Goal: Information Seeking & Learning: Compare options

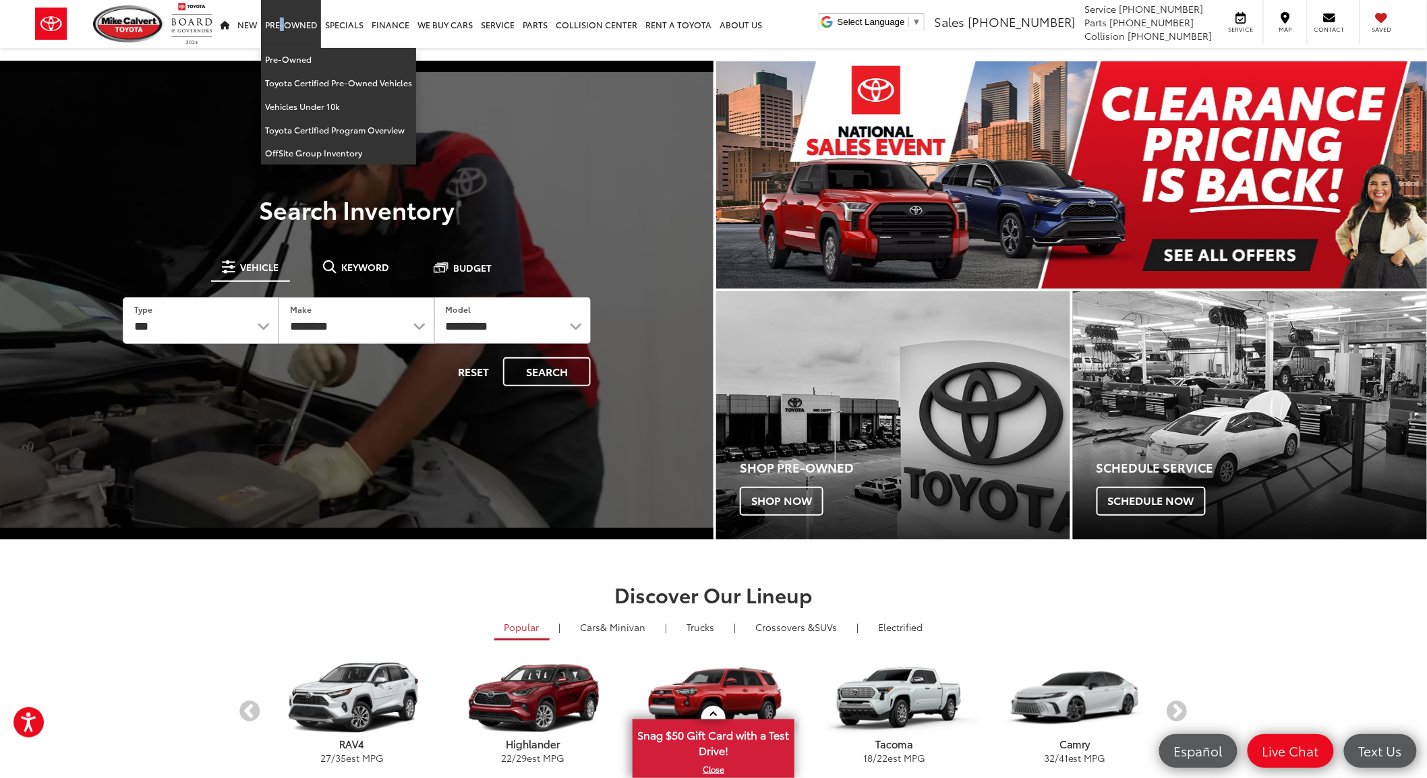
click at [279, 25] on link "Pre-Owned" at bounding box center [291, 24] width 60 height 48
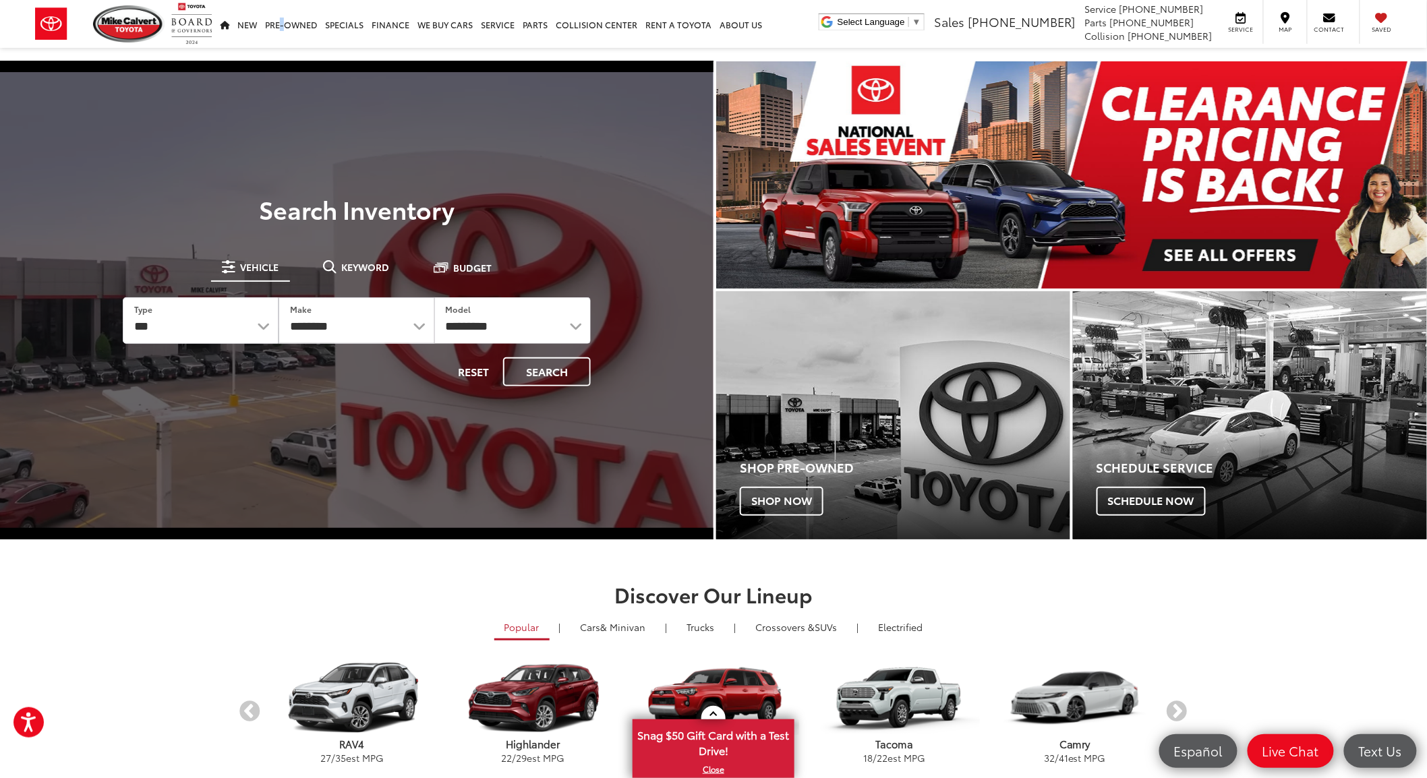
drag, startPoint x: 372, startPoint y: 262, endPoint x: 372, endPoint y: 278, distance: 16.2
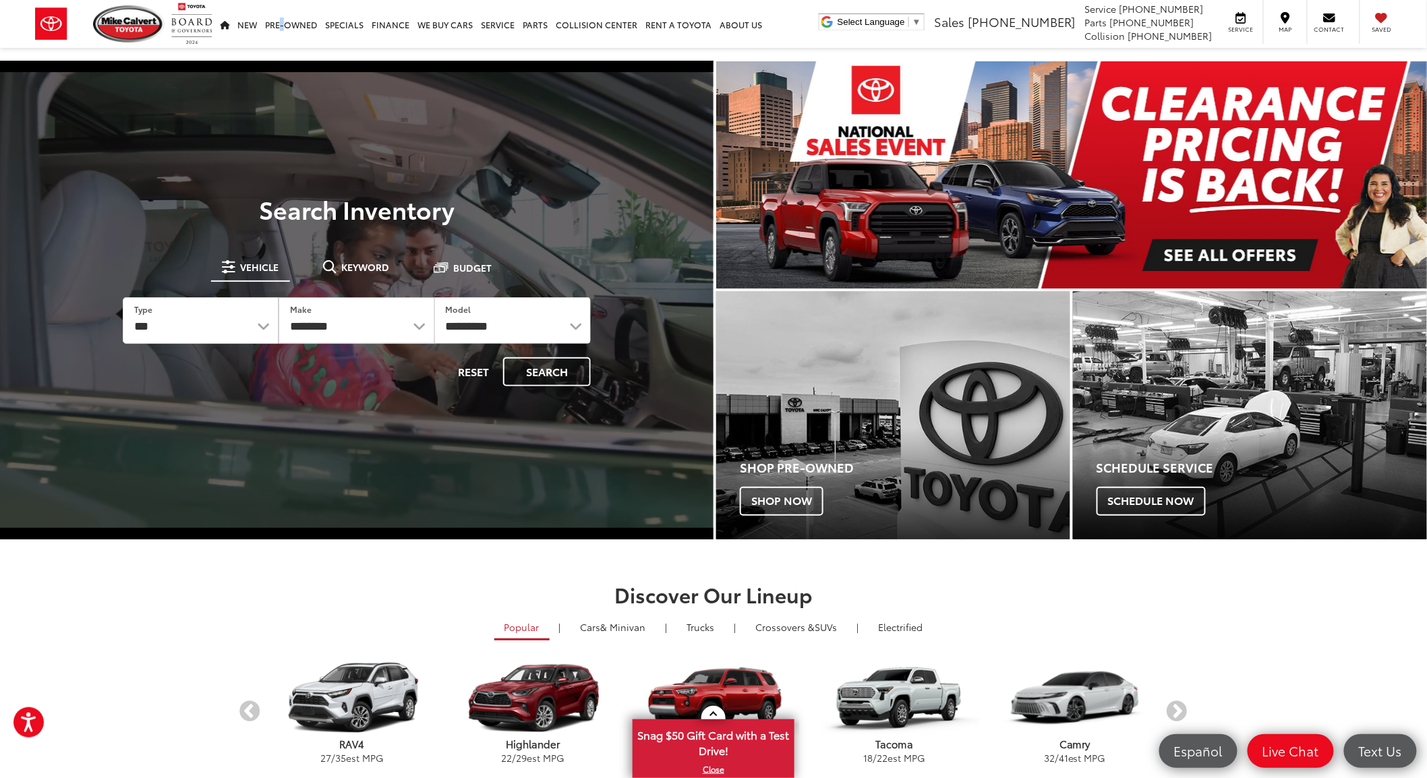
click at [372, 262] on span "Keyword" at bounding box center [366, 266] width 48 height 9
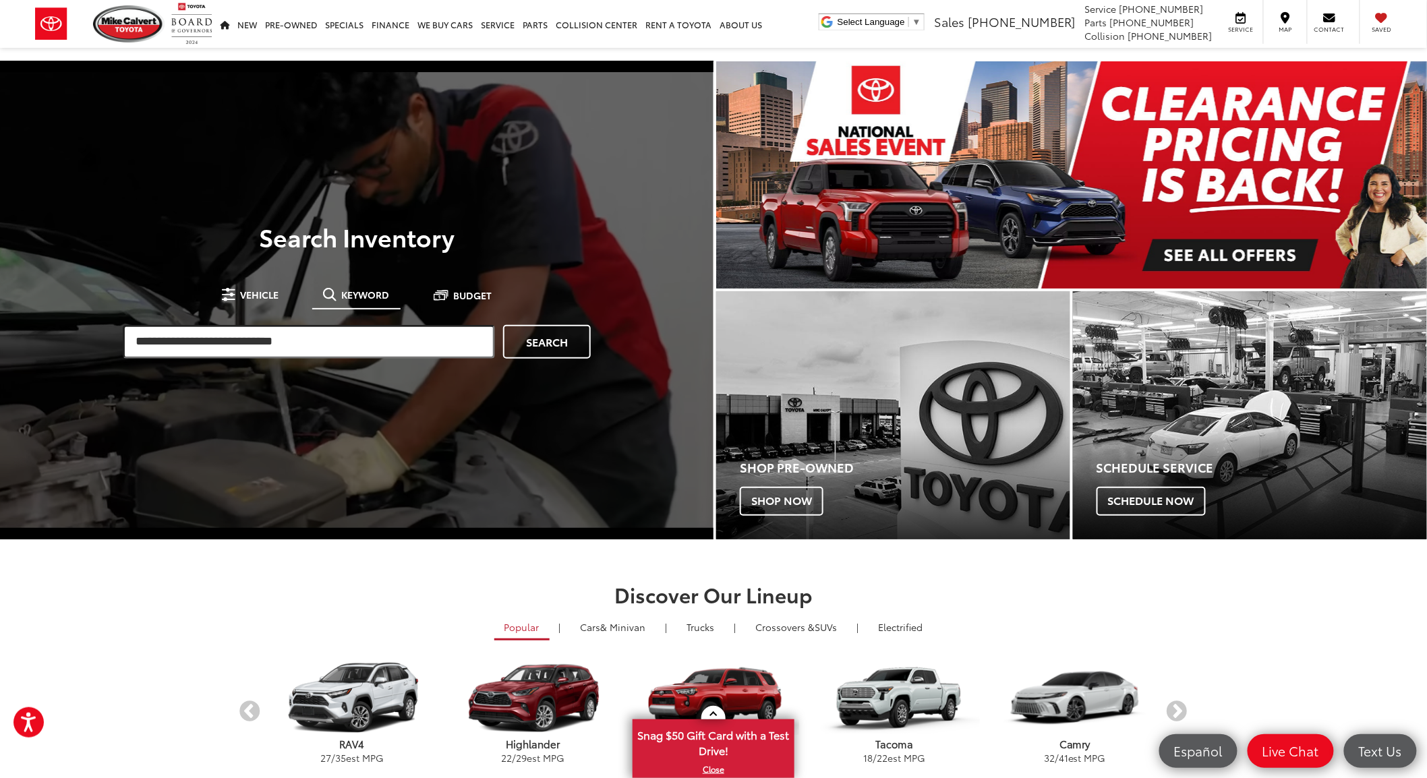
click at [309, 334] on input "search" at bounding box center [309, 342] width 372 height 34
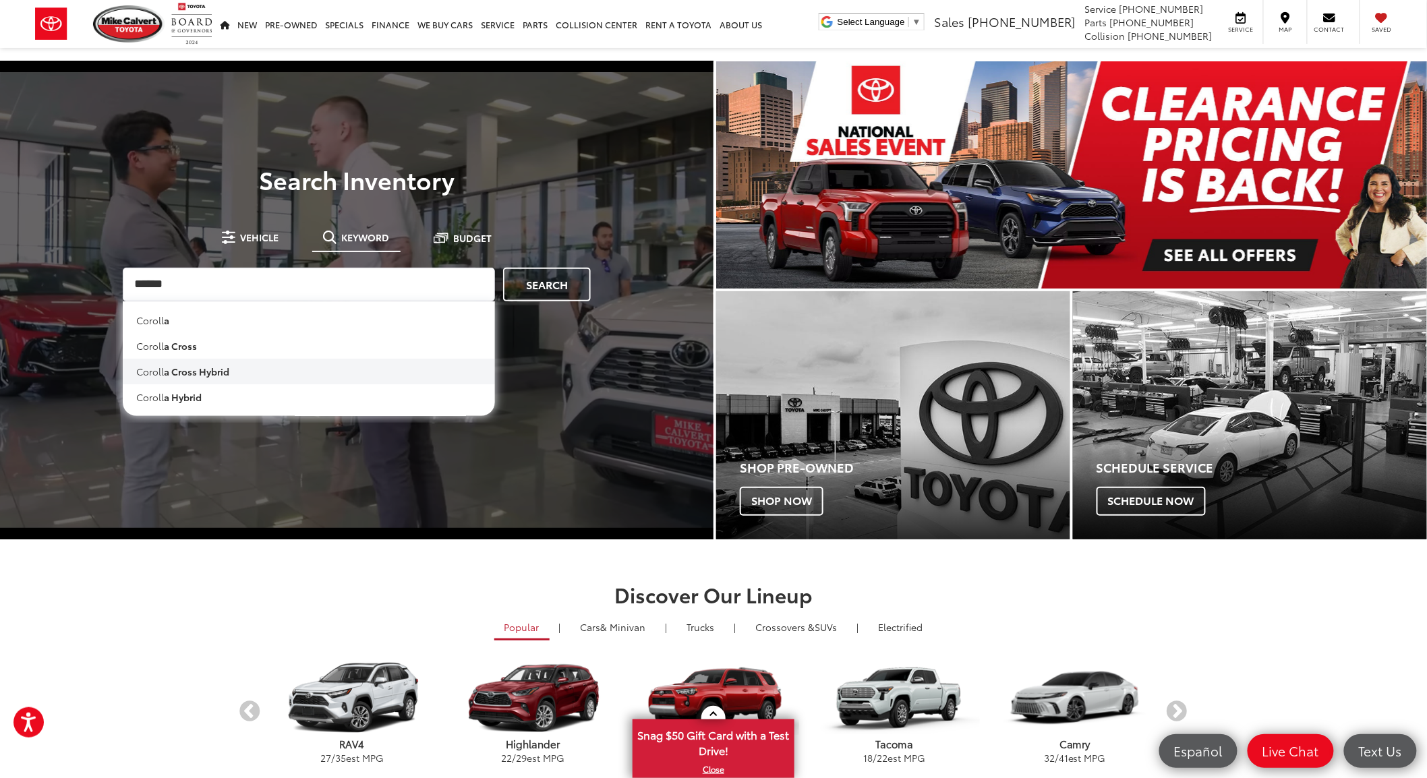
click at [220, 375] on b "a cross hybrid" at bounding box center [196, 371] width 65 height 13
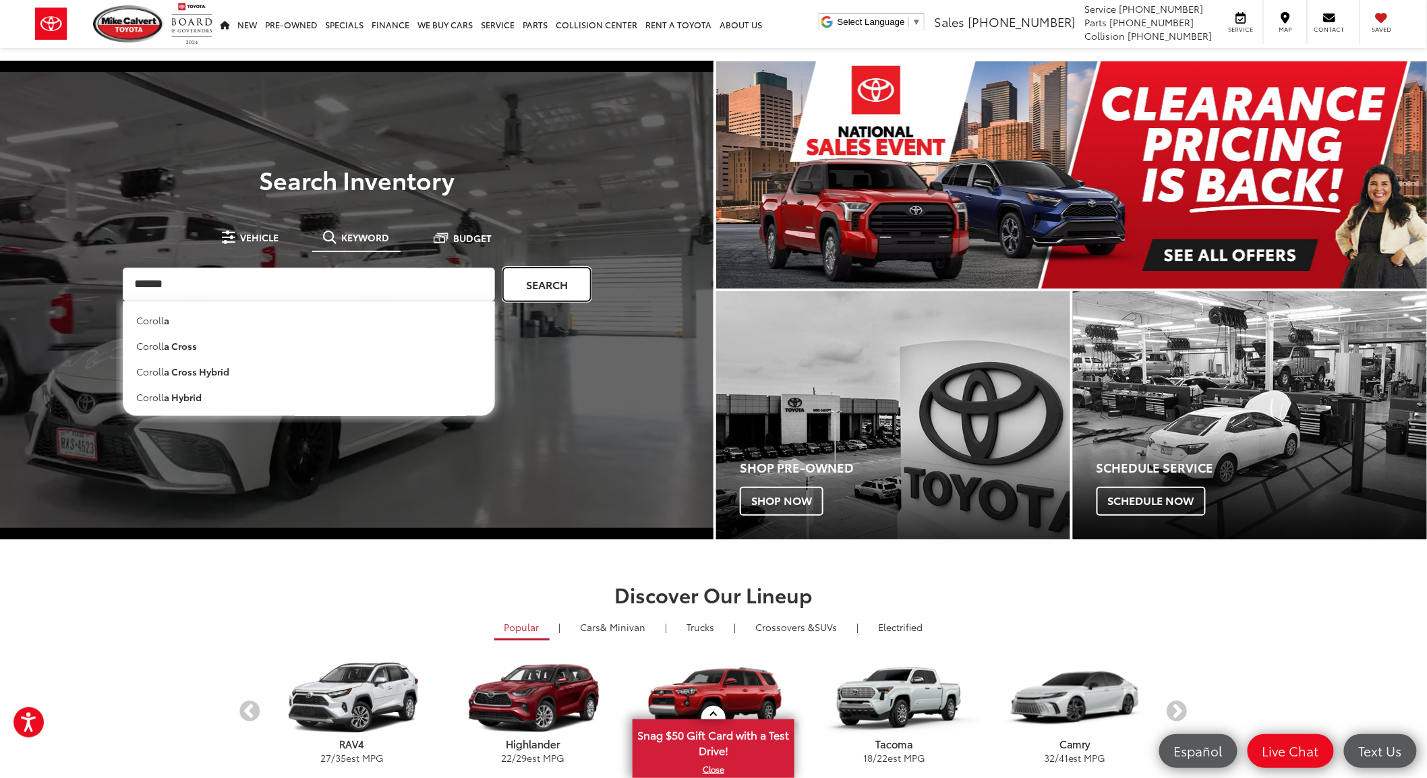
click at [549, 291] on link "Search" at bounding box center [547, 285] width 88 height 34
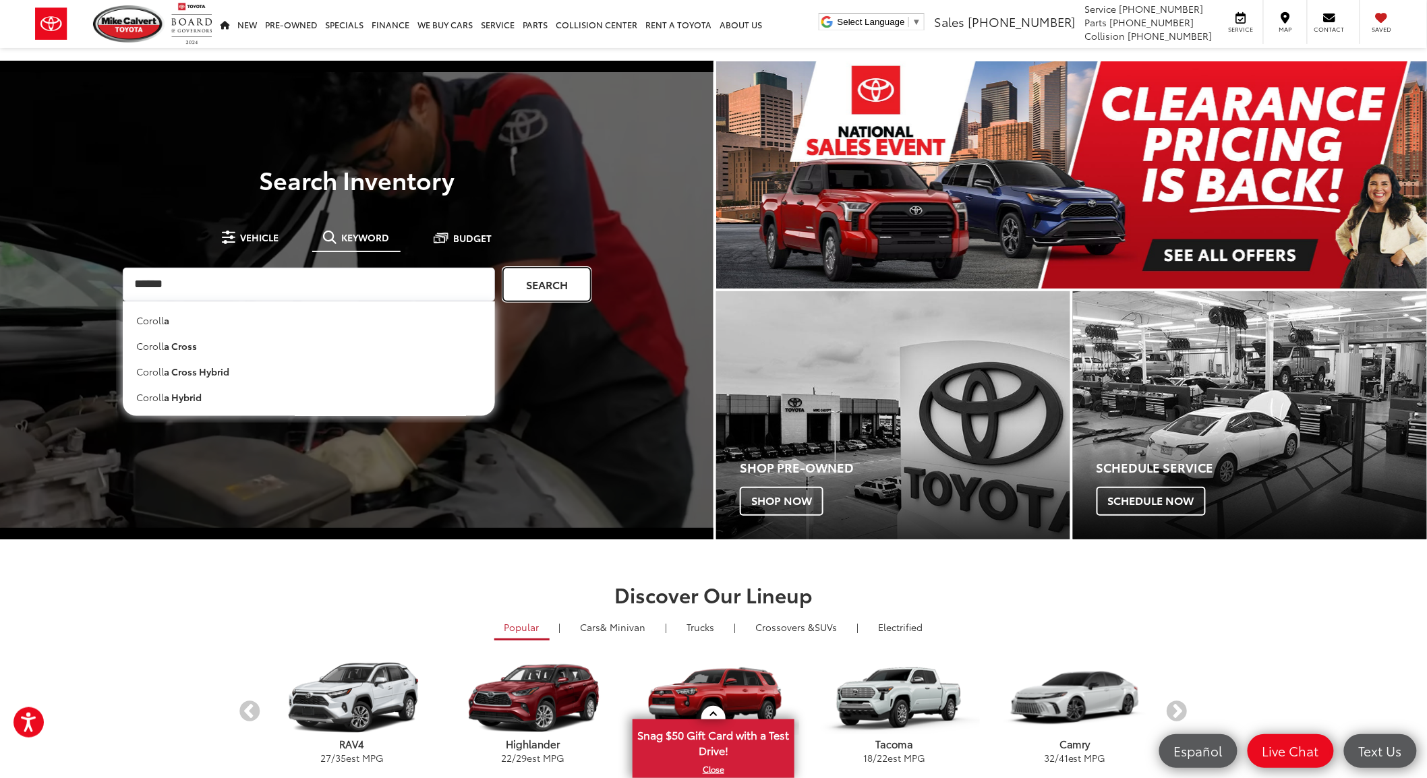
type input "**********"
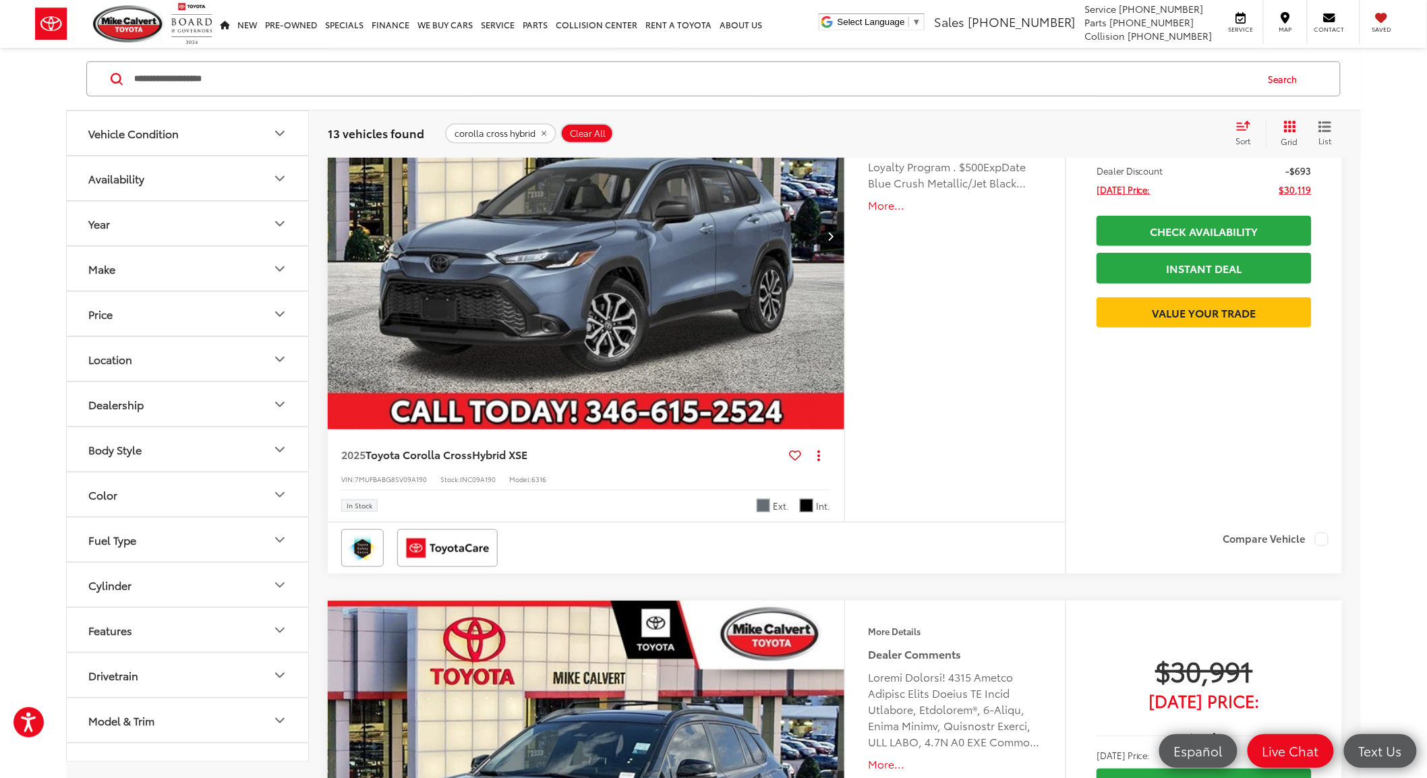
scroll to position [75, 0]
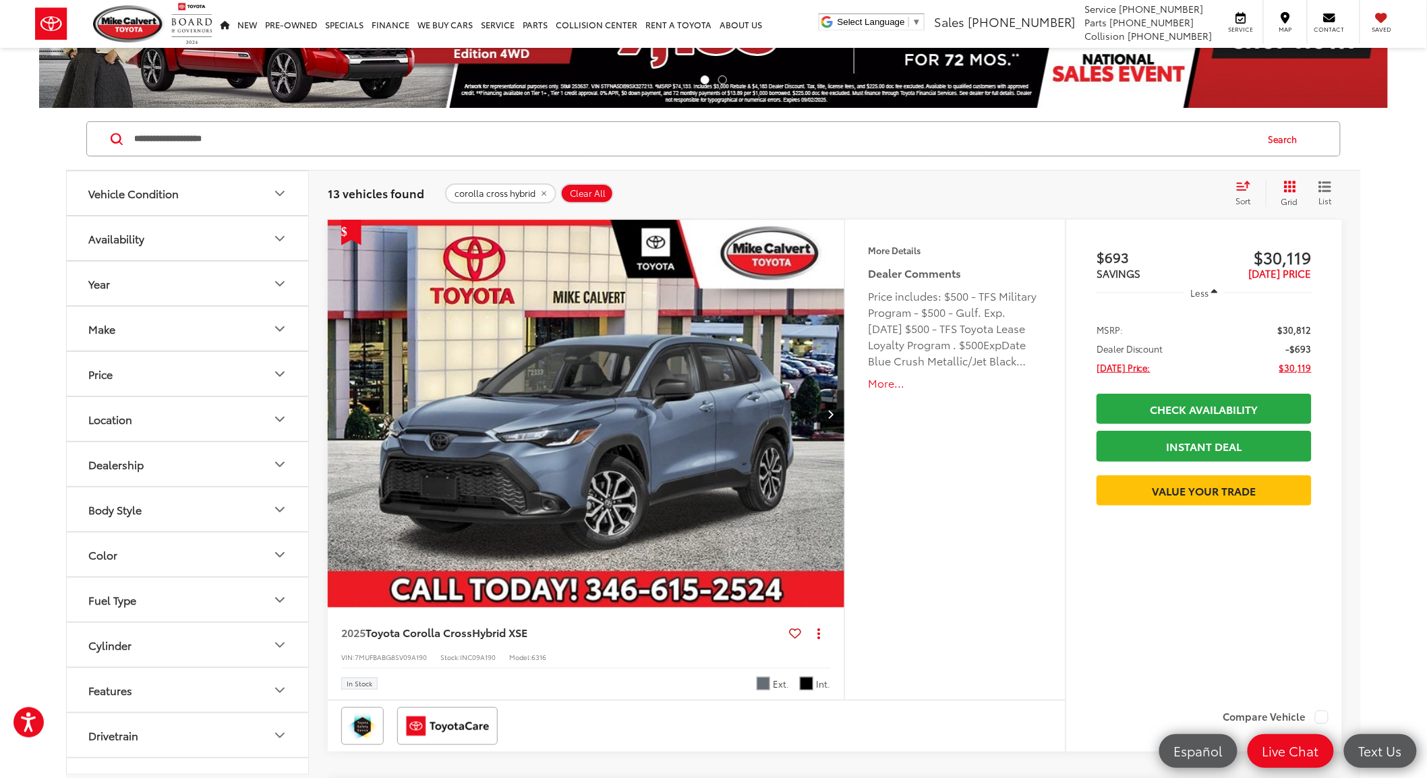
click at [688, 428] on img "2025 Toyota Corolla Cross Hybrid XSE 0" at bounding box center [586, 414] width 519 height 389
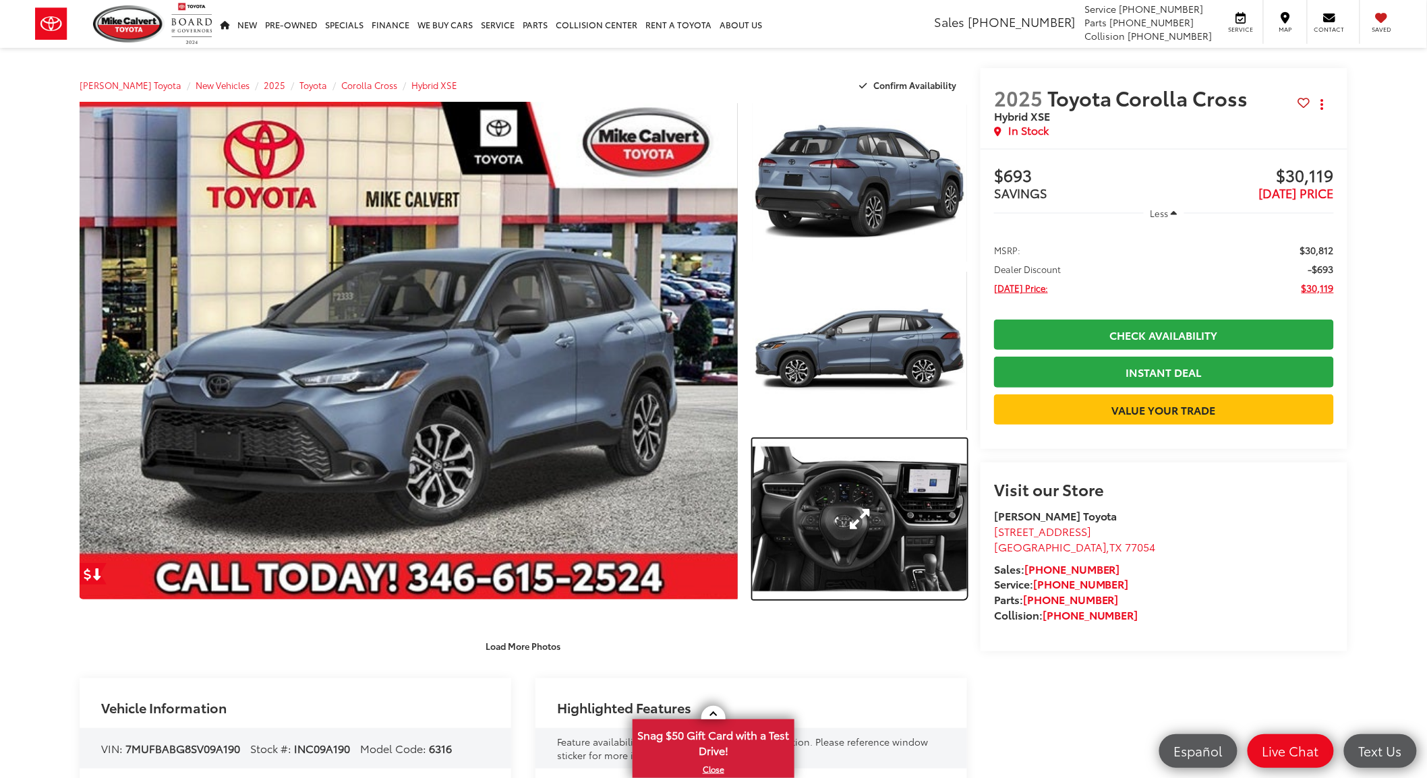
click at [809, 486] on link "Expand Photo 3" at bounding box center [860, 519] width 215 height 161
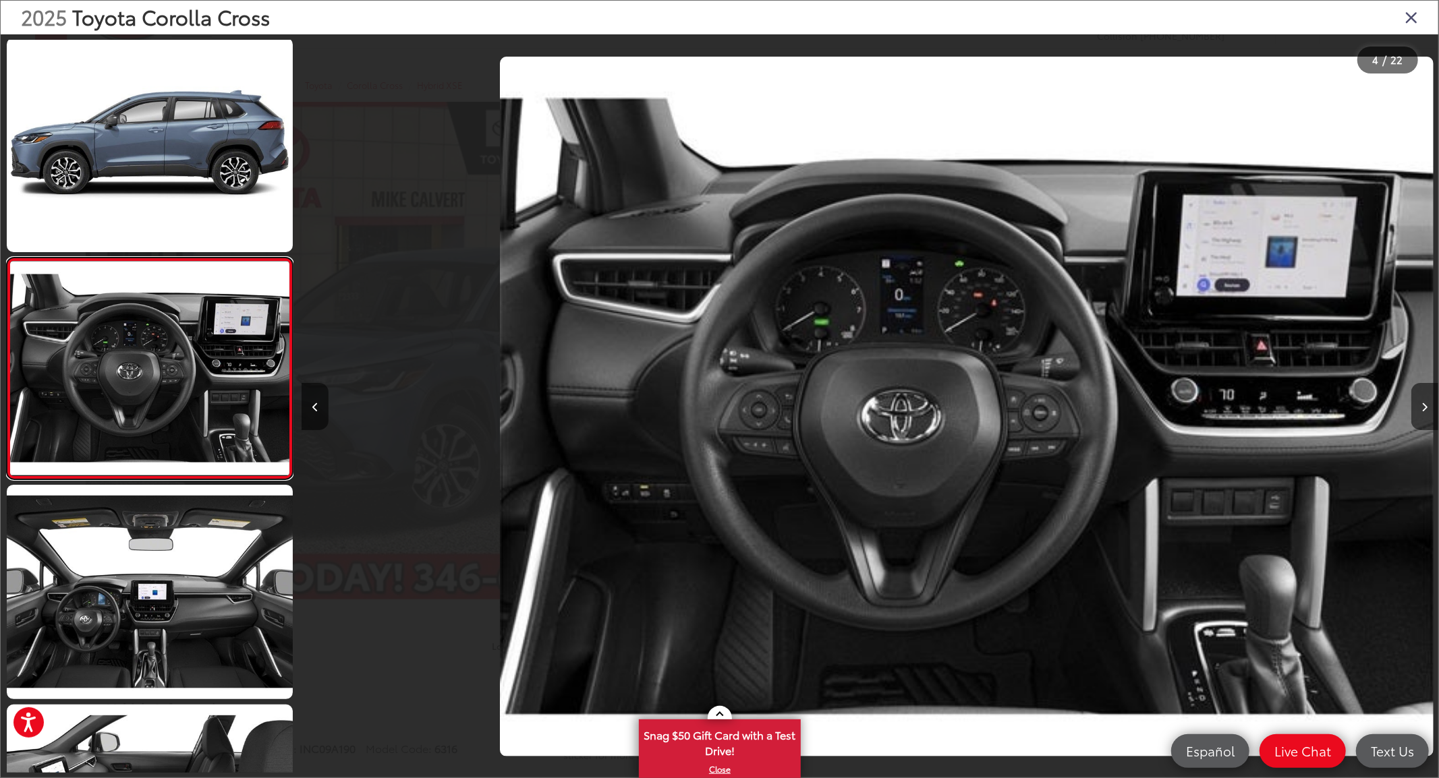
scroll to position [0, 3409]
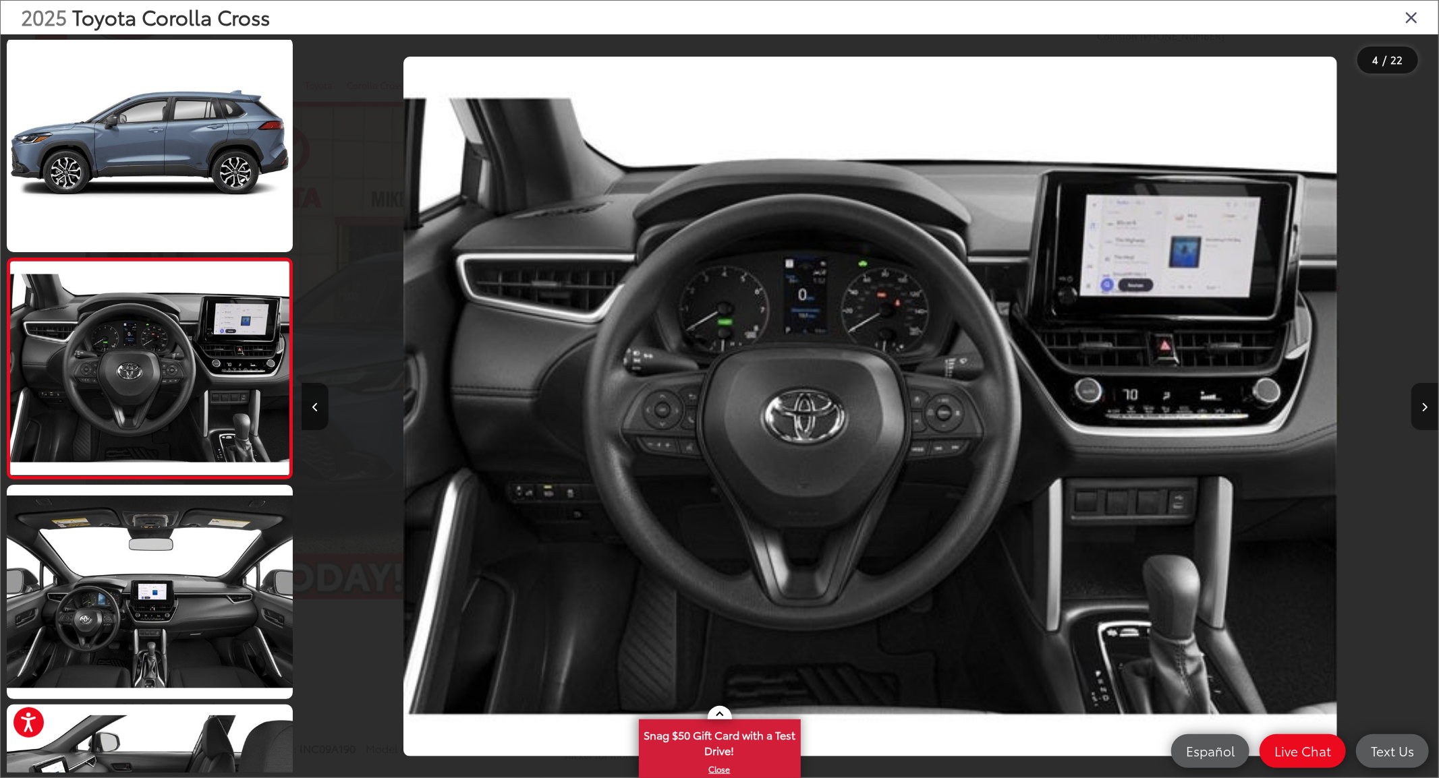
click at [1427, 414] on button "Next image" at bounding box center [1424, 406] width 27 height 47
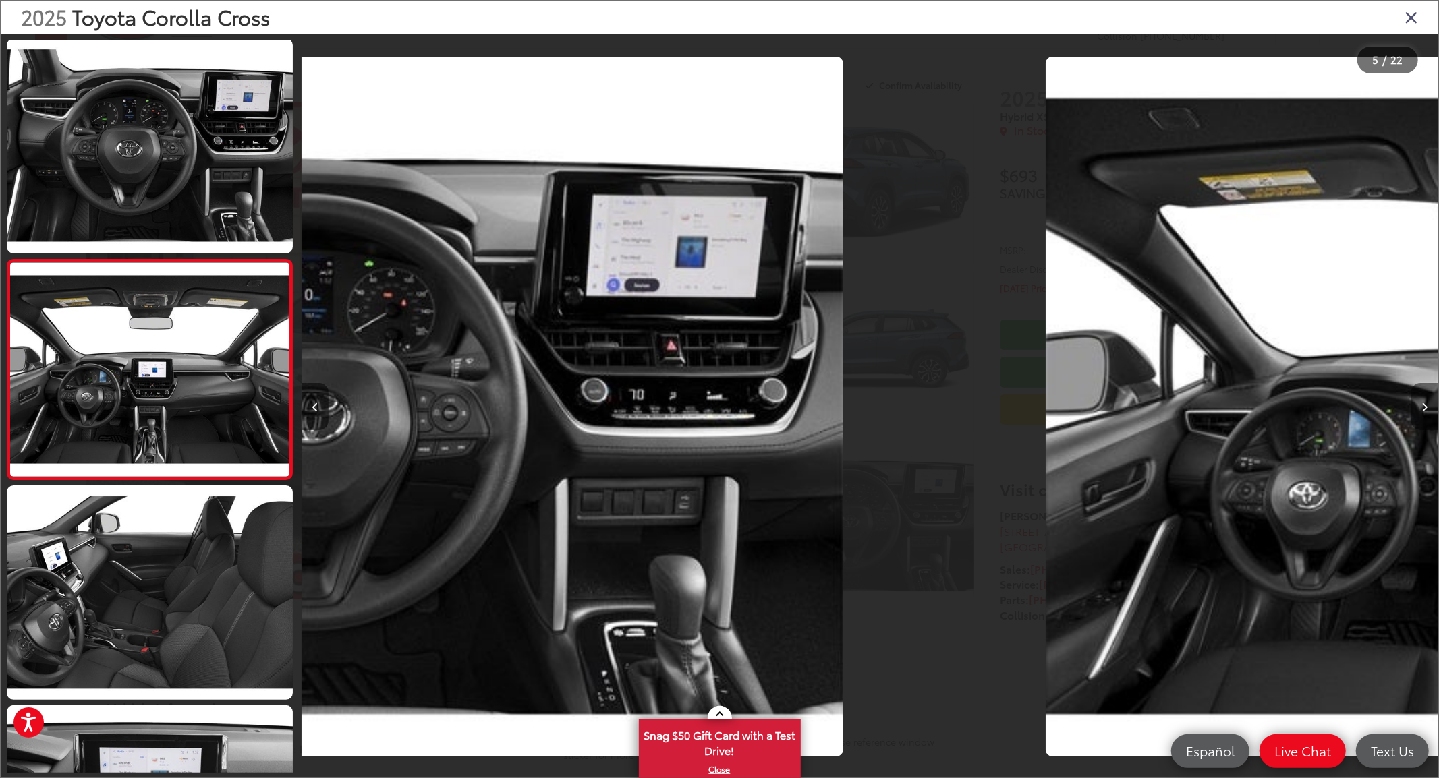
scroll to position [664, 0]
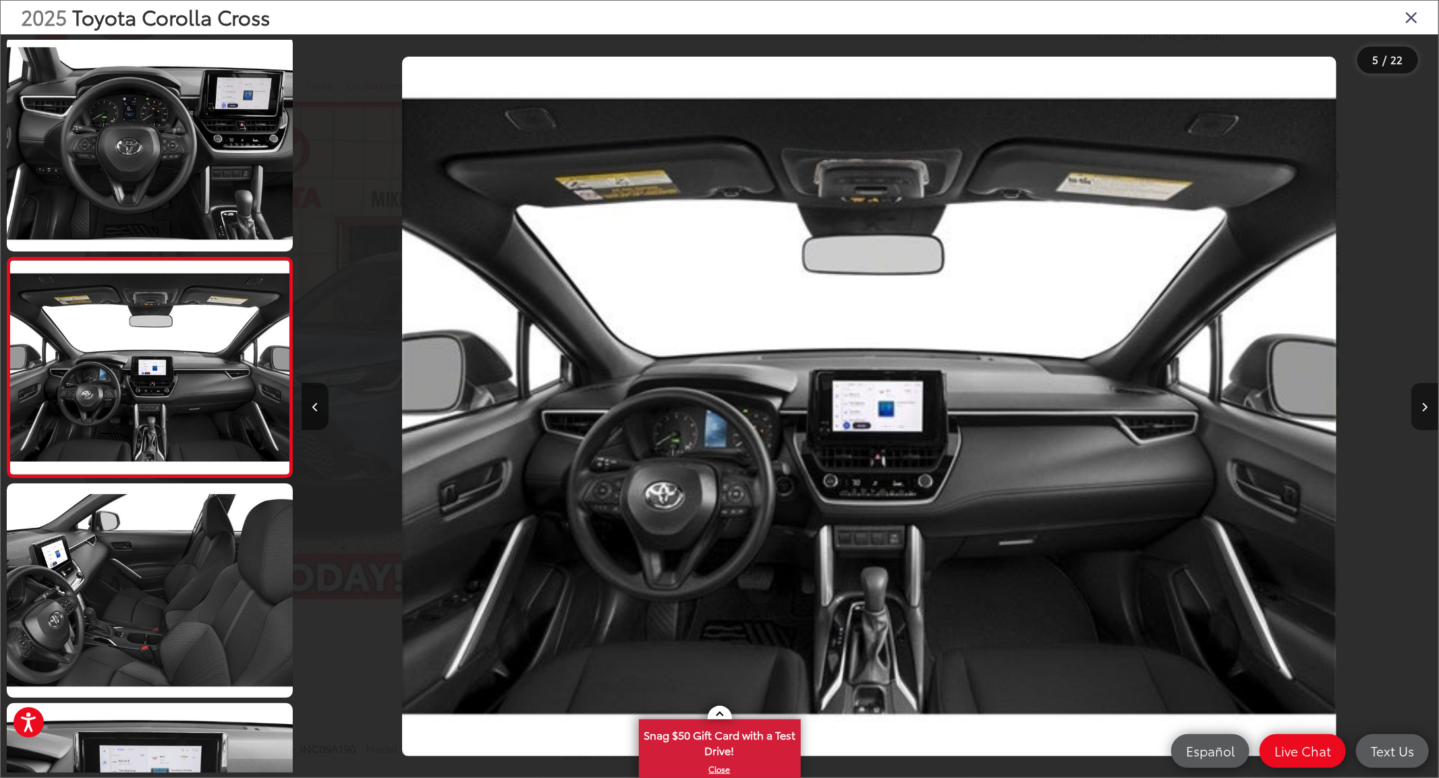
click at [1427, 414] on button "Next image" at bounding box center [1424, 406] width 27 height 47
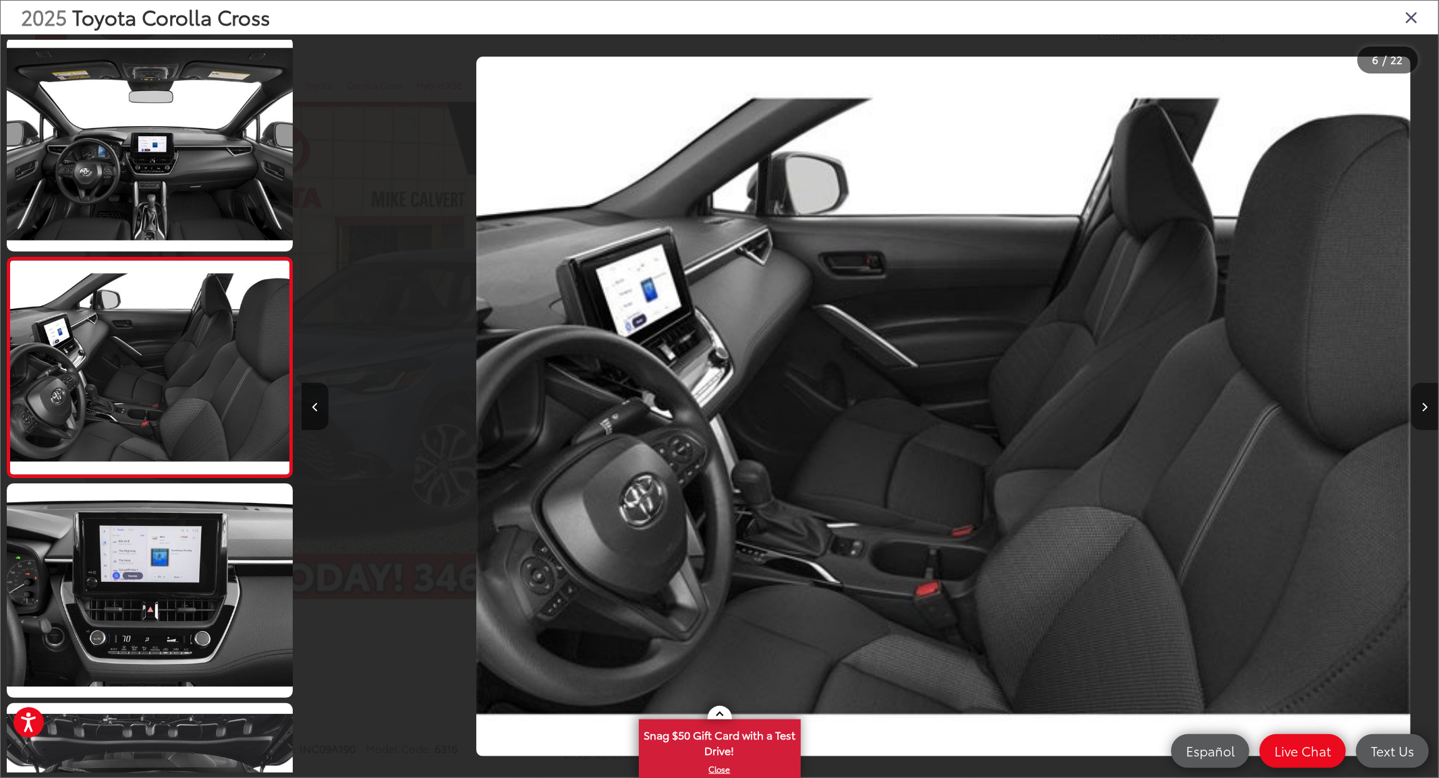
scroll to position [0, 5683]
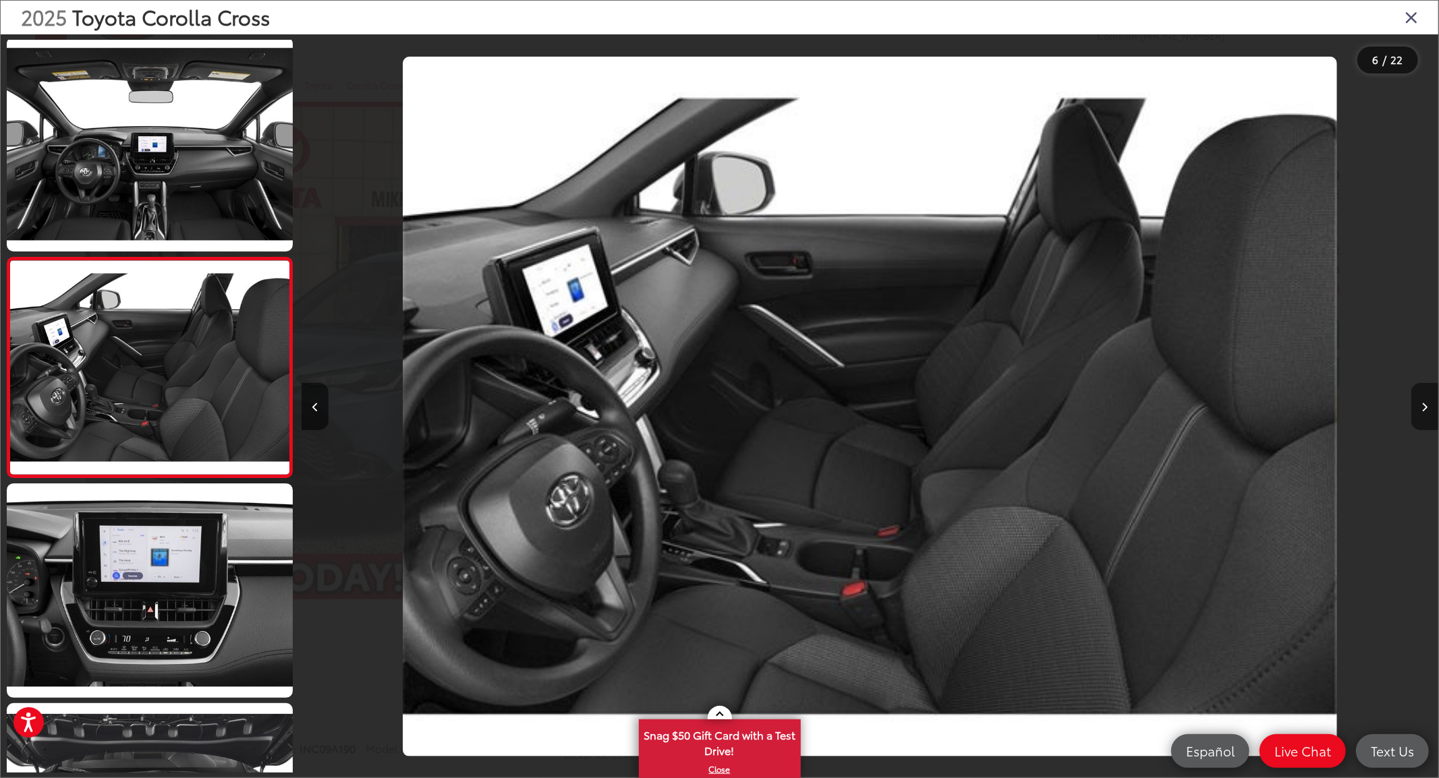
click at [1426, 412] on icon "Next image" at bounding box center [1425, 407] width 6 height 9
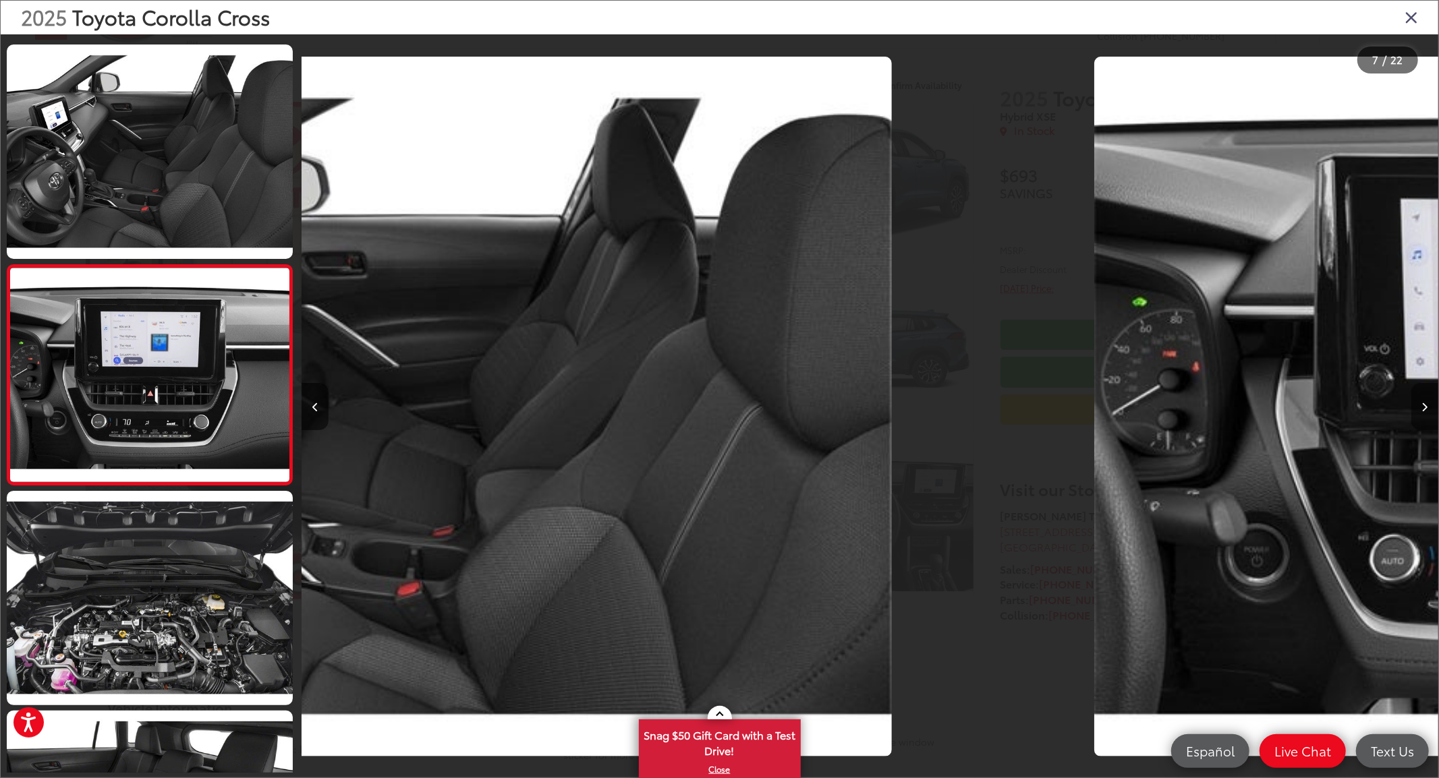
scroll to position [1103, 0]
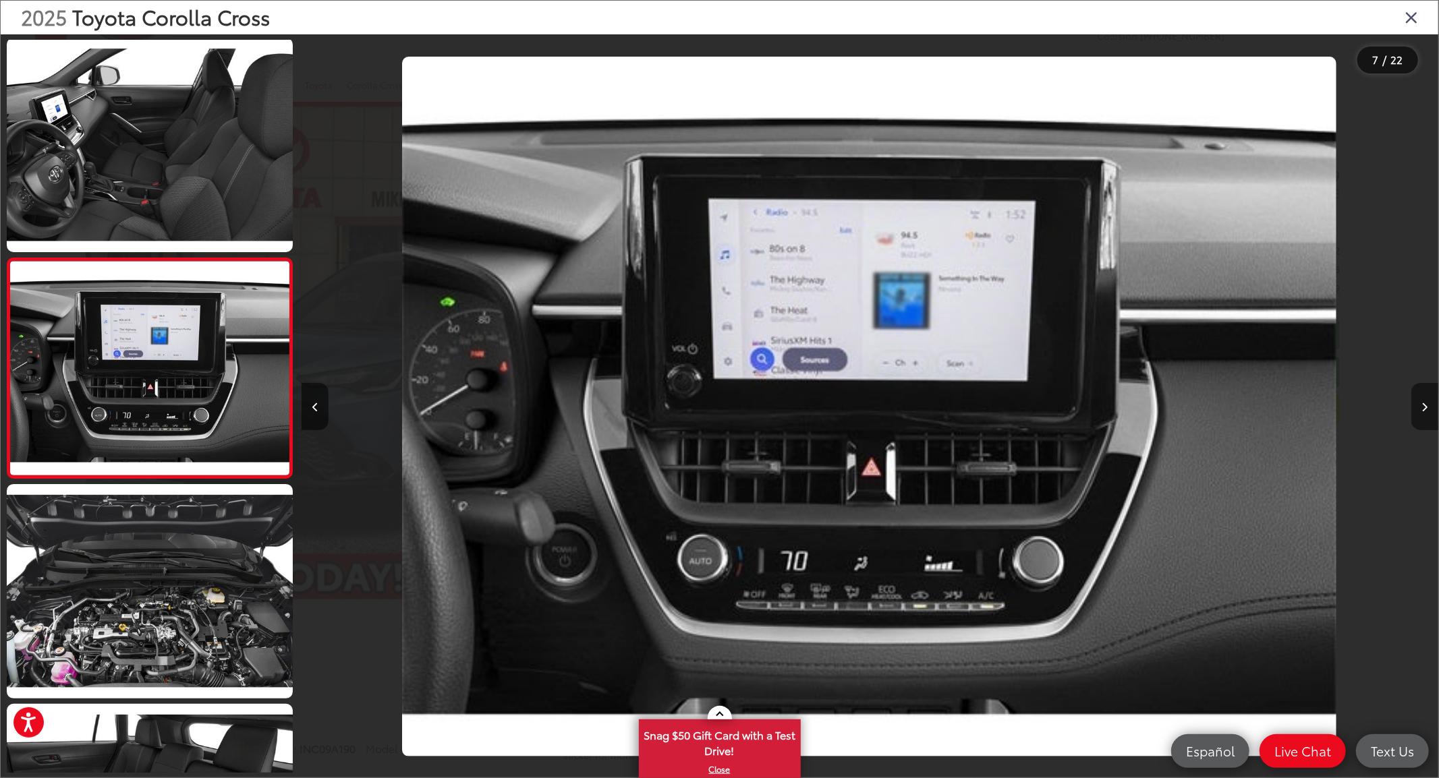
click at [1425, 412] on icon "Next image" at bounding box center [1425, 407] width 6 height 9
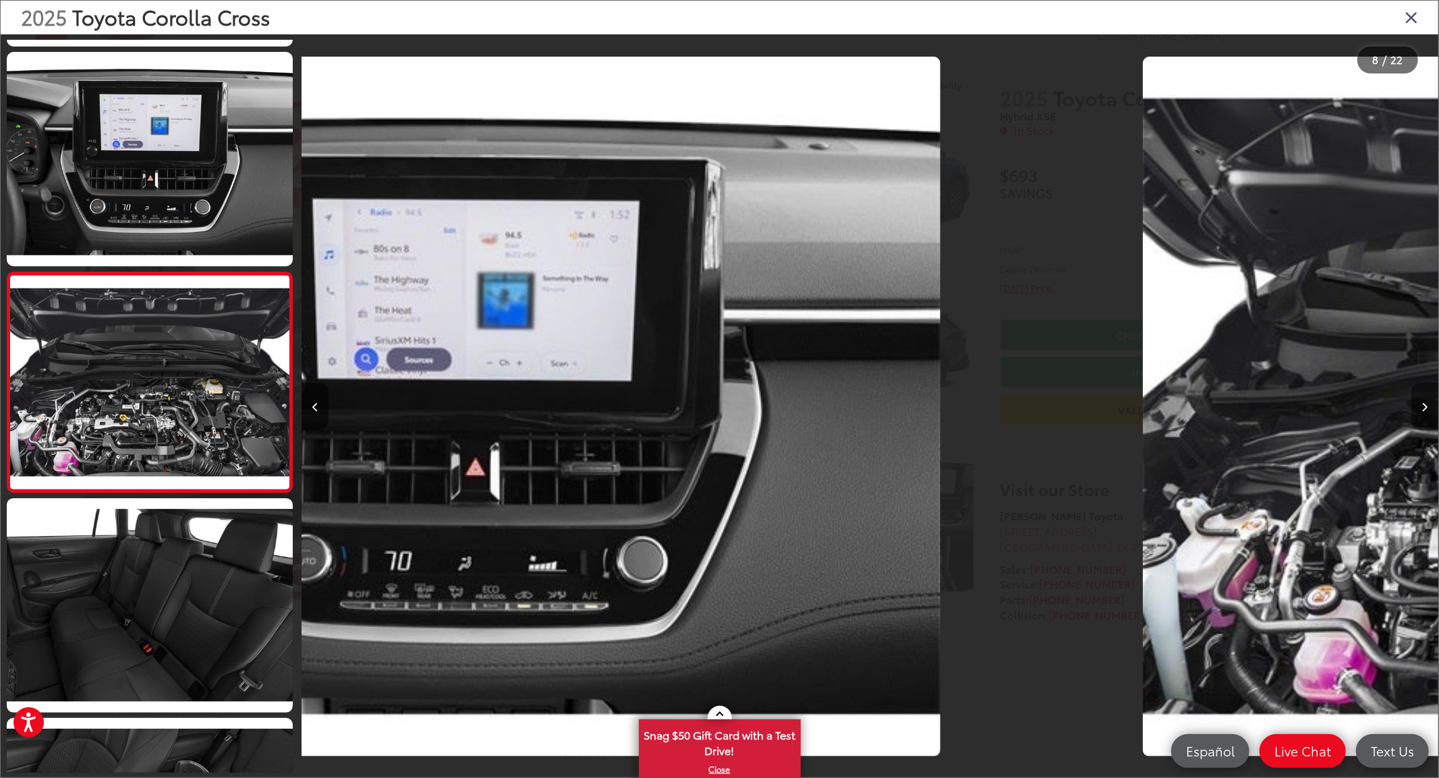
scroll to position [1324, 0]
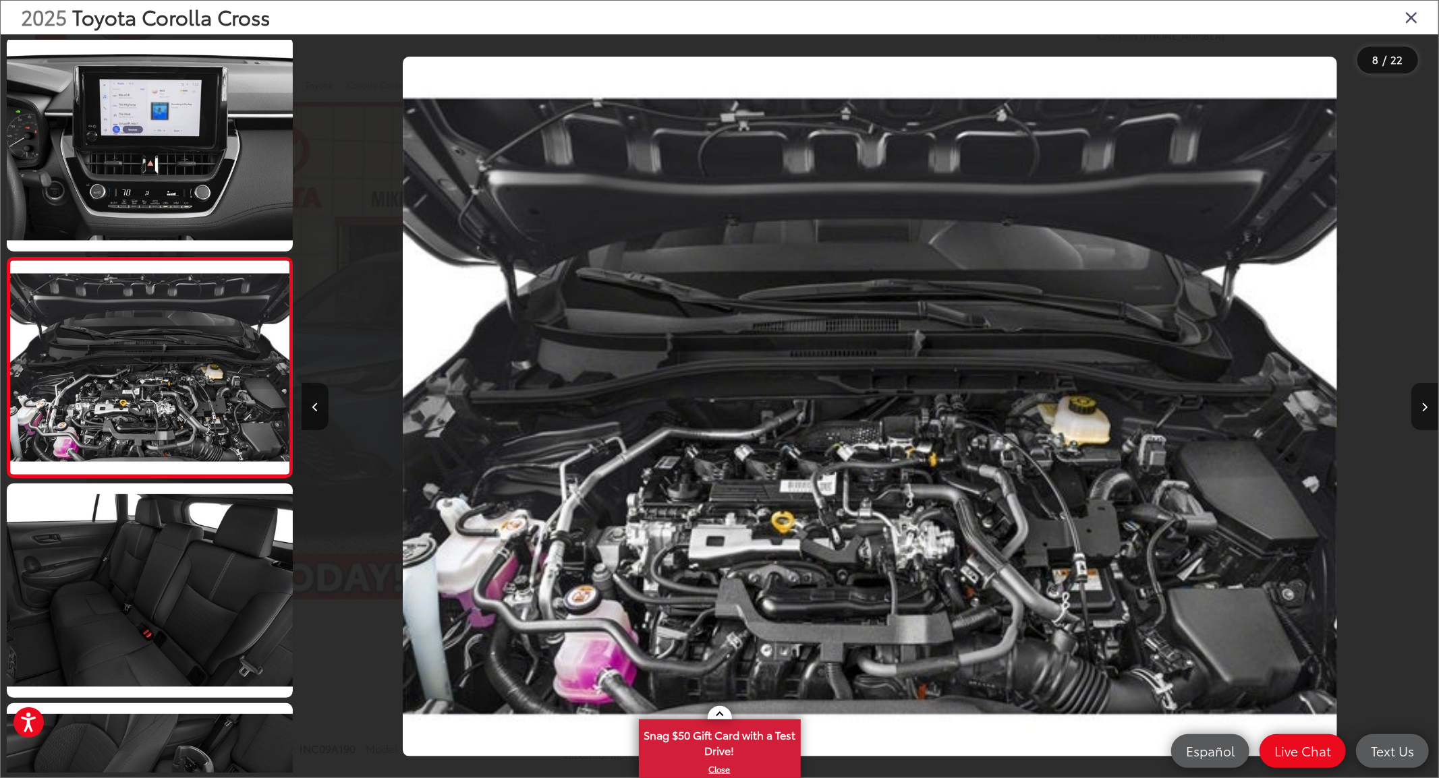
click at [1425, 412] on icon "Next image" at bounding box center [1425, 407] width 6 height 9
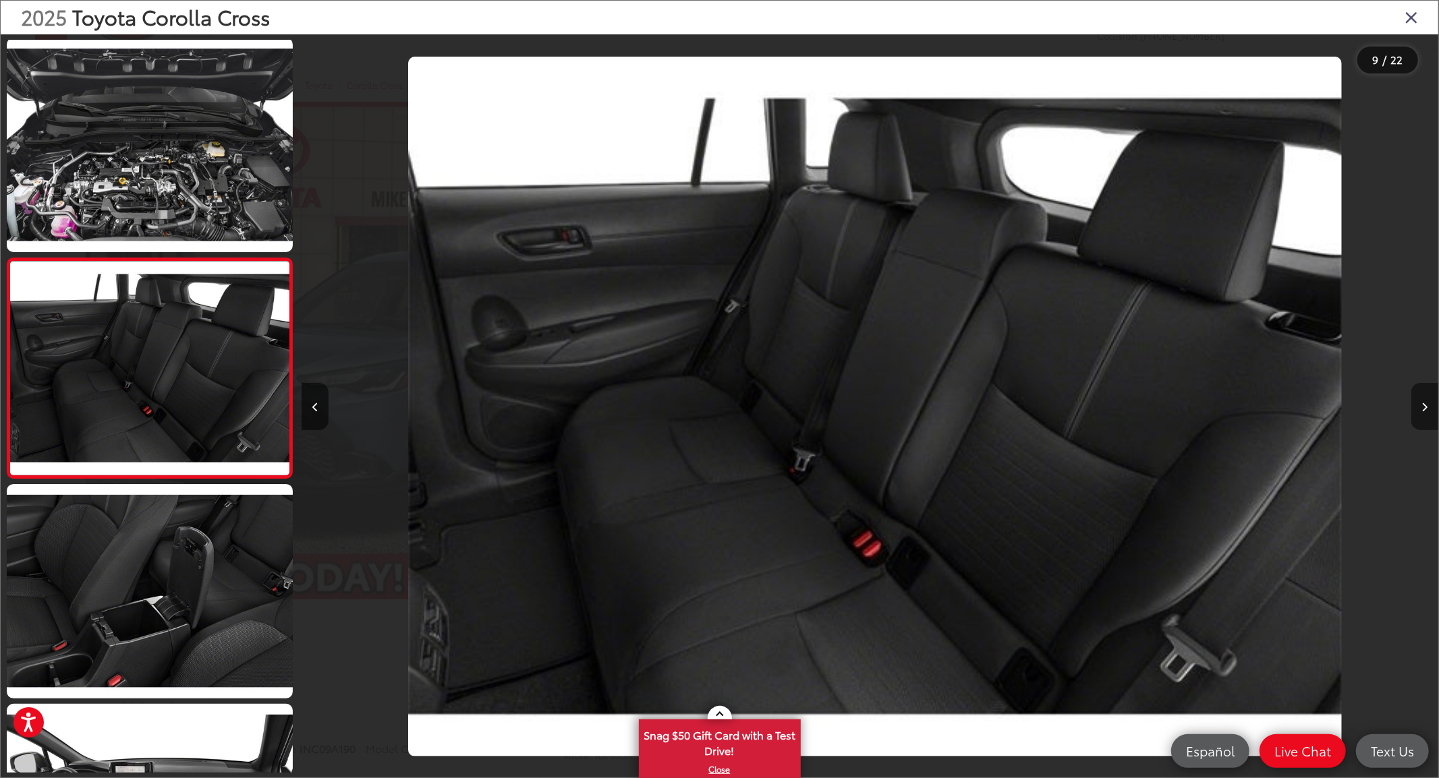
scroll to position [0, 9092]
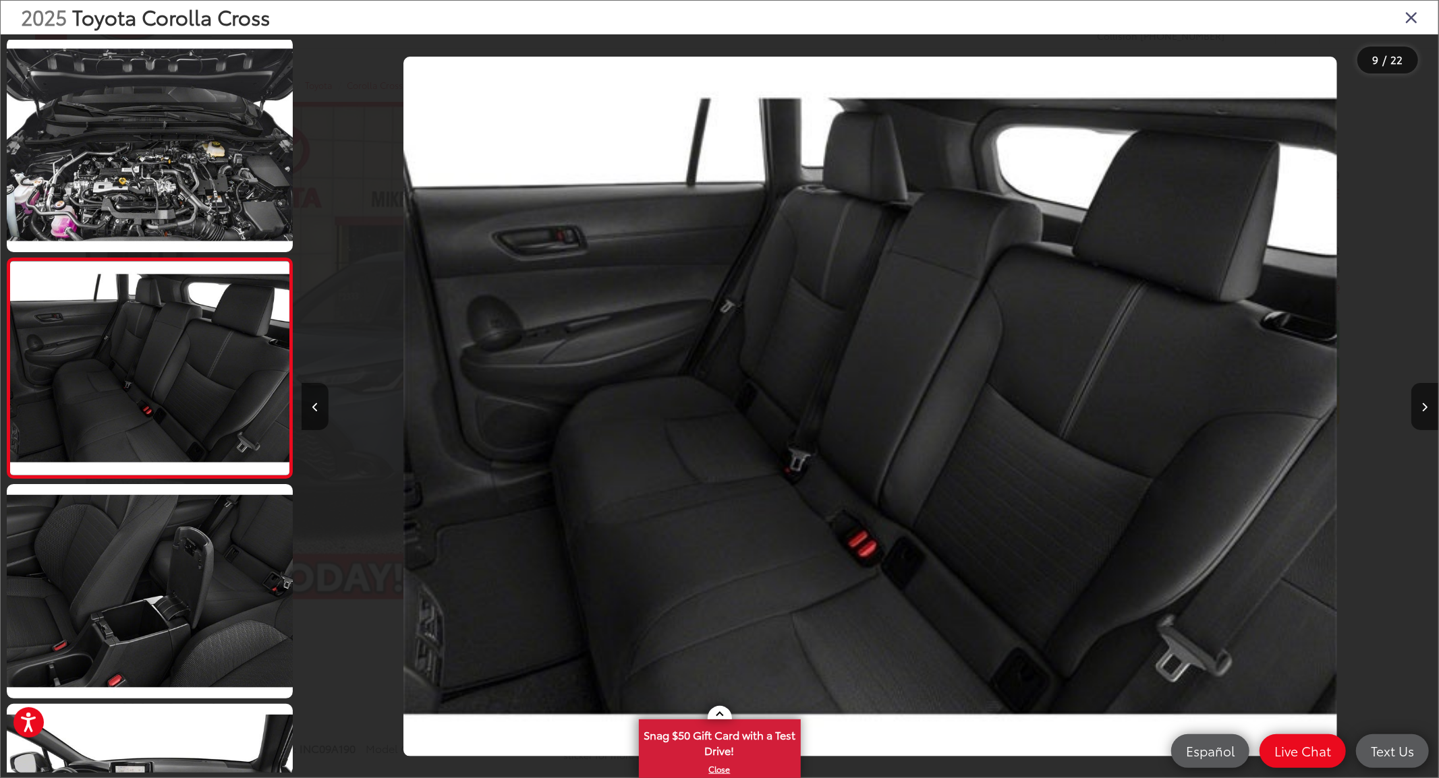
drag, startPoint x: 1425, startPoint y: 413, endPoint x: 1167, endPoint y: 345, distance: 267.2
click at [1167, 345] on div at bounding box center [1296, 406] width 284 height 745
click at [1427, 398] on button "Next image" at bounding box center [1424, 406] width 27 height 47
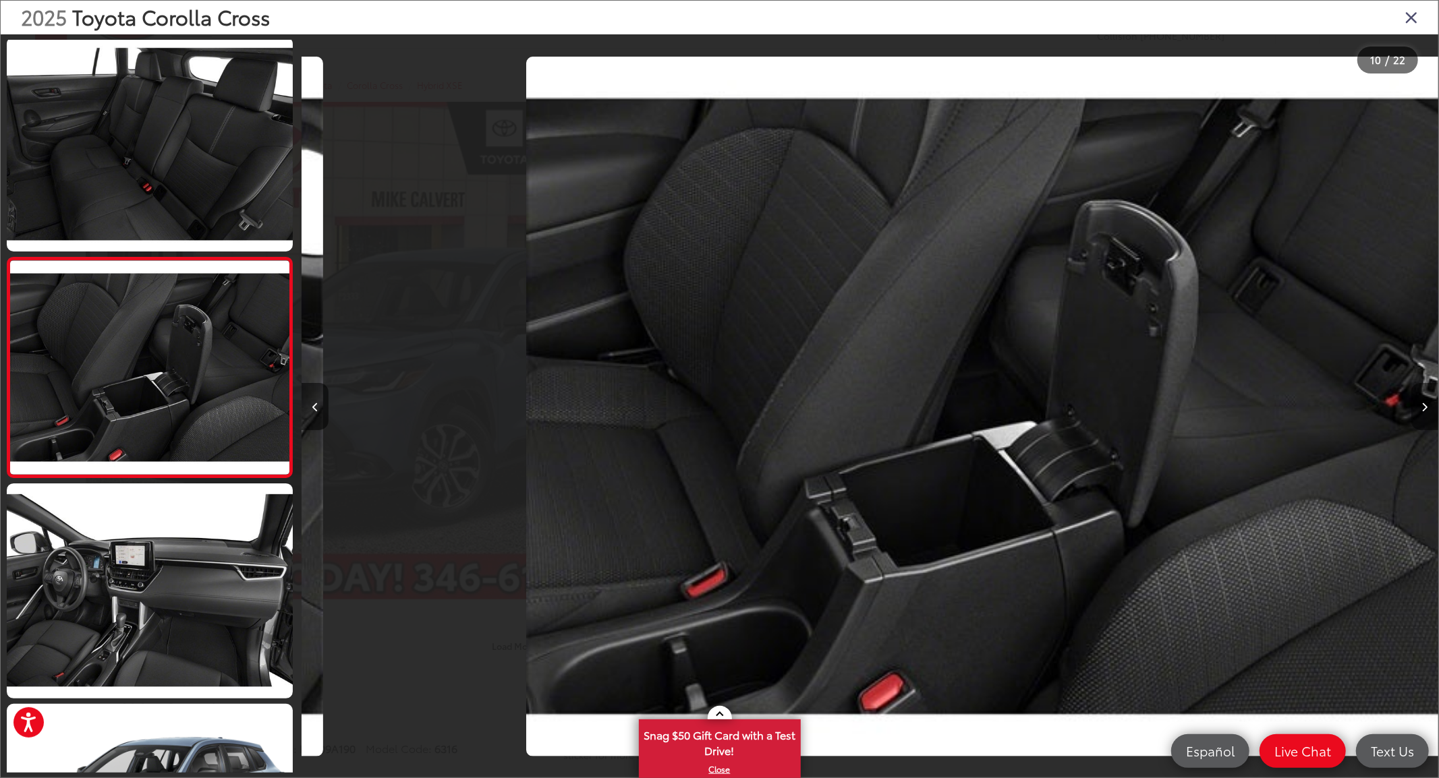
scroll to position [0, 10229]
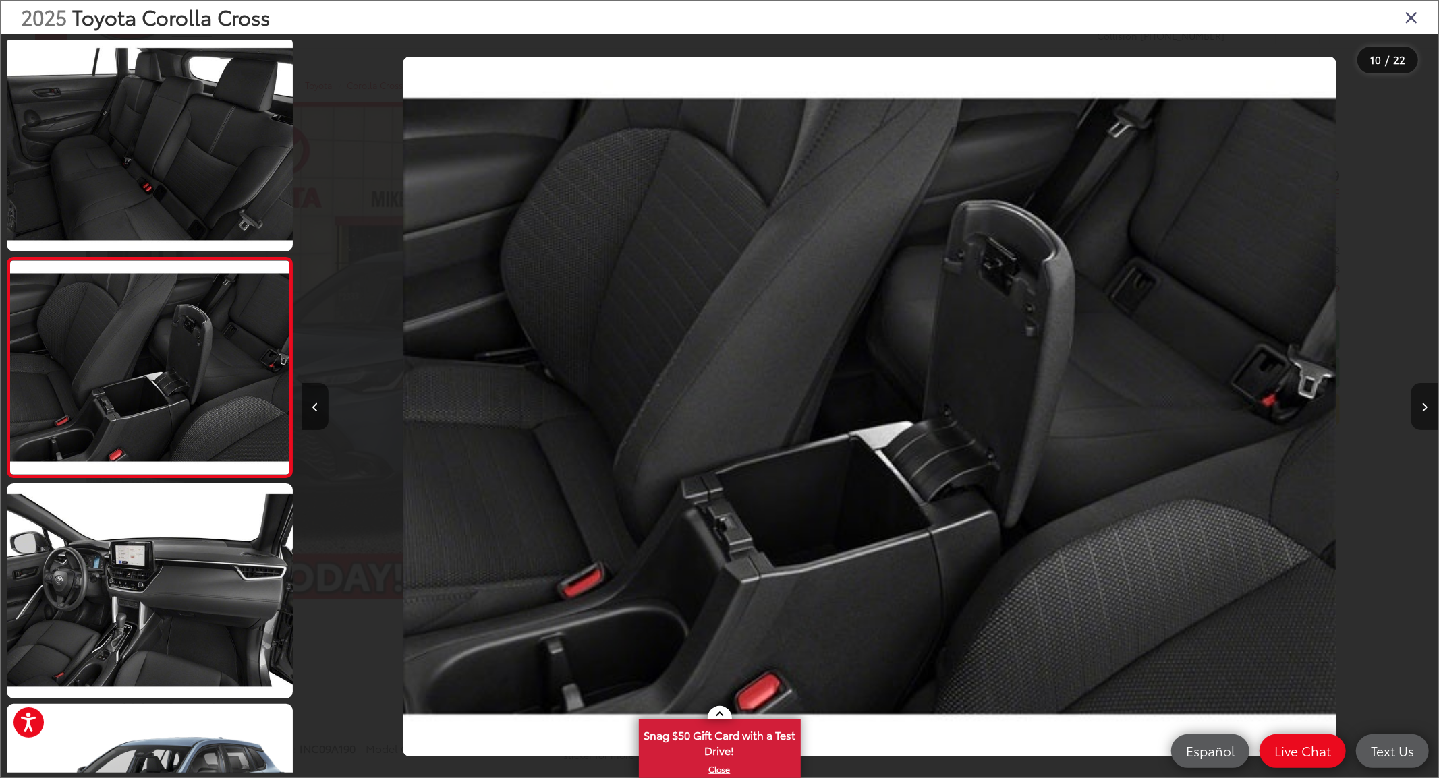
click at [1415, 400] on button "Next image" at bounding box center [1424, 406] width 27 height 47
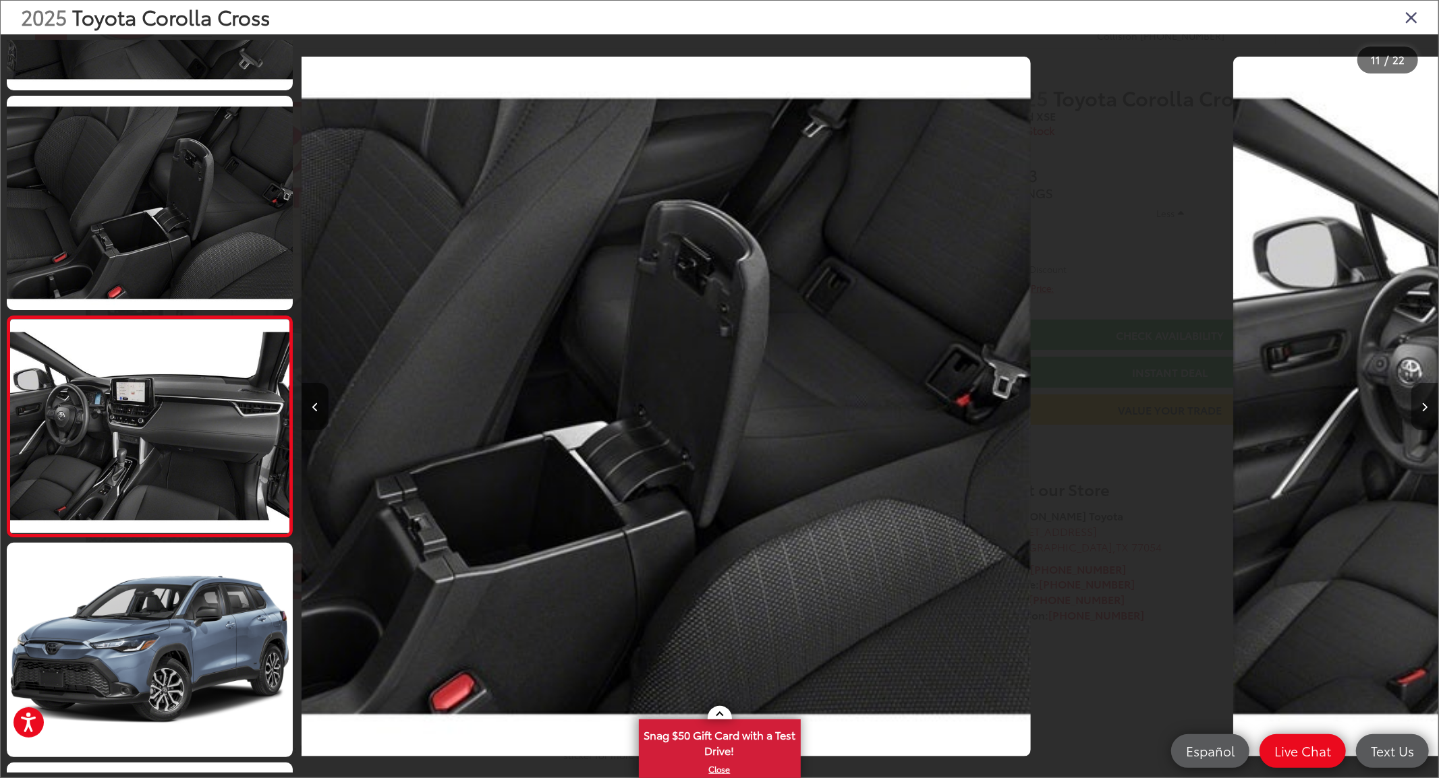
scroll to position [1984, 0]
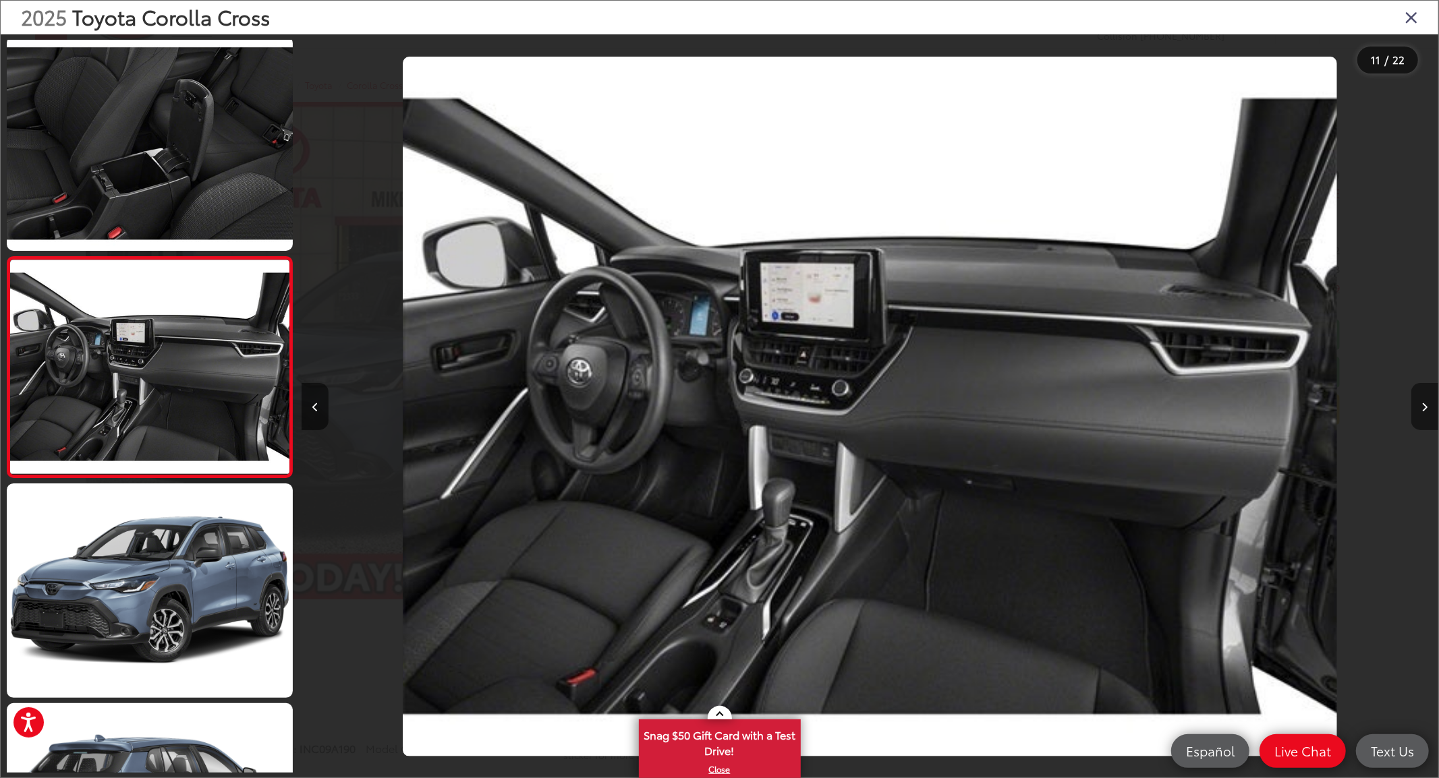
click at [1415, 400] on button "Next image" at bounding box center [1424, 406] width 27 height 47
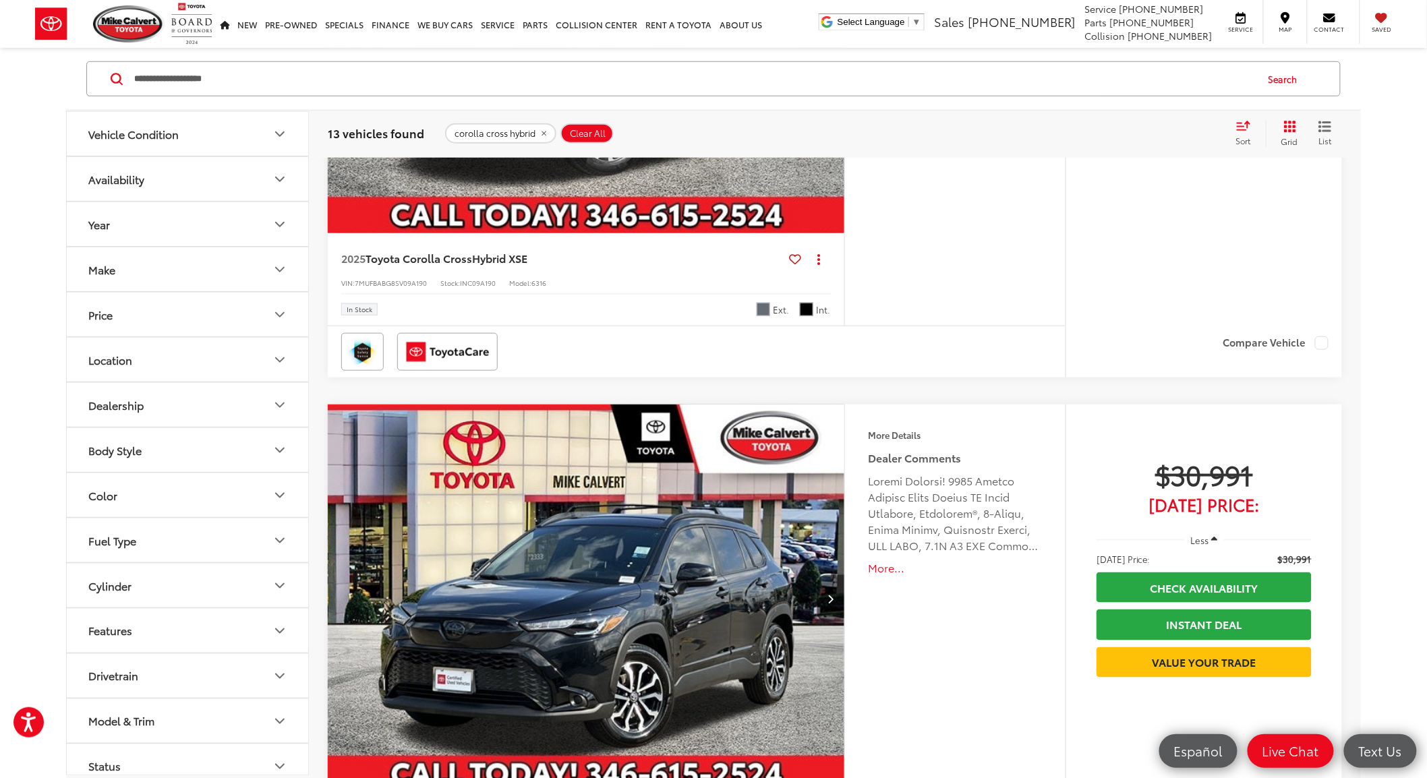
click at [557, 571] on img "2024 Toyota Corolla Cross Hybrid SE 0" at bounding box center [586, 599] width 519 height 389
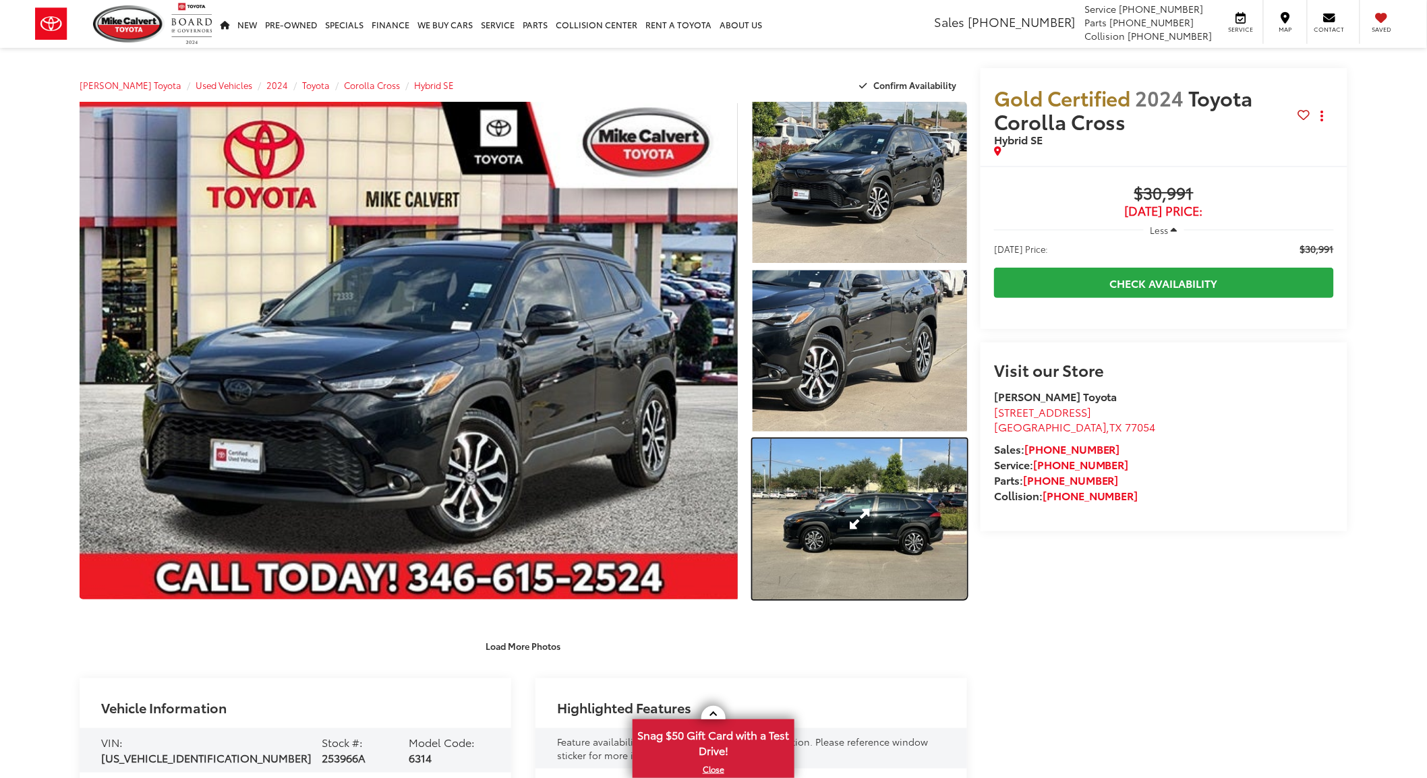
click at [867, 516] on link "Expand Photo 3" at bounding box center [860, 519] width 215 height 161
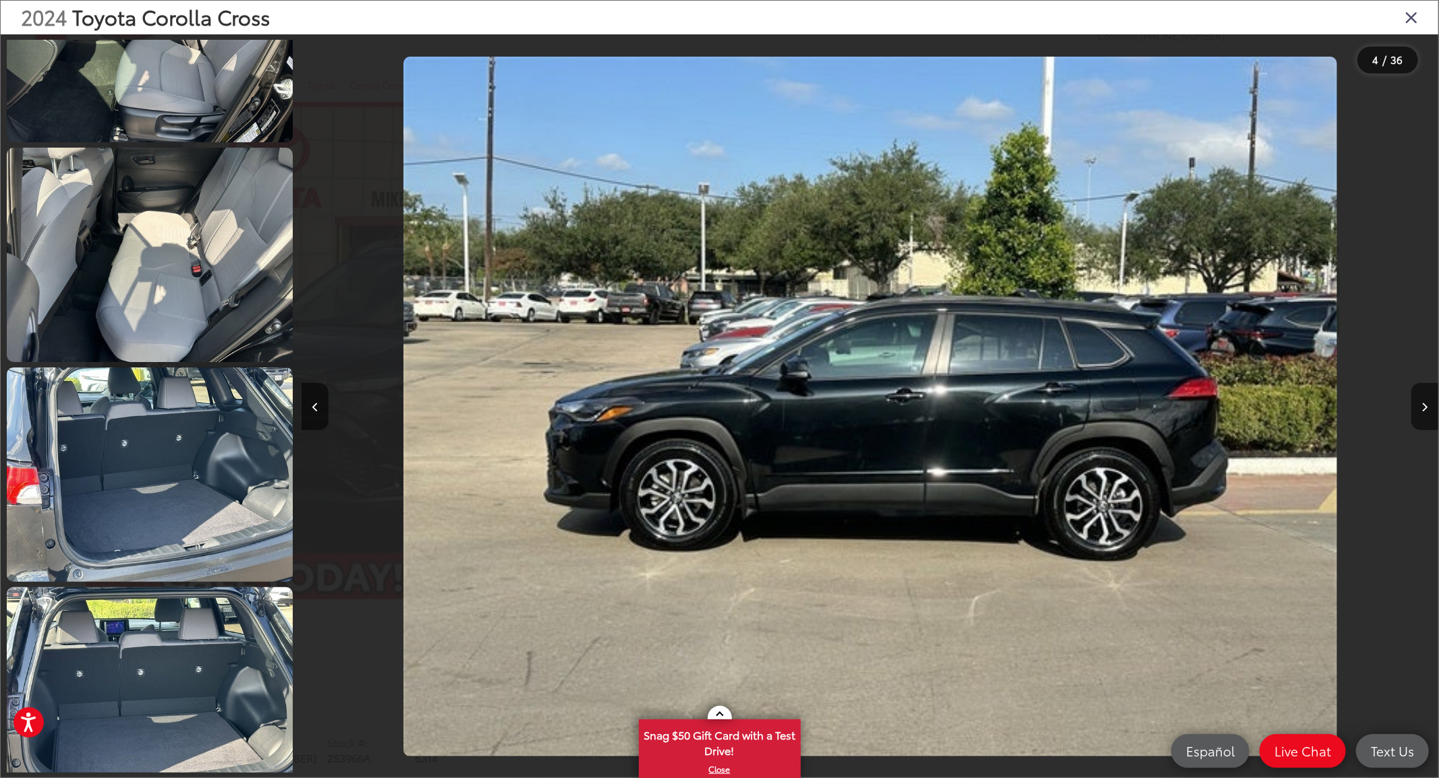
scroll to position [4116, 0]
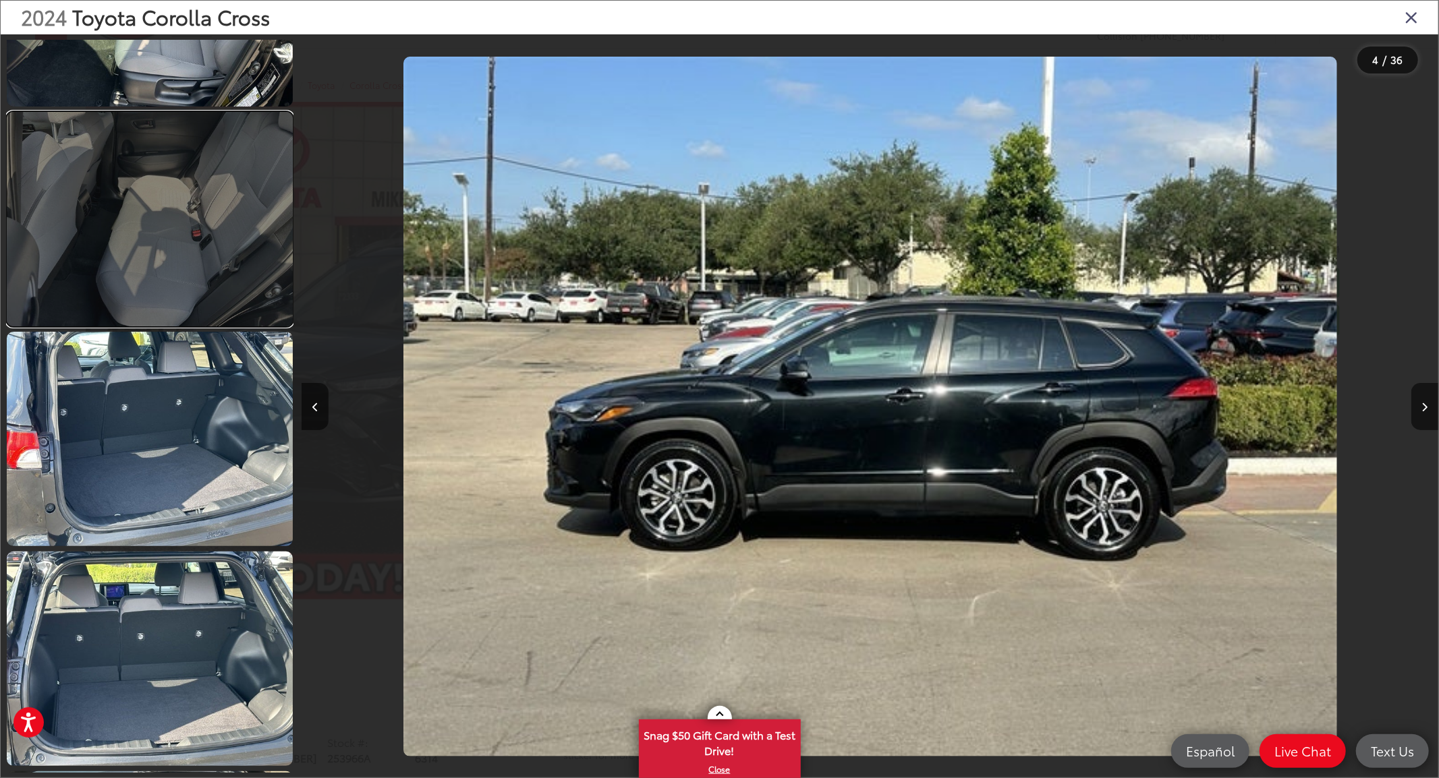
click at [189, 223] on link at bounding box center [150, 219] width 286 height 215
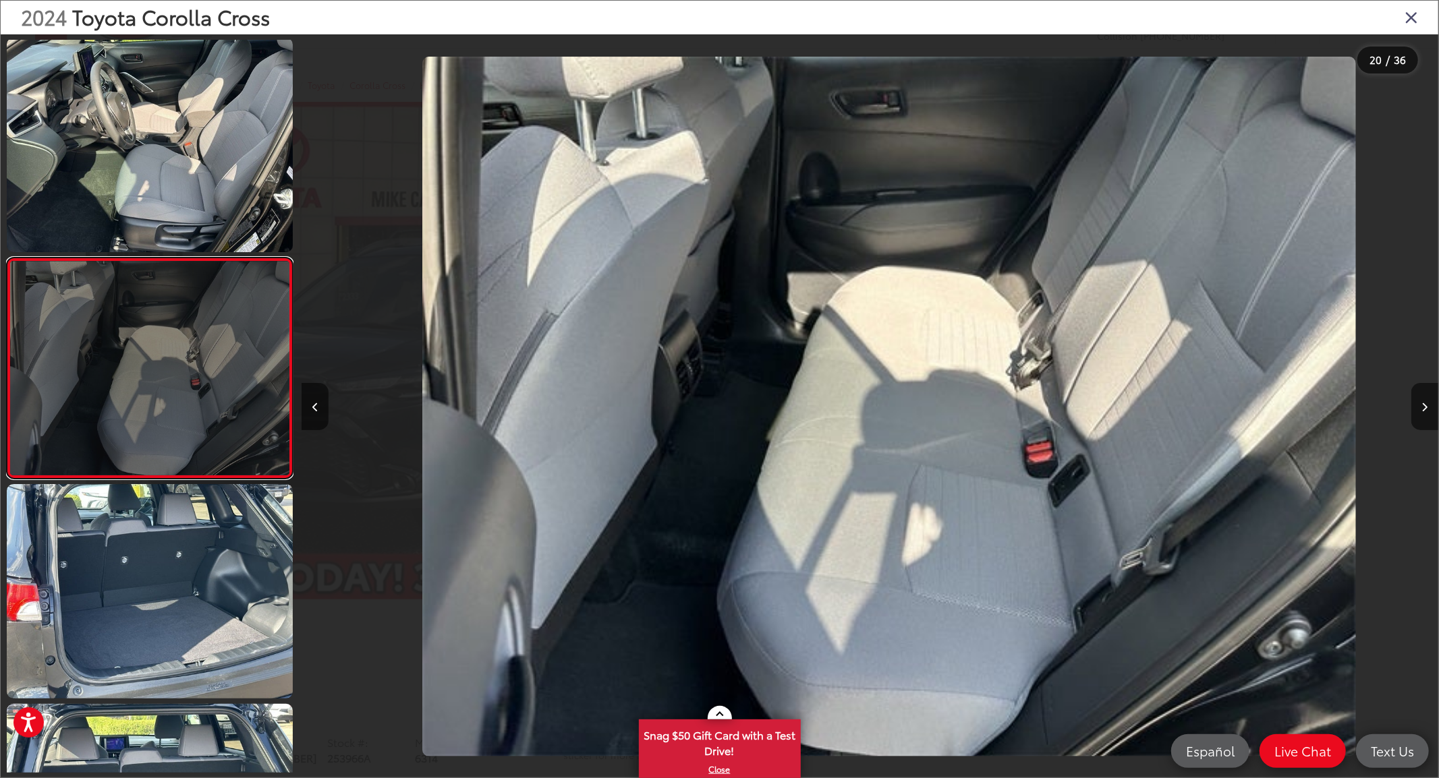
scroll to position [0, 21595]
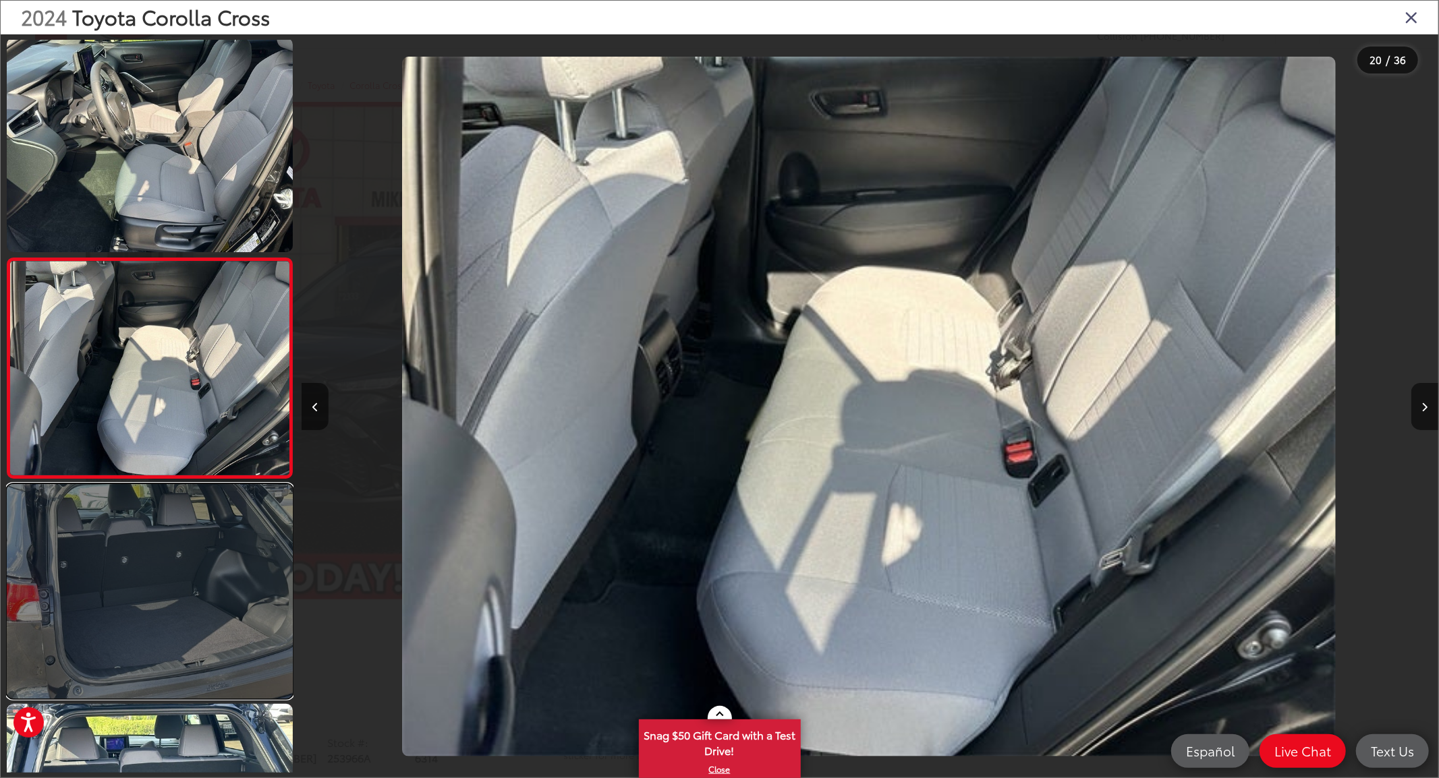
click at [184, 544] on link at bounding box center [150, 591] width 286 height 215
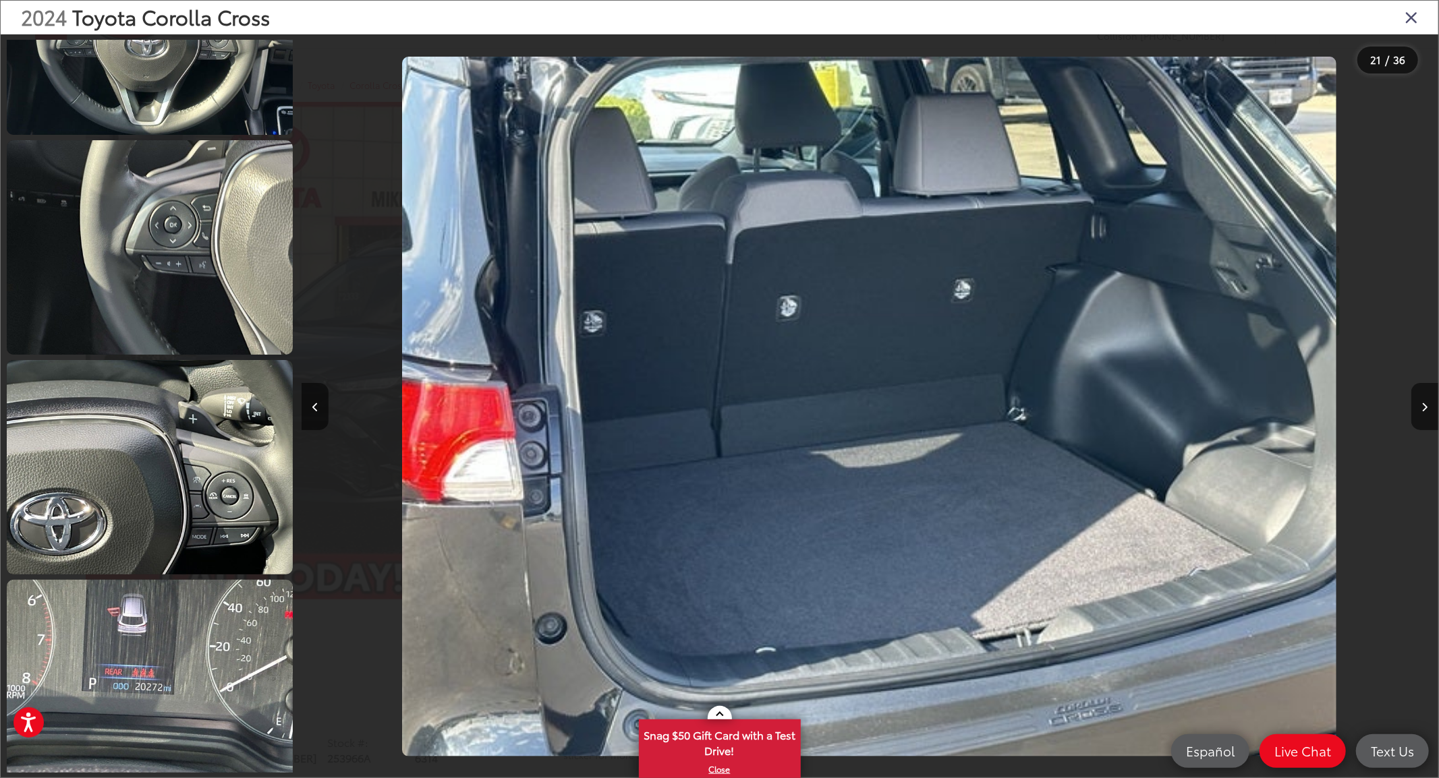
scroll to position [2235, 0]
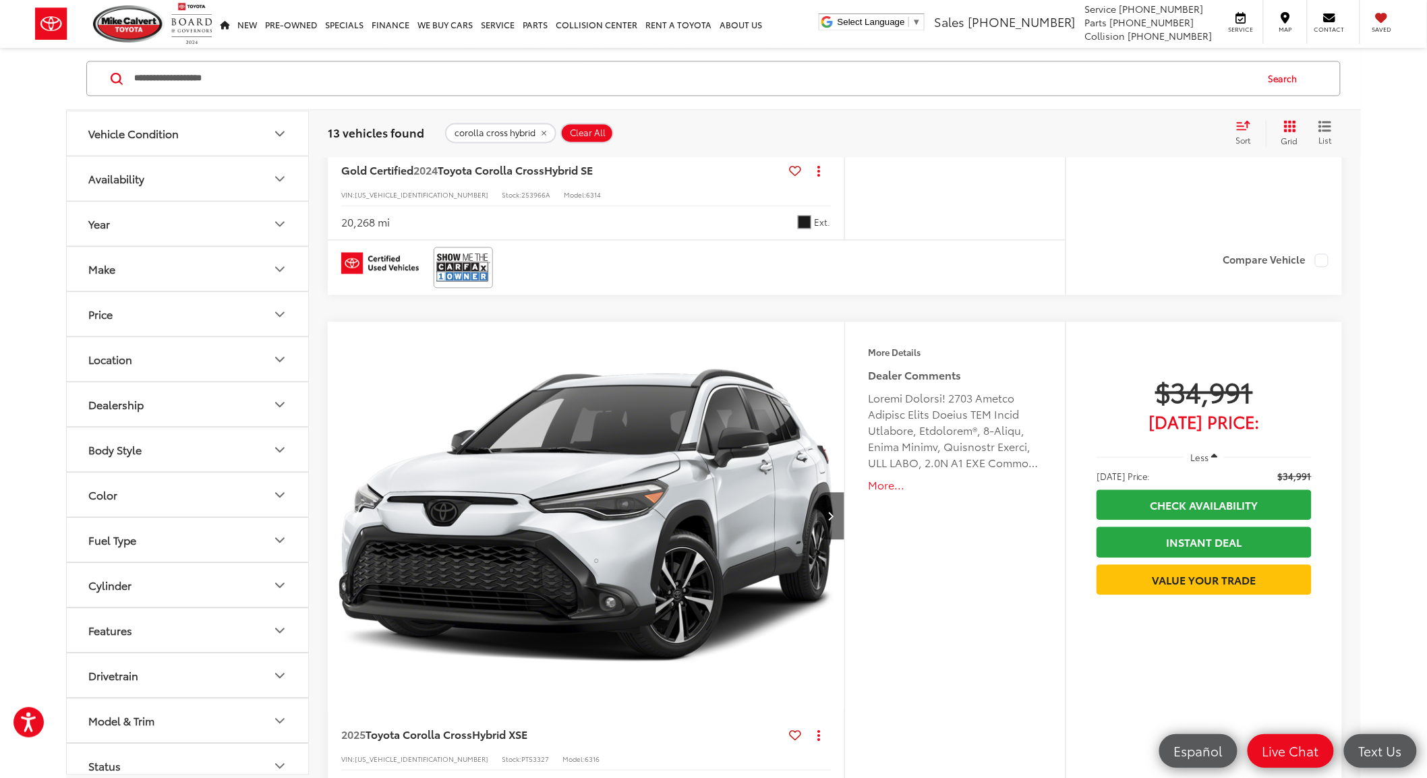
scroll to position [1109, 0]
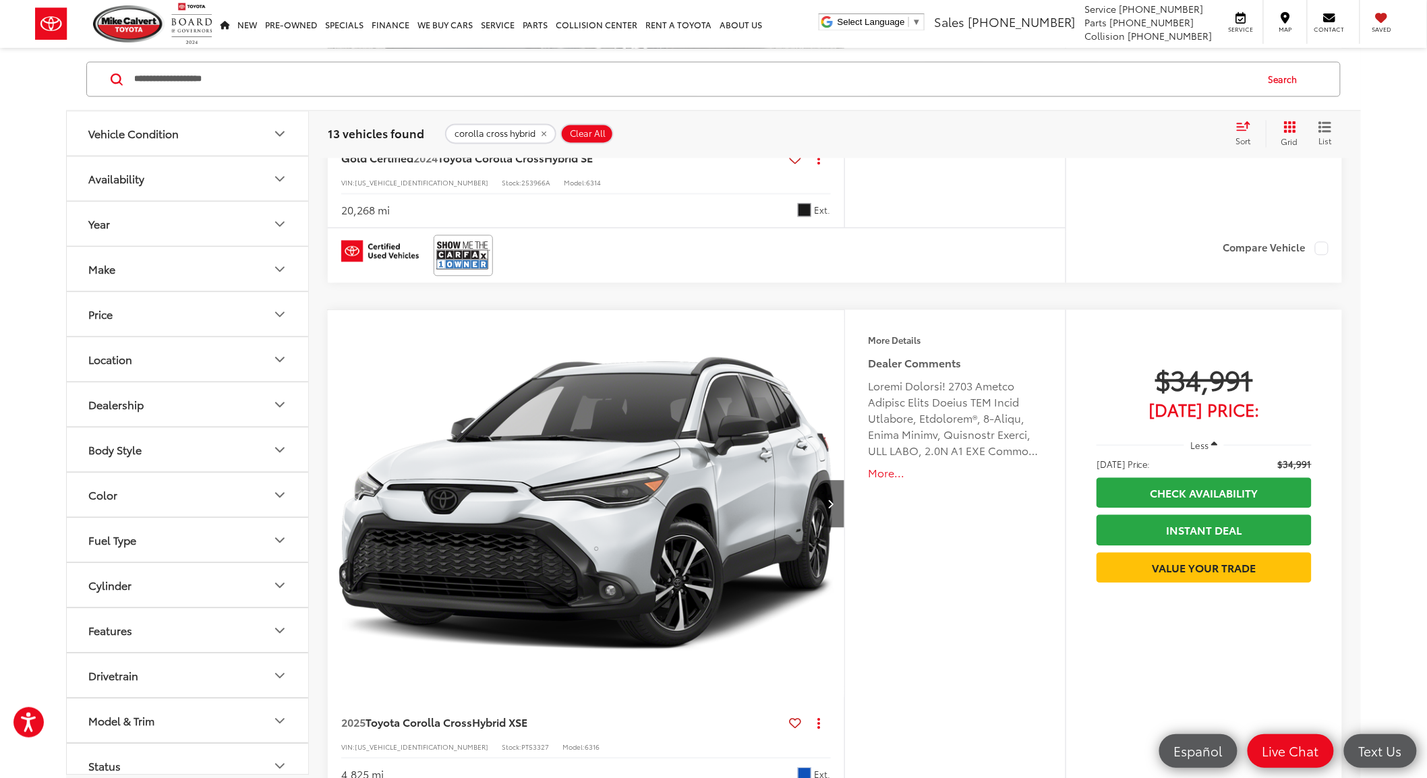
click at [562, 501] on img "2025 Toyota Corolla Cross Hybrid XSE 0" at bounding box center [586, 504] width 519 height 389
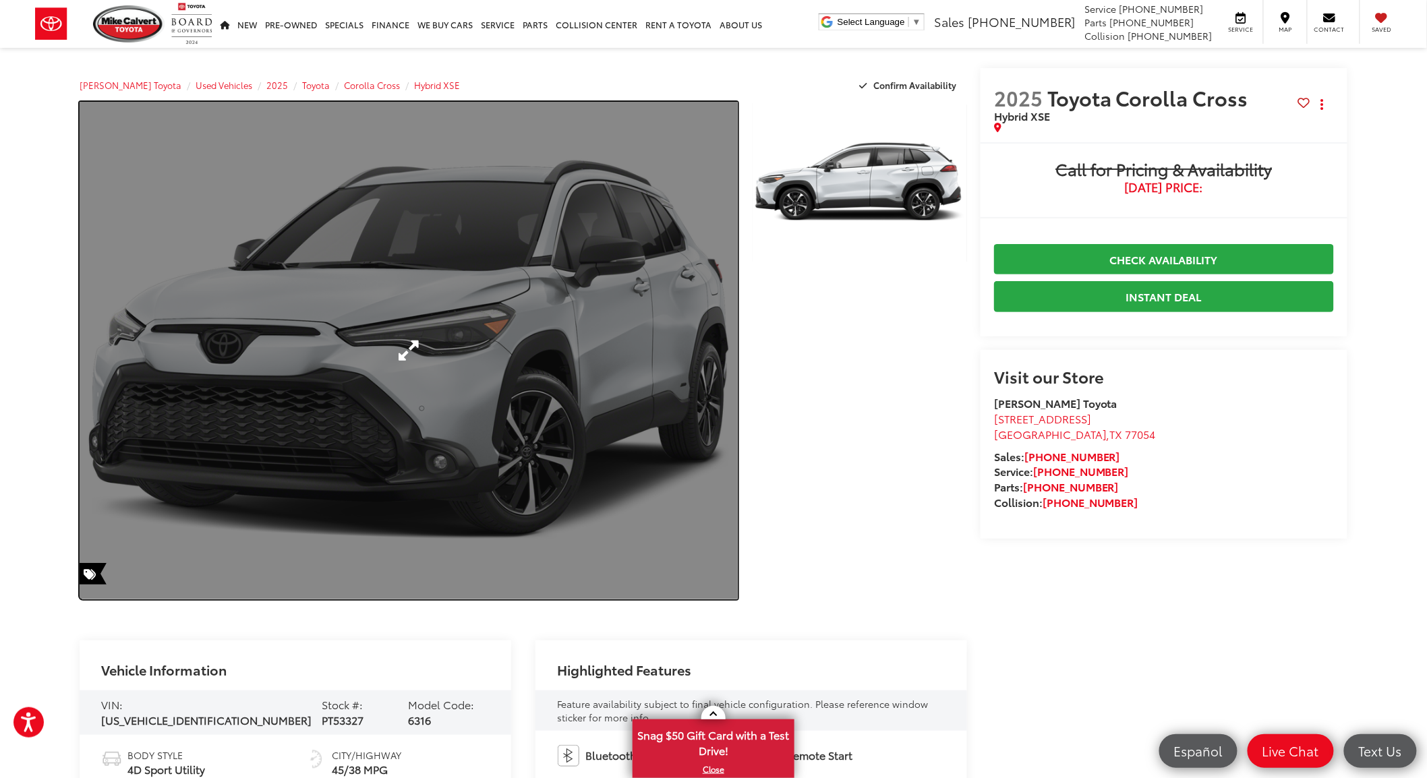
click at [282, 342] on link "Expand Photo 0" at bounding box center [409, 351] width 658 height 498
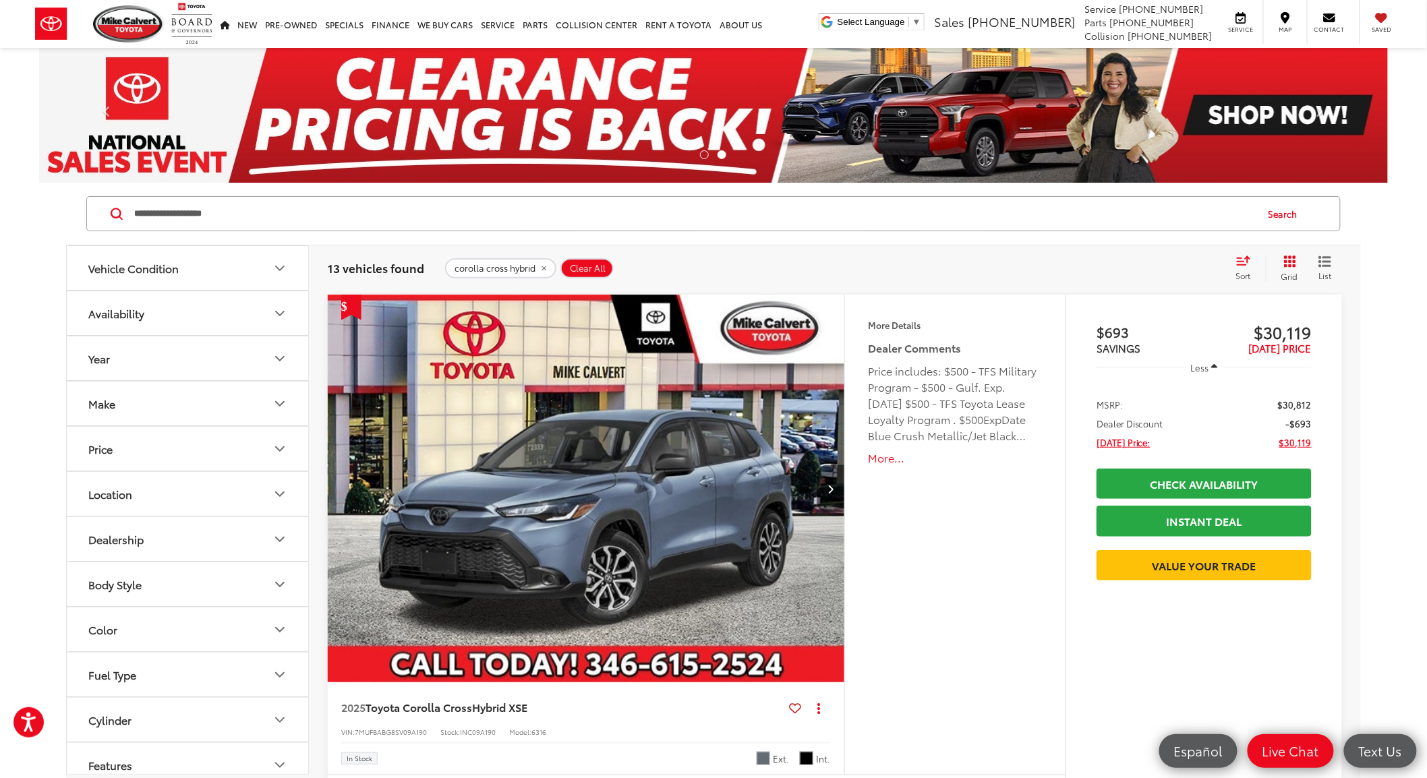
drag, startPoint x: 223, startPoint y: 217, endPoint x: 123, endPoint y: 215, distance: 99.9
click at [0, 0] on form "**********" at bounding box center [0, 0] width 0 height 0
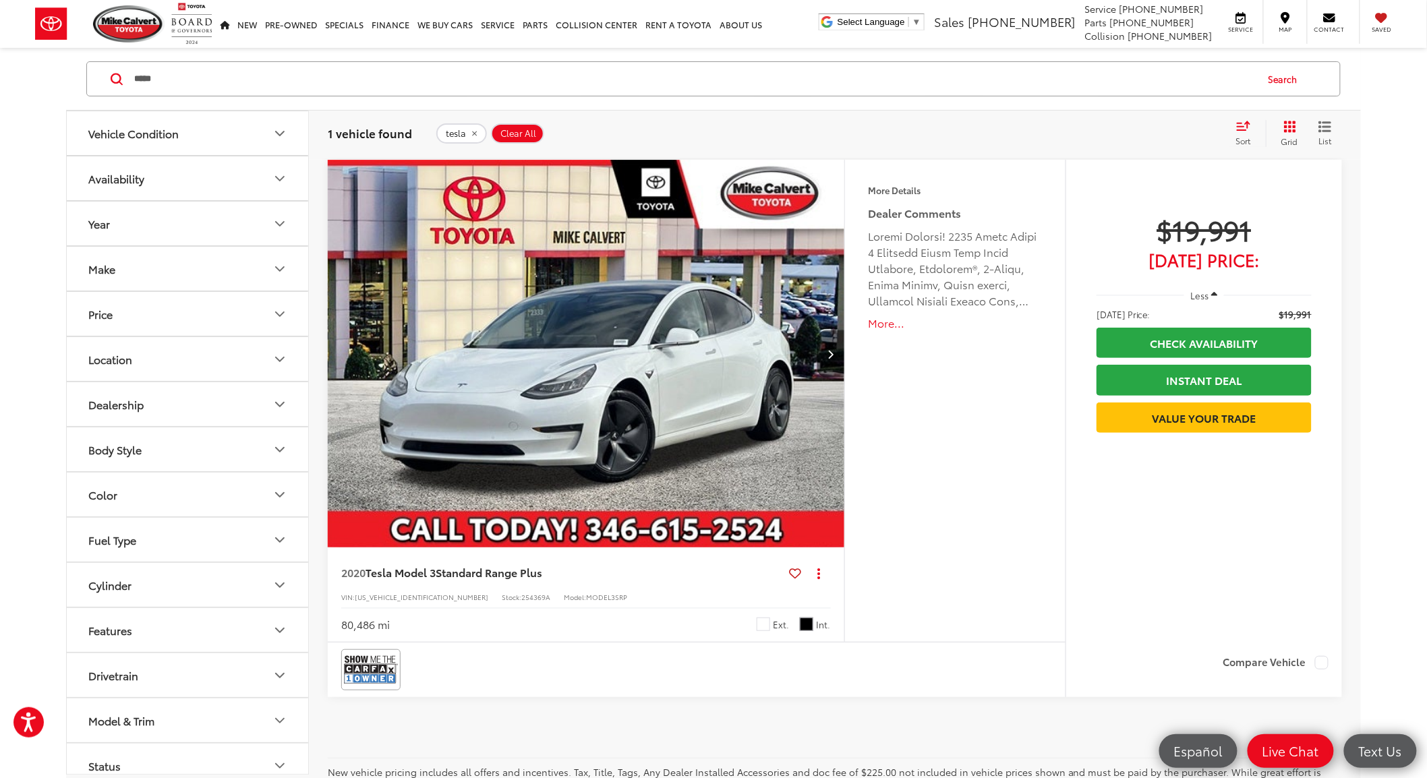
drag, startPoint x: 165, startPoint y: 78, endPoint x: 113, endPoint y: 74, distance: 52.1
click at [0, 0] on form "***** *****" at bounding box center [0, 0] width 0 height 0
type input "****"
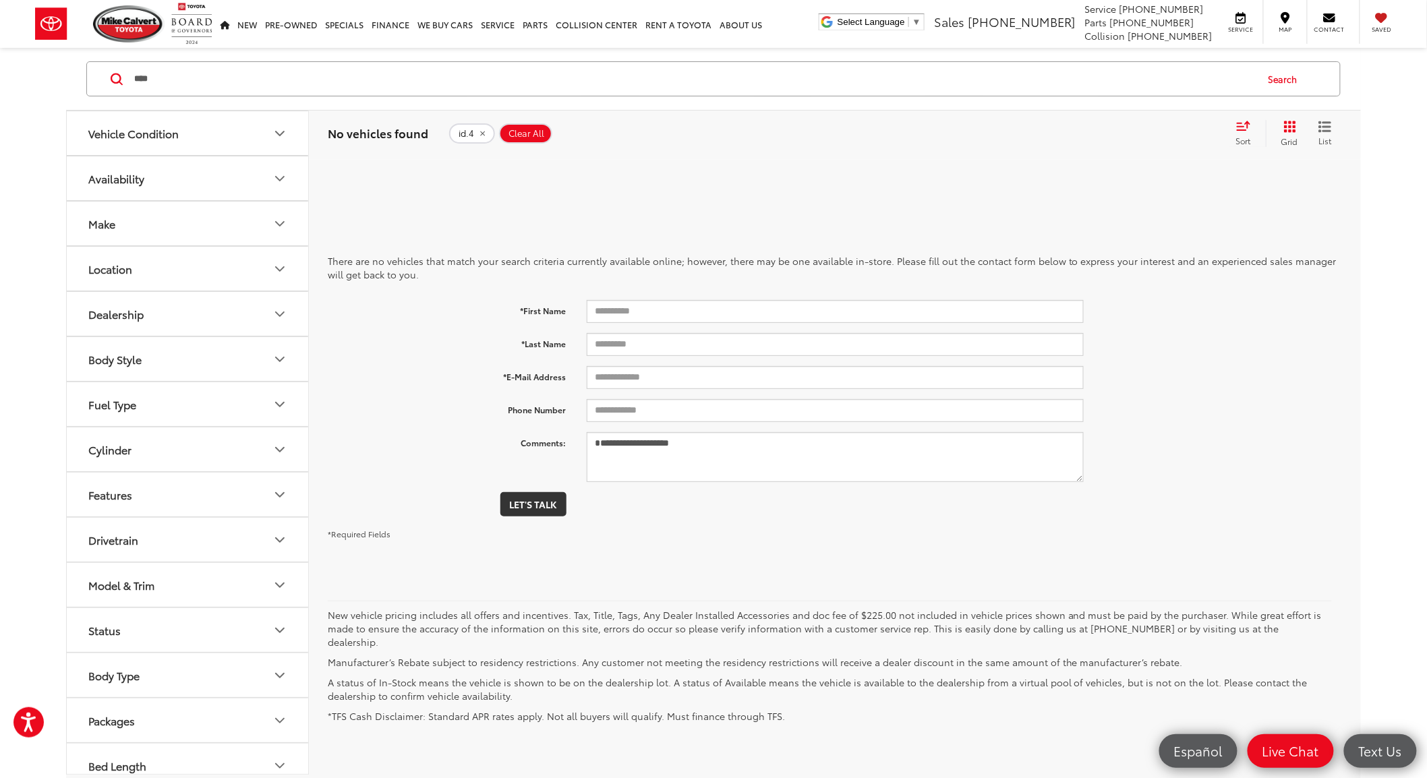
drag, startPoint x: 183, startPoint y: 78, endPoint x: 117, endPoint y: 74, distance: 66.9
click at [0, 0] on form "**** ****" at bounding box center [0, 0] width 0 height 0
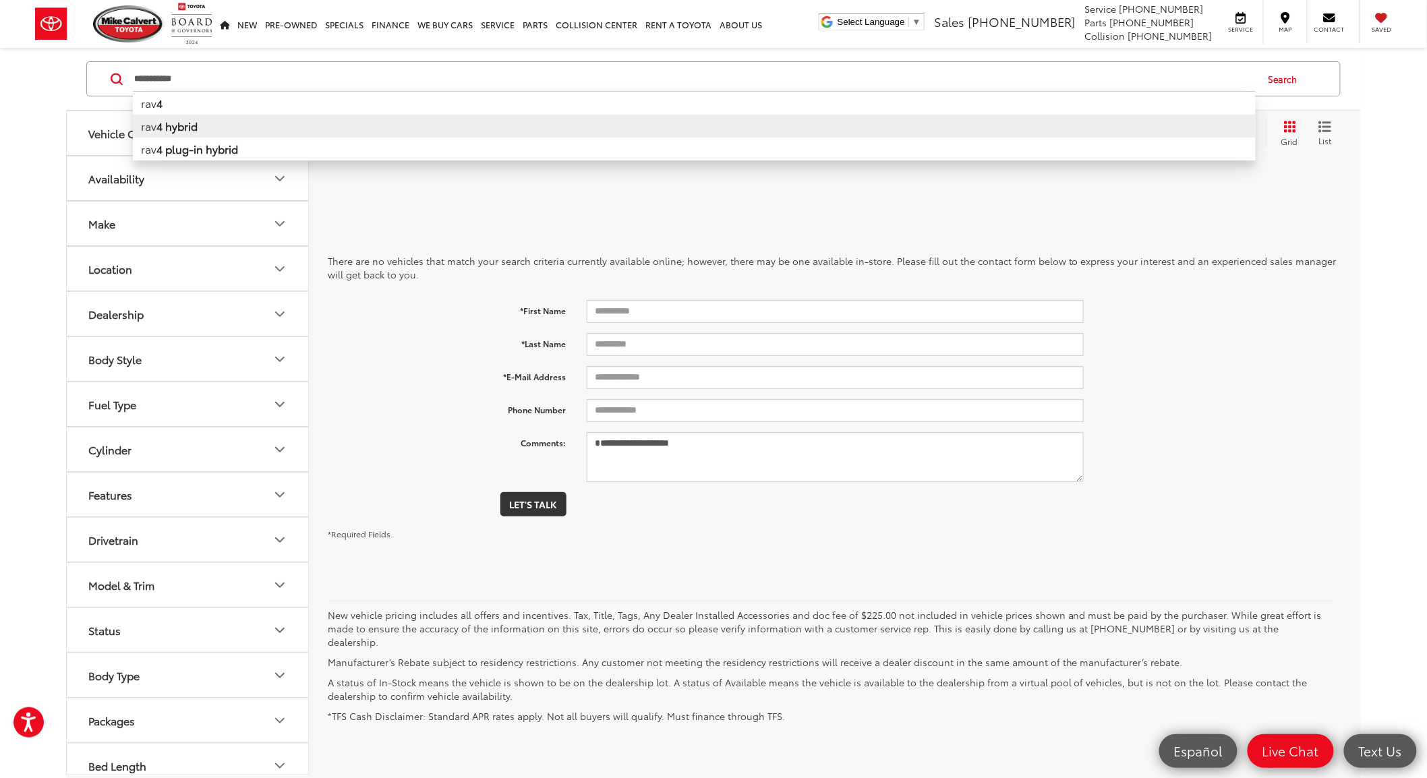
type input "**********"
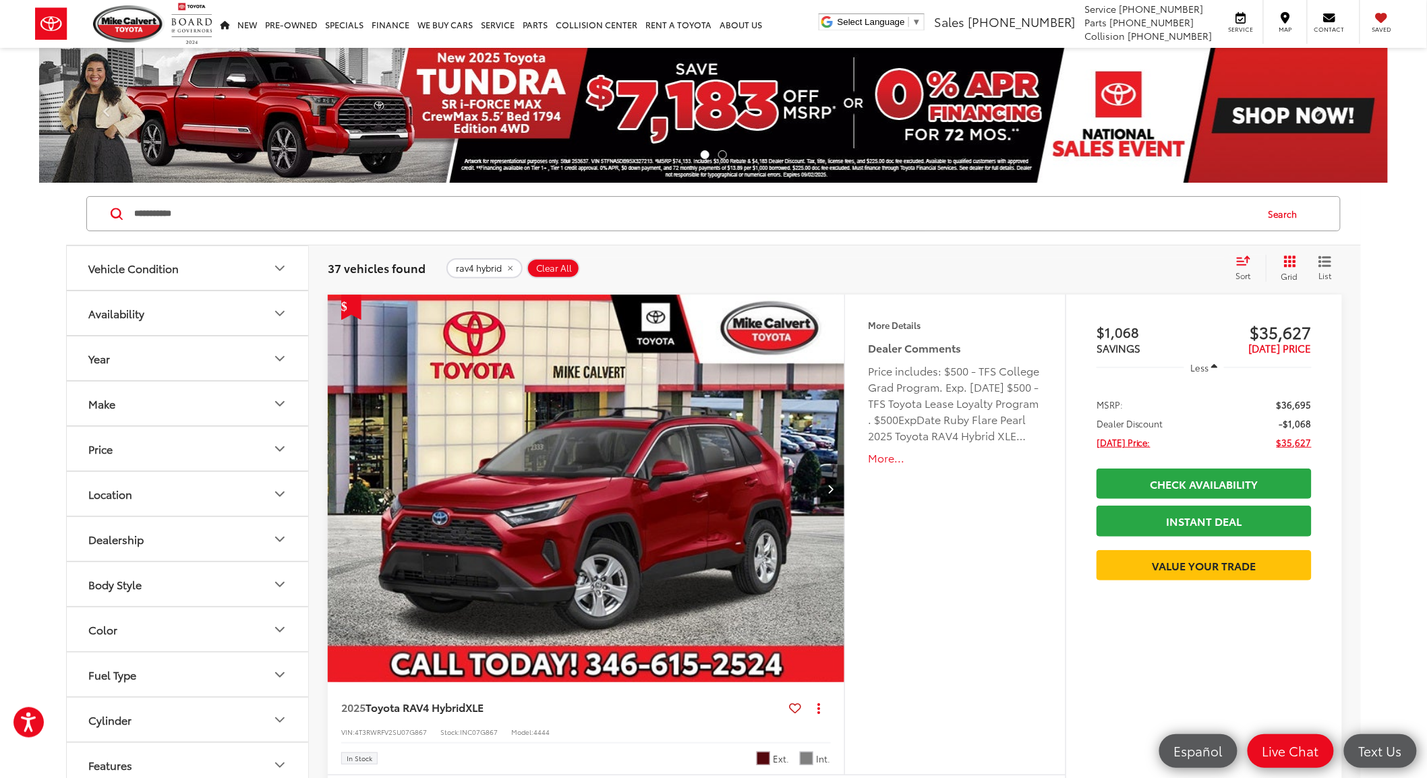
click at [1251, 273] on span "Sort" at bounding box center [1243, 275] width 15 height 11
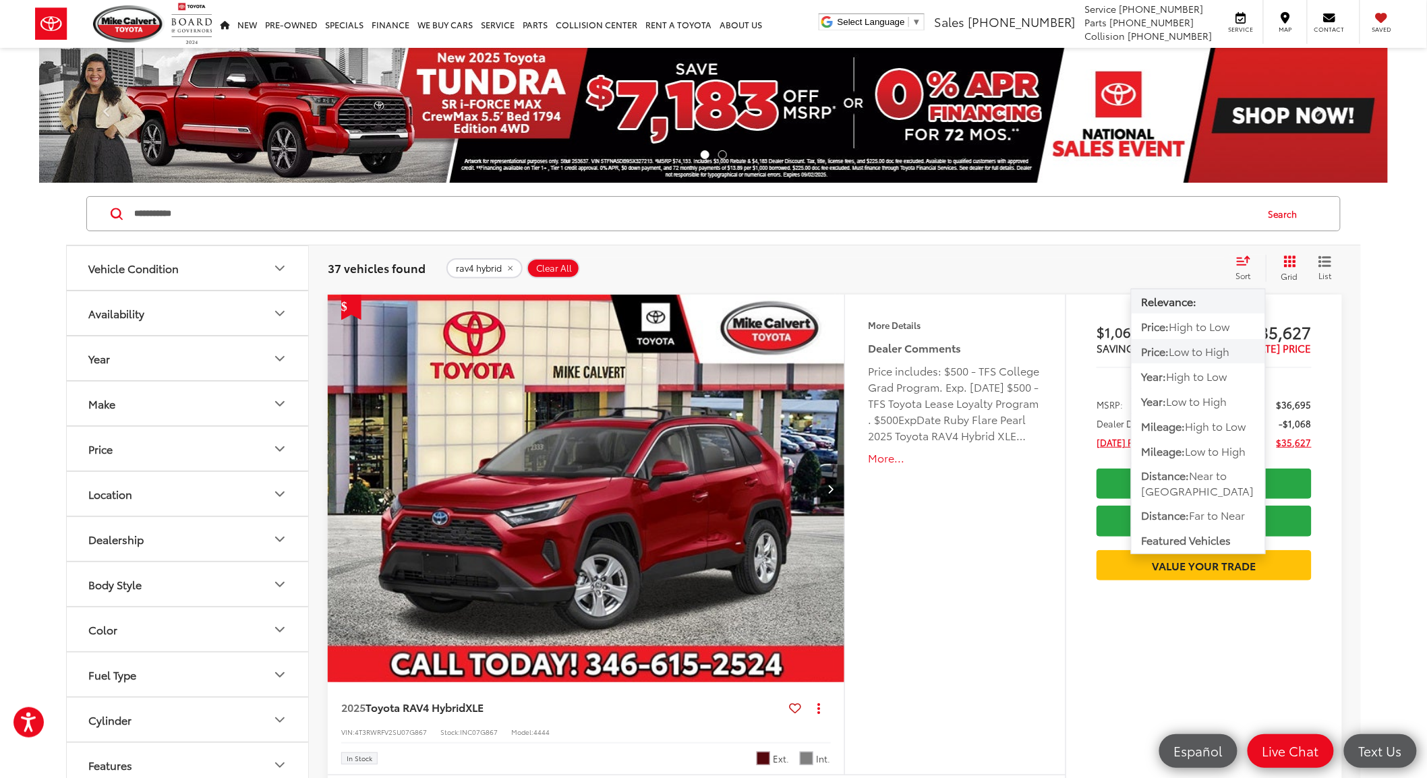
click at [1191, 347] on span "Low to High" at bounding box center [1200, 351] width 61 height 16
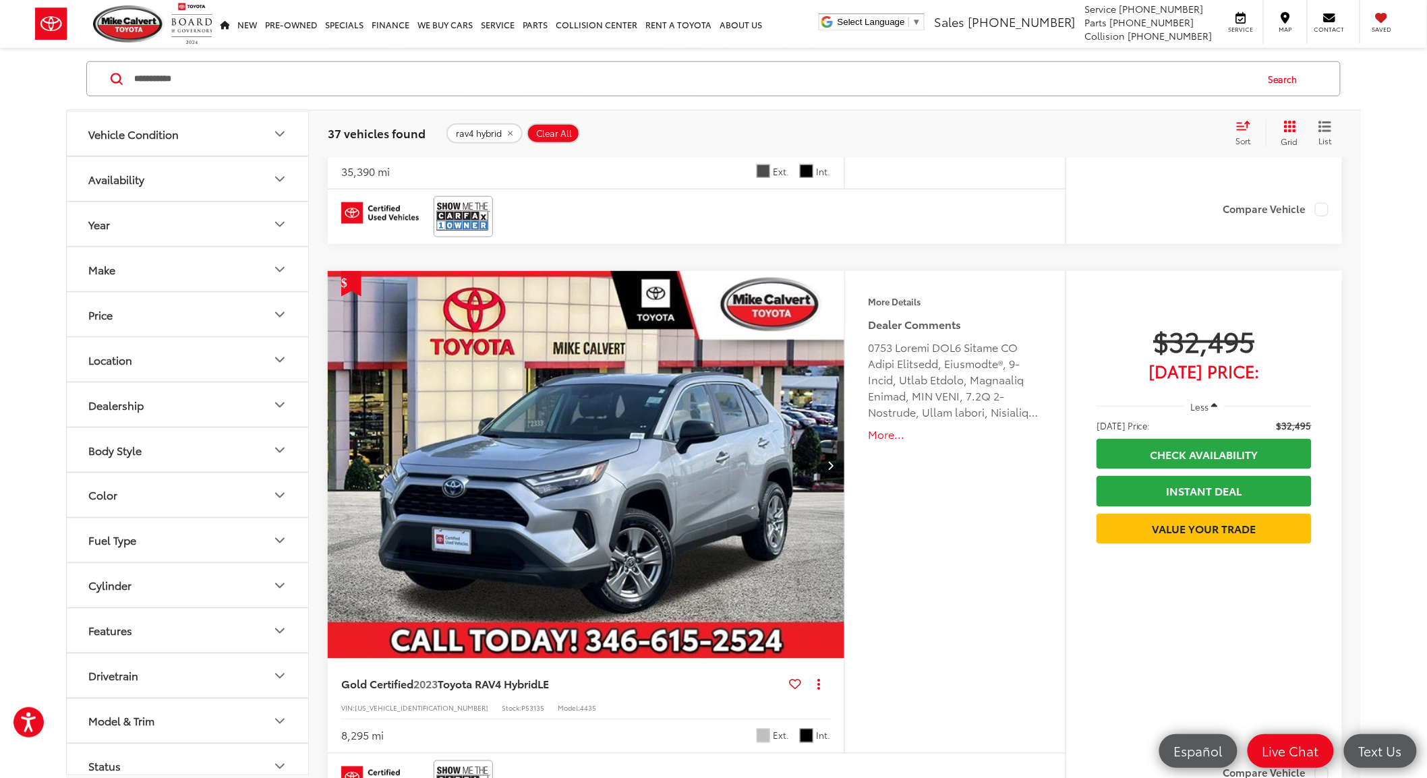
scroll to position [599, 0]
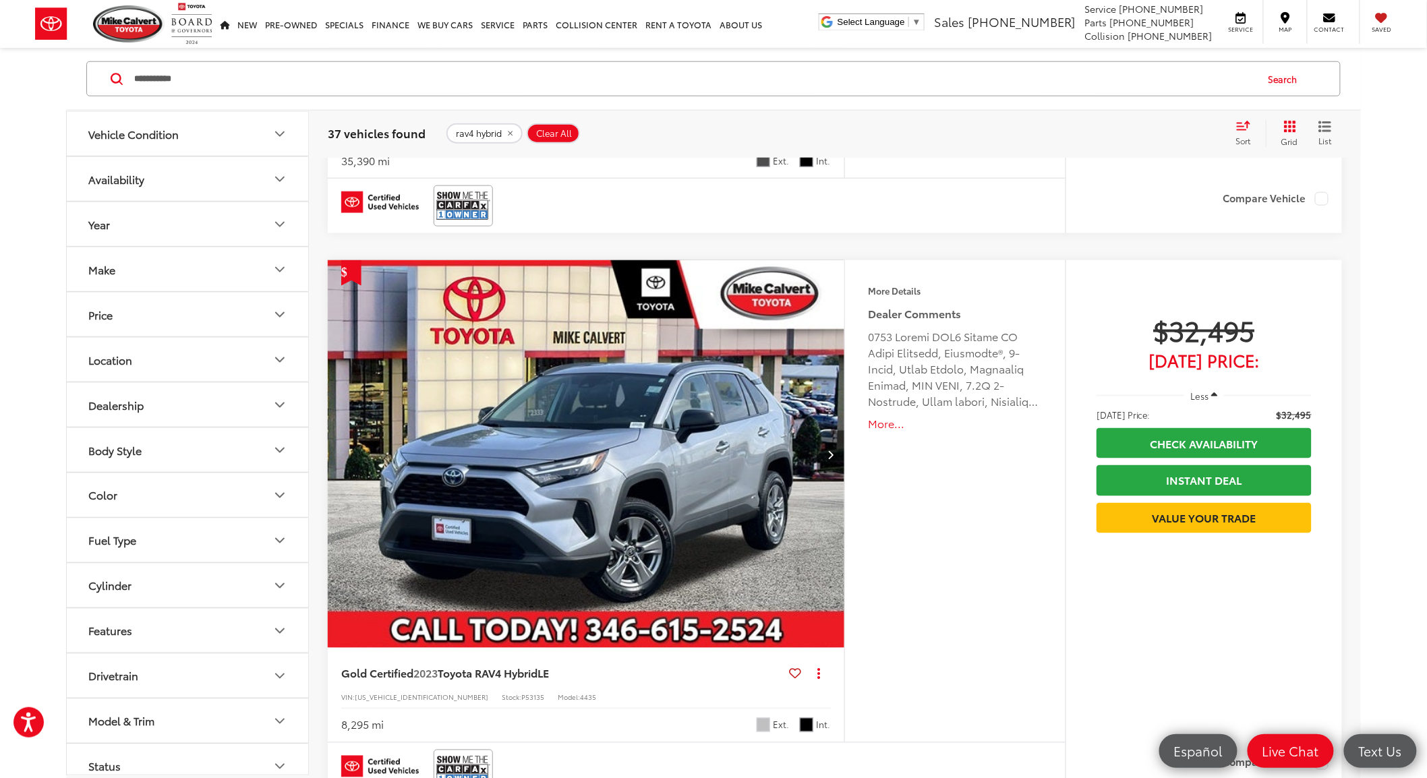
drag, startPoint x: 558, startPoint y: 470, endPoint x: 558, endPoint y: 463, distance: 7.4
click at [559, 468] on img "2023 Toyota RAV4 Hybrid LE 0" at bounding box center [586, 454] width 519 height 389
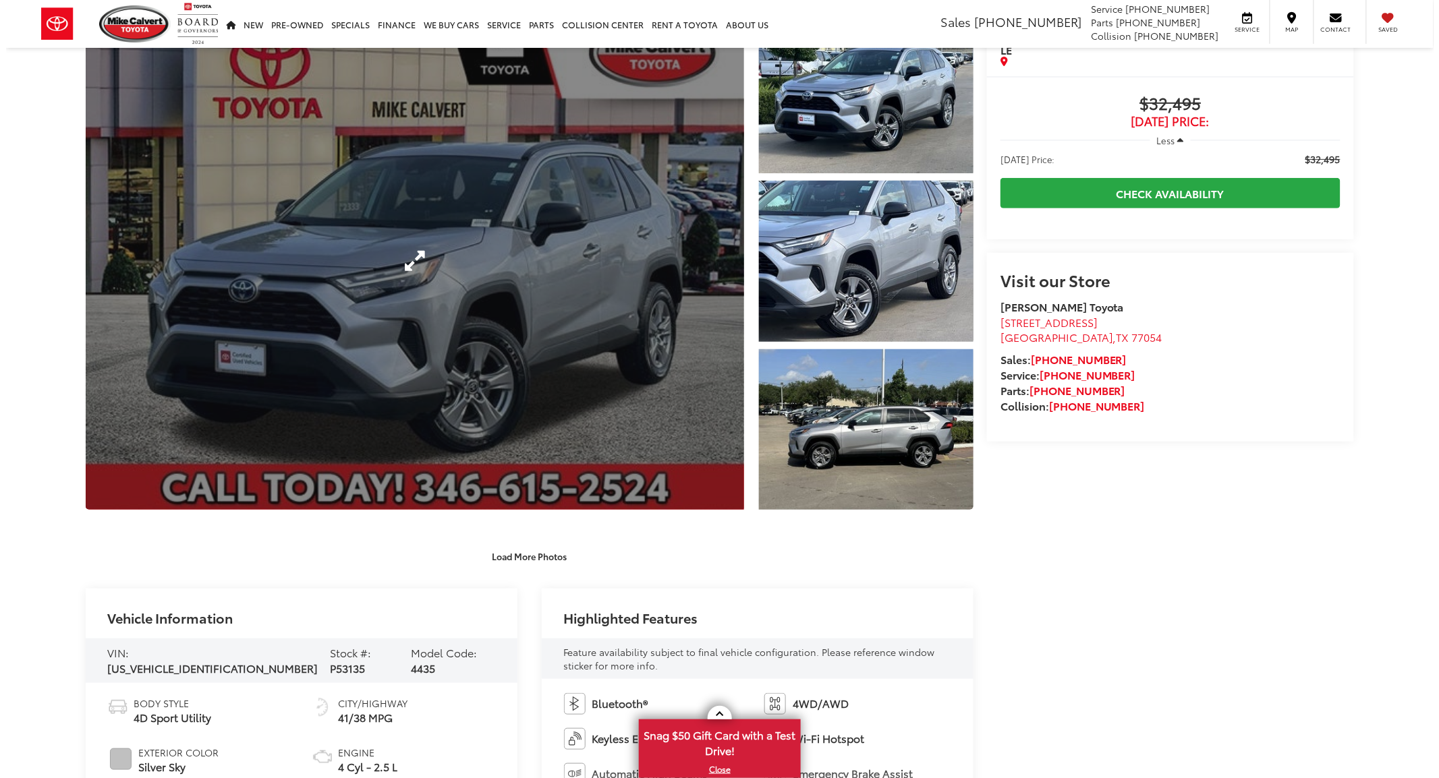
scroll to position [75, 0]
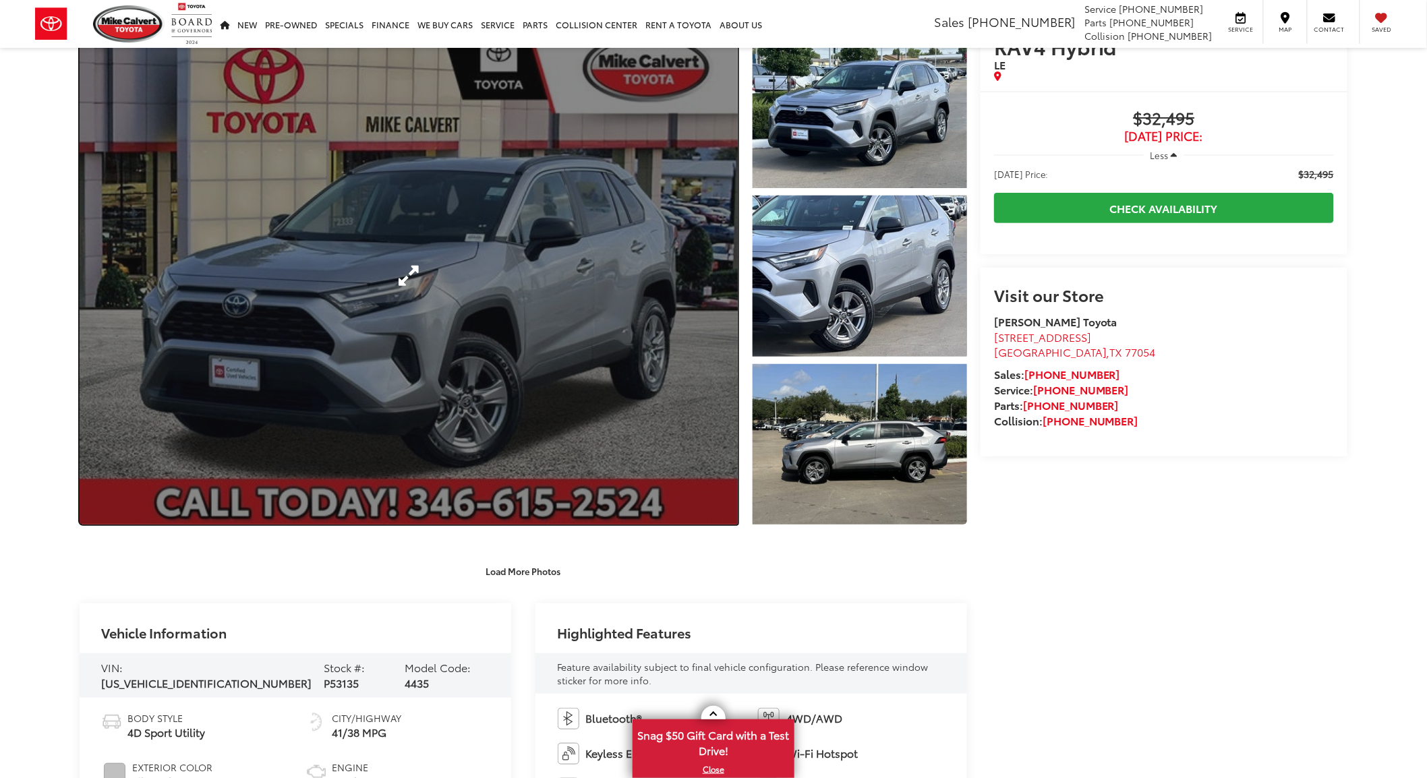
click at [577, 324] on link "Expand Photo 0" at bounding box center [409, 276] width 658 height 498
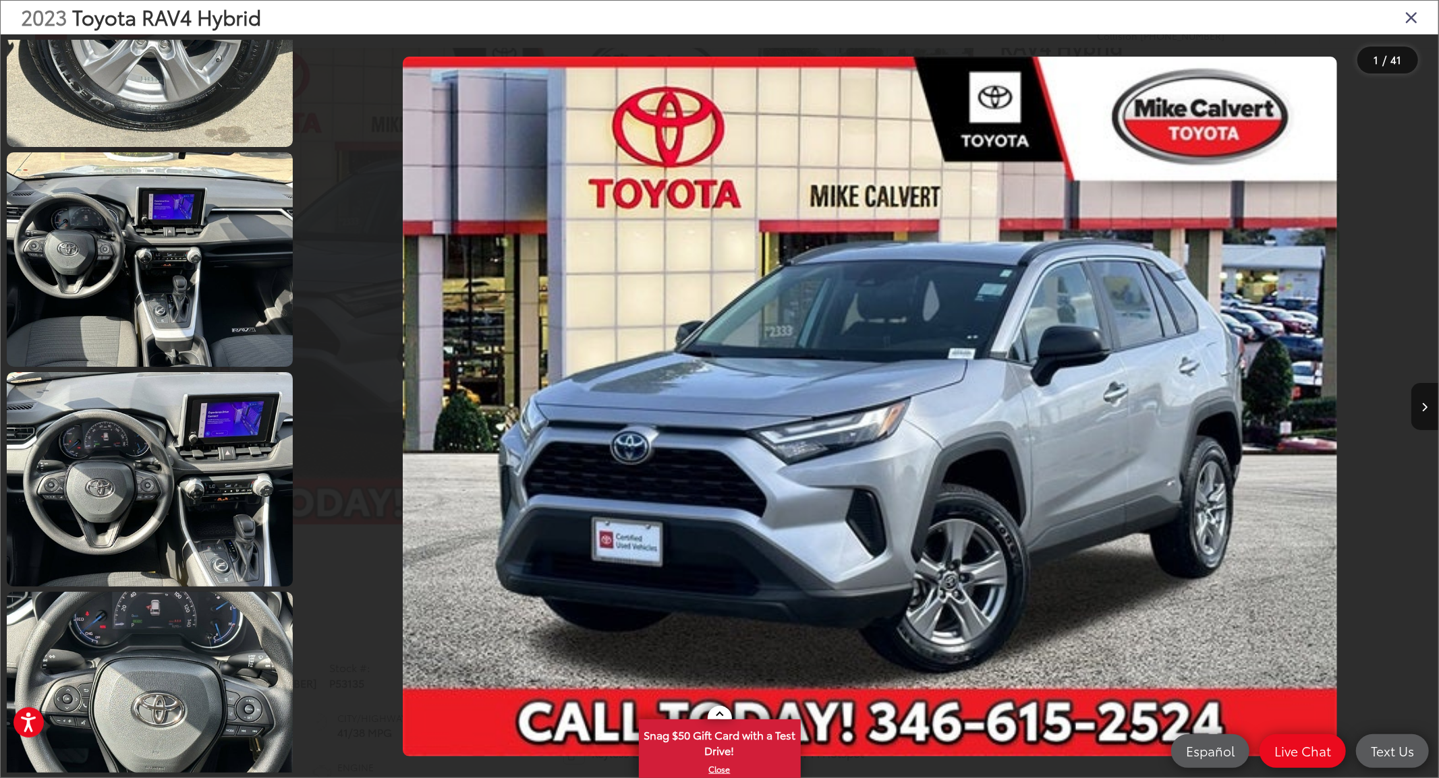
scroll to position [1724, 0]
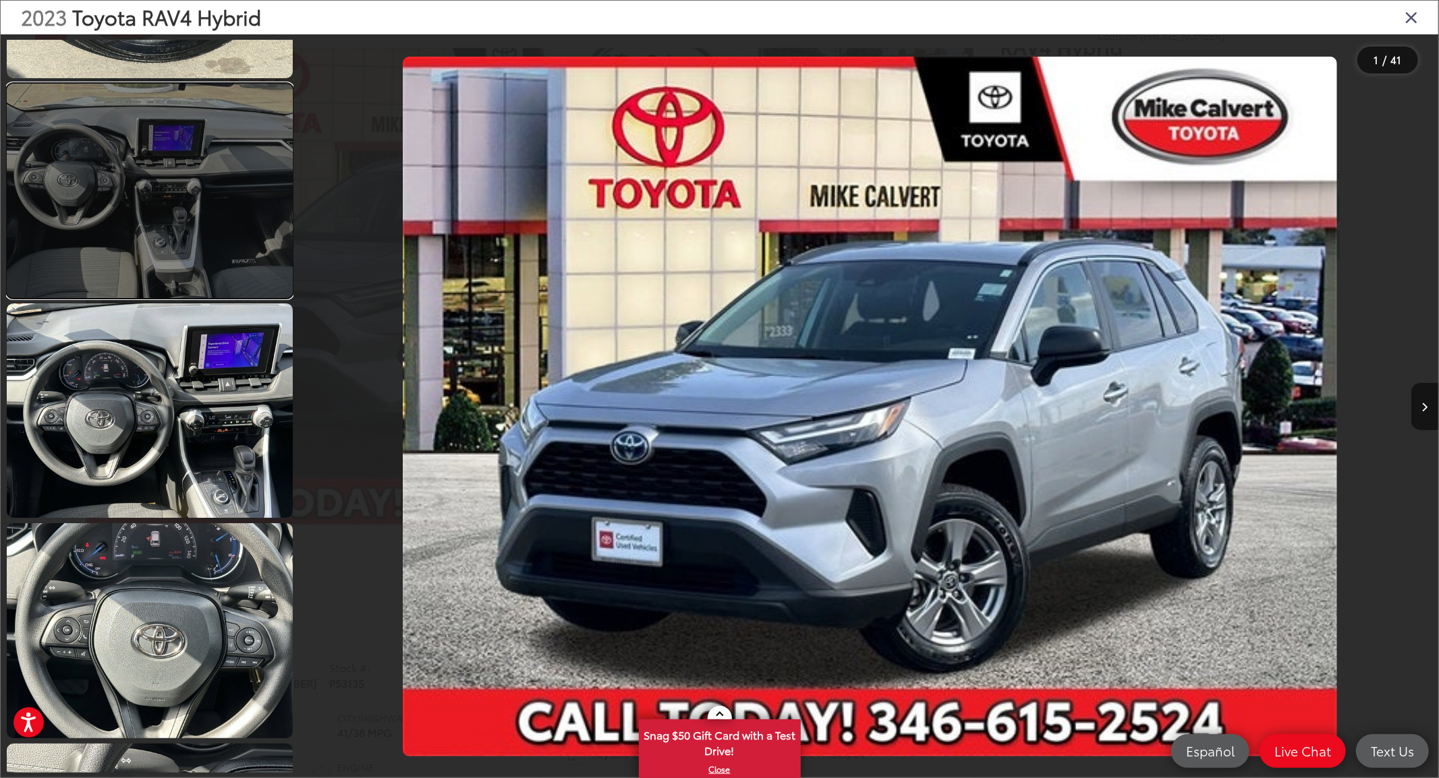
click at [120, 250] on link at bounding box center [150, 191] width 286 height 215
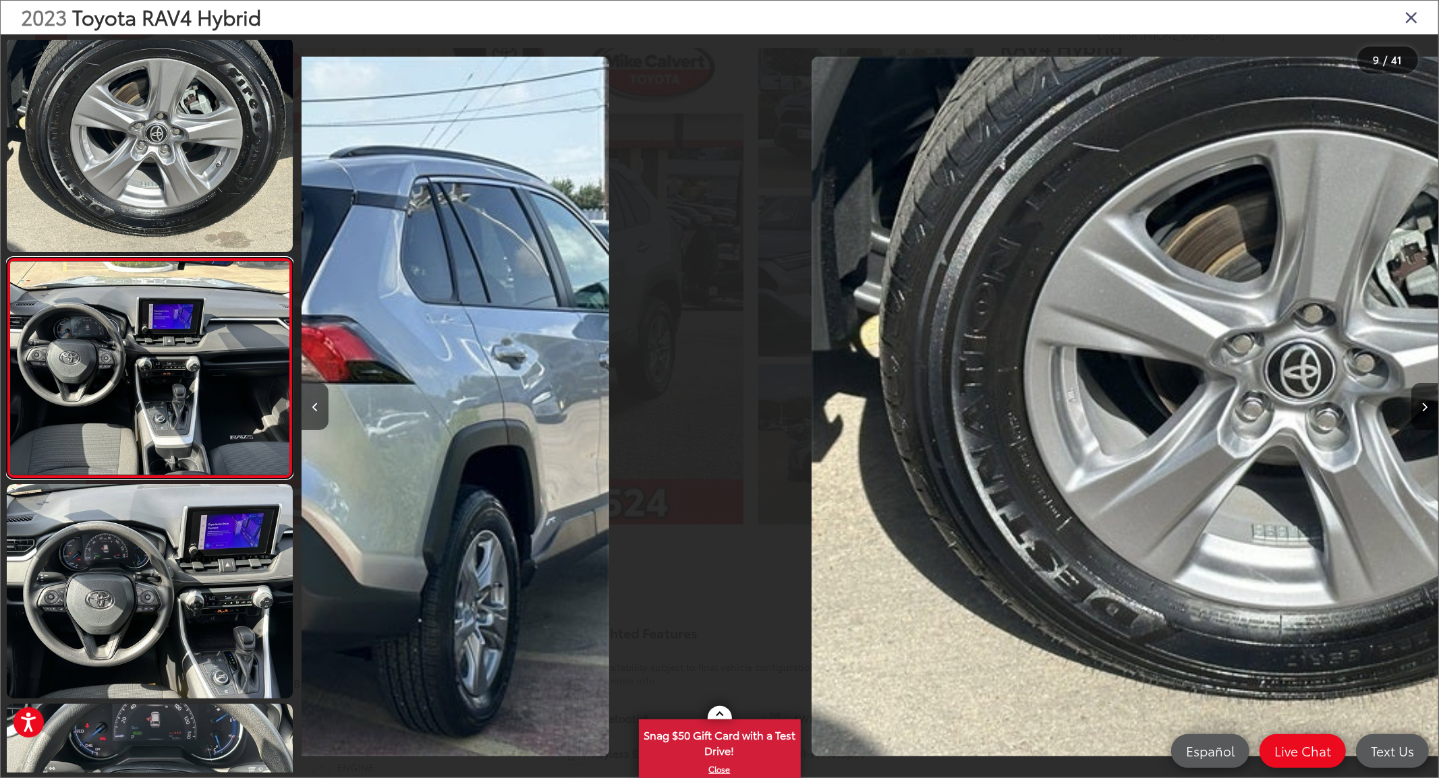
scroll to position [0, 9092]
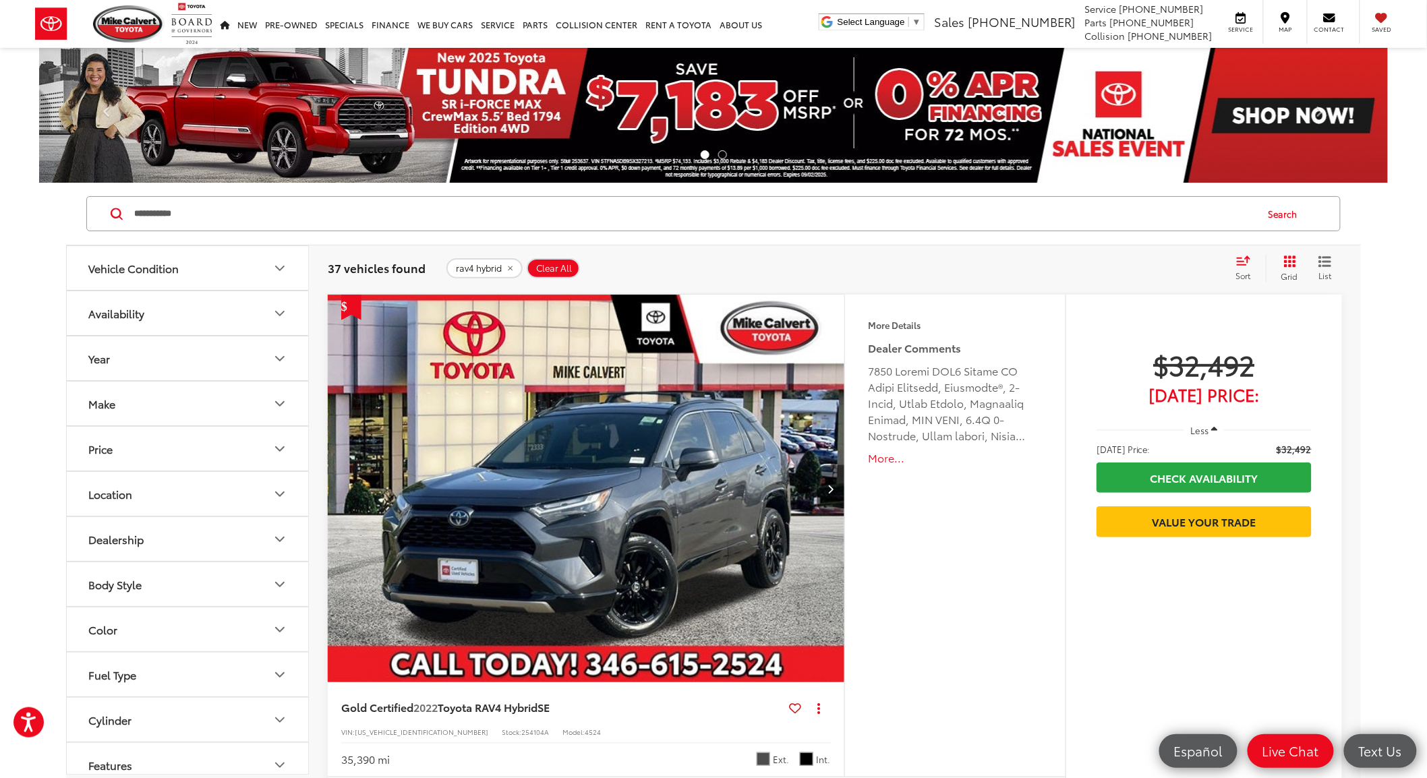
click at [592, 519] on img "2022 Toyota RAV4 Hybrid SE 0" at bounding box center [586, 489] width 519 height 389
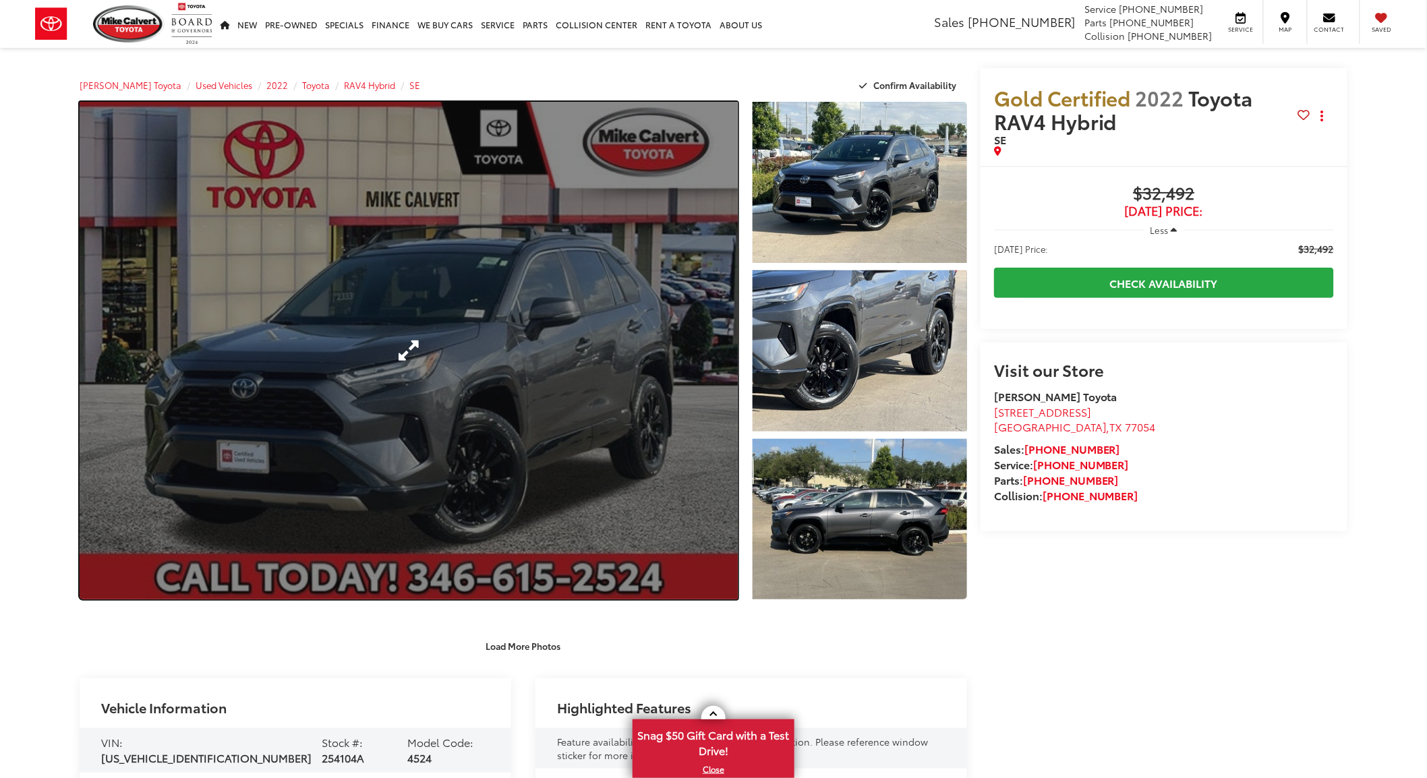
click at [567, 374] on link "Expand Photo 0" at bounding box center [409, 351] width 658 height 498
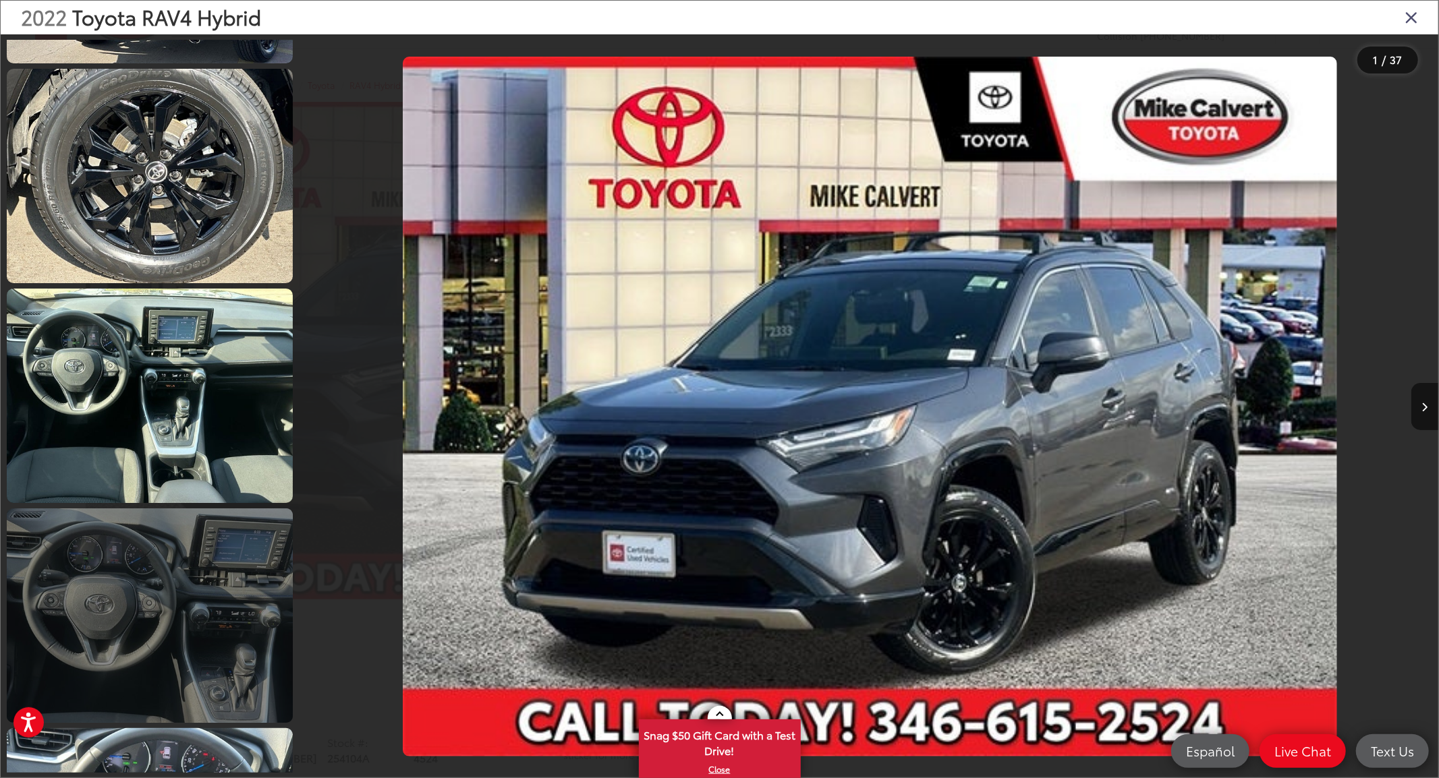
scroll to position [1574, 0]
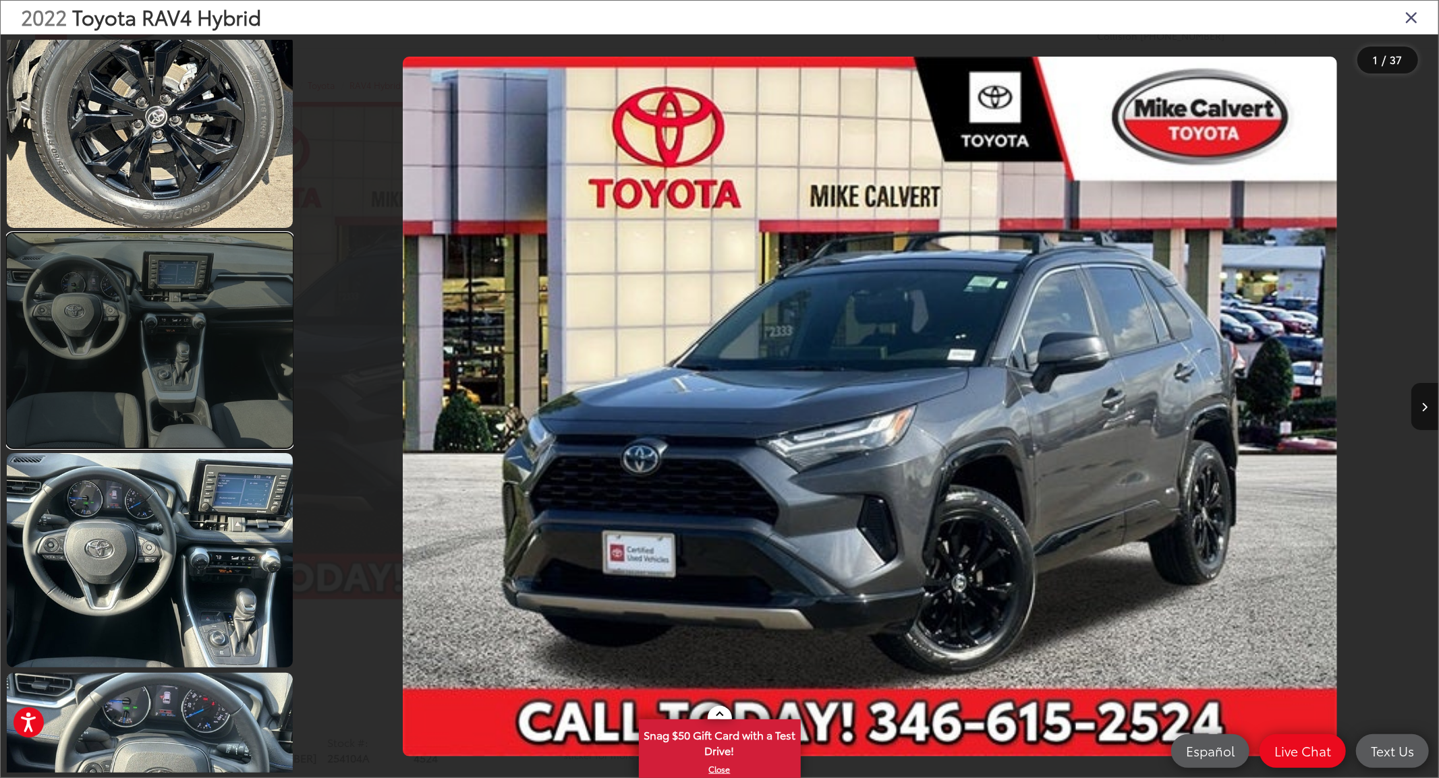
click at [142, 394] on link at bounding box center [150, 340] width 286 height 215
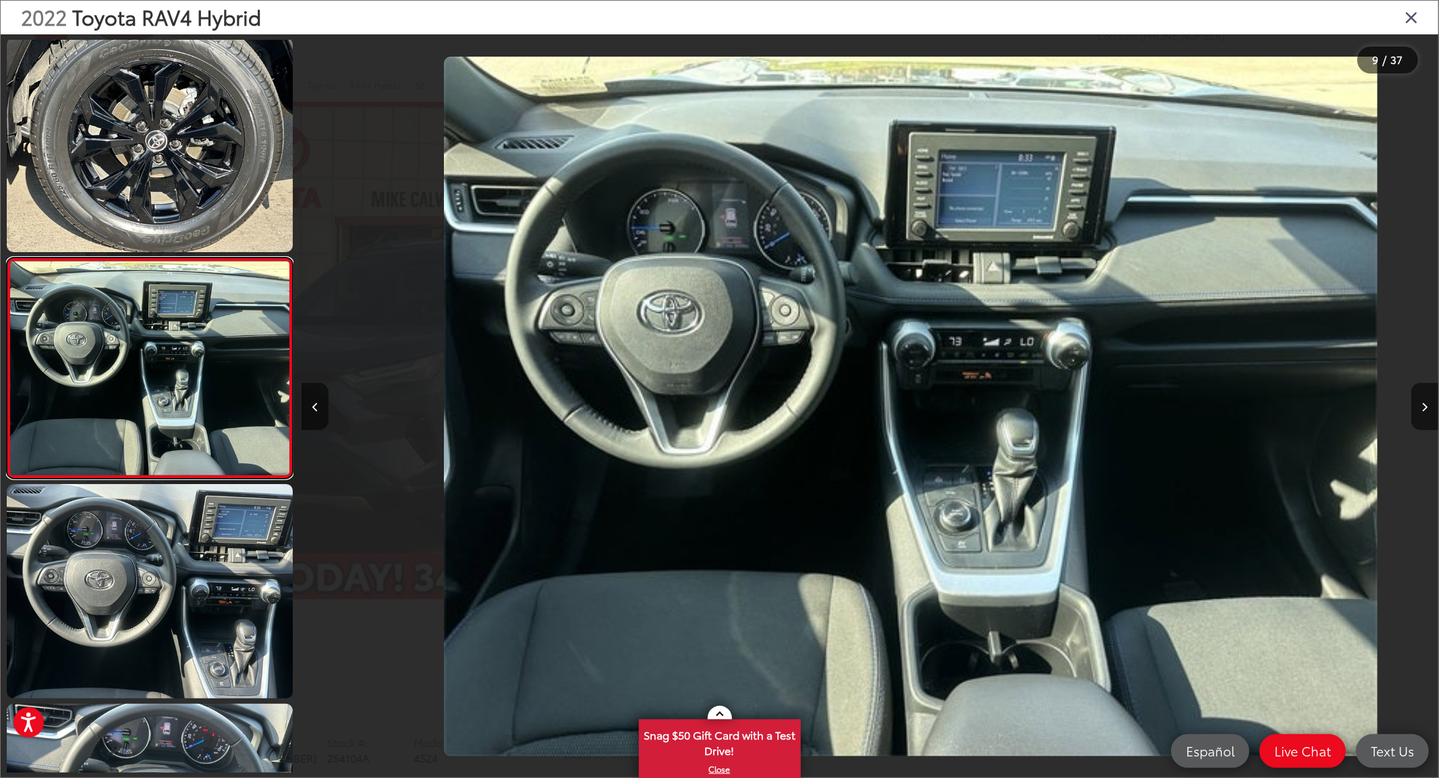
scroll to position [0, 9092]
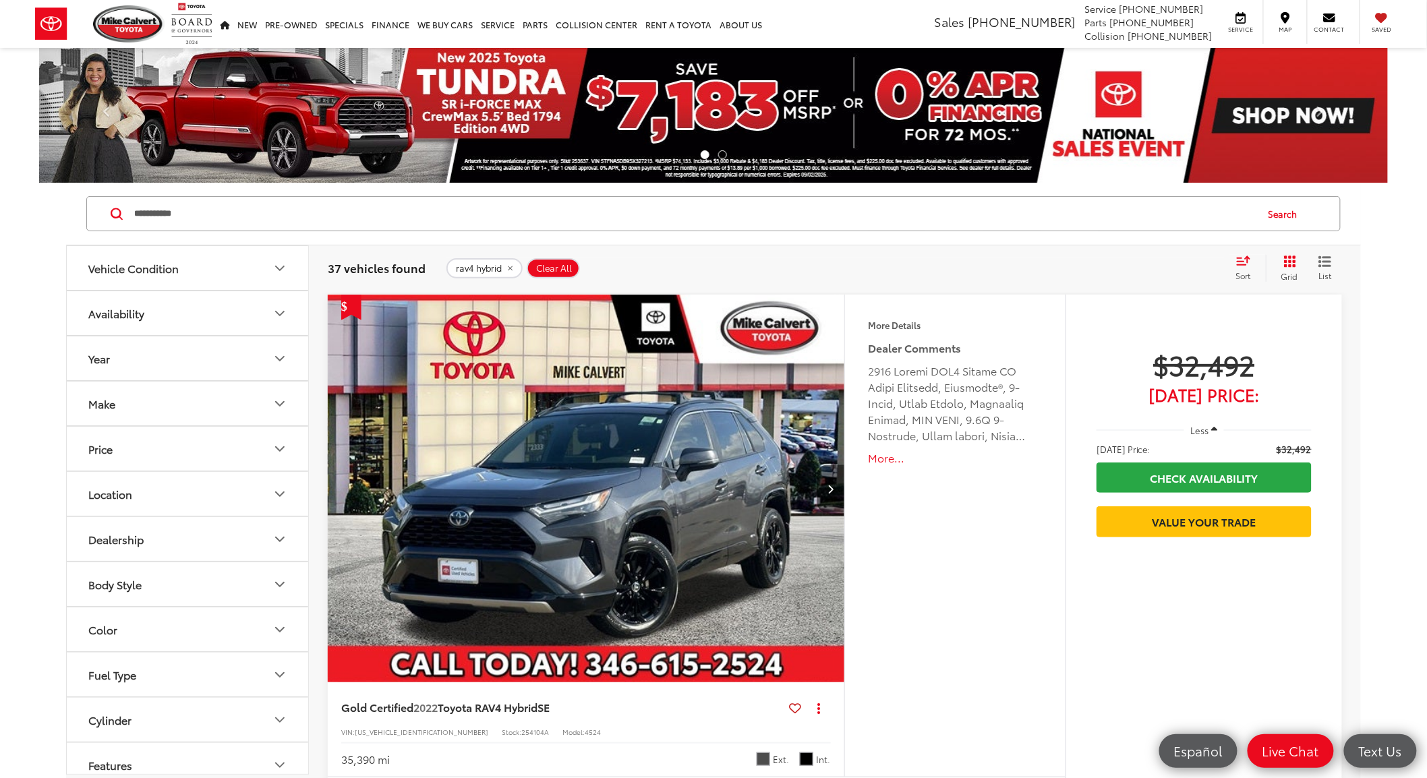
click at [229, 212] on input "**********" at bounding box center [694, 214] width 1123 height 32
drag, startPoint x: 210, startPoint y: 208, endPoint x: 113, endPoint y: 210, distance: 97.8
click at [0, 0] on form "**********" at bounding box center [0, 0] width 0 height 0
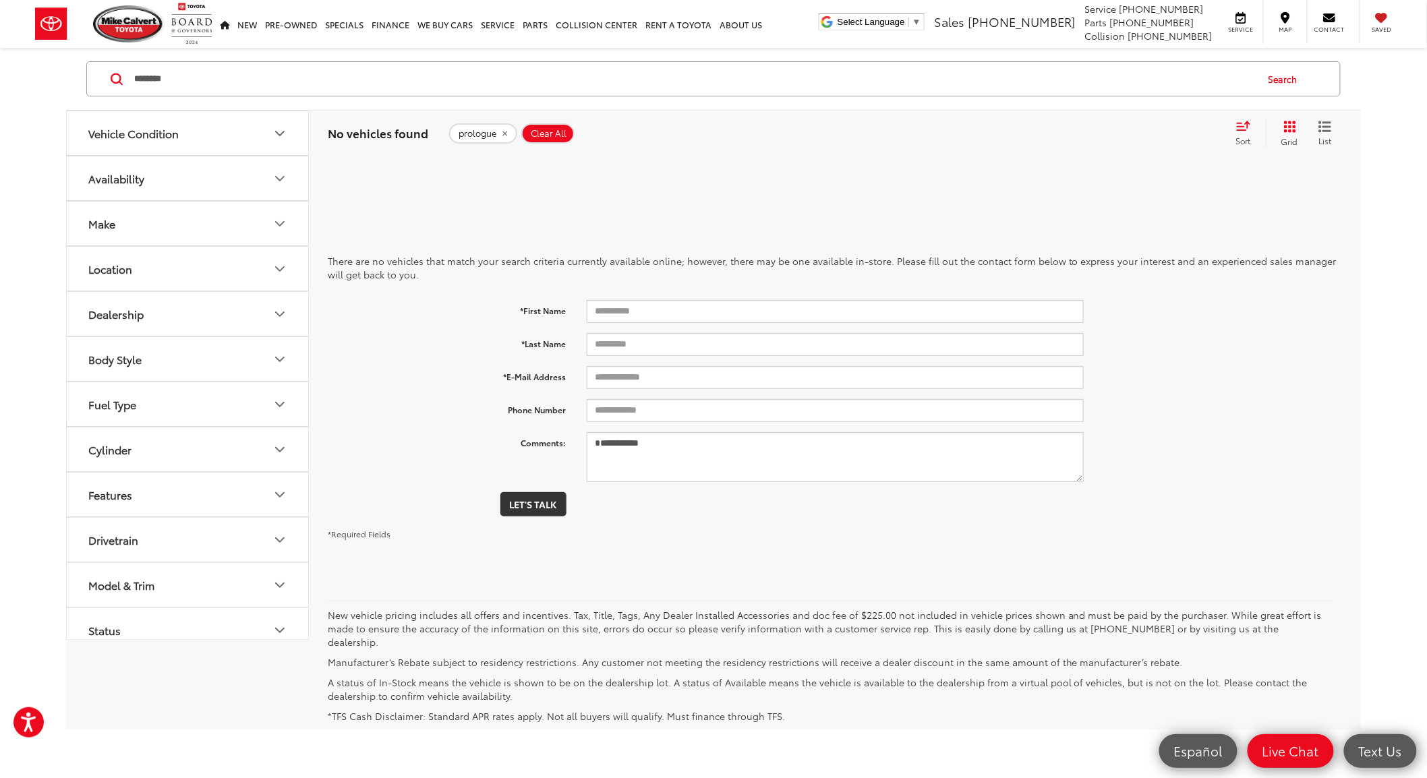
drag, startPoint x: 169, startPoint y: 82, endPoint x: 119, endPoint y: 67, distance: 52.7
click at [0, 0] on form "******** ******** rogue" at bounding box center [0, 0] width 0 height 0
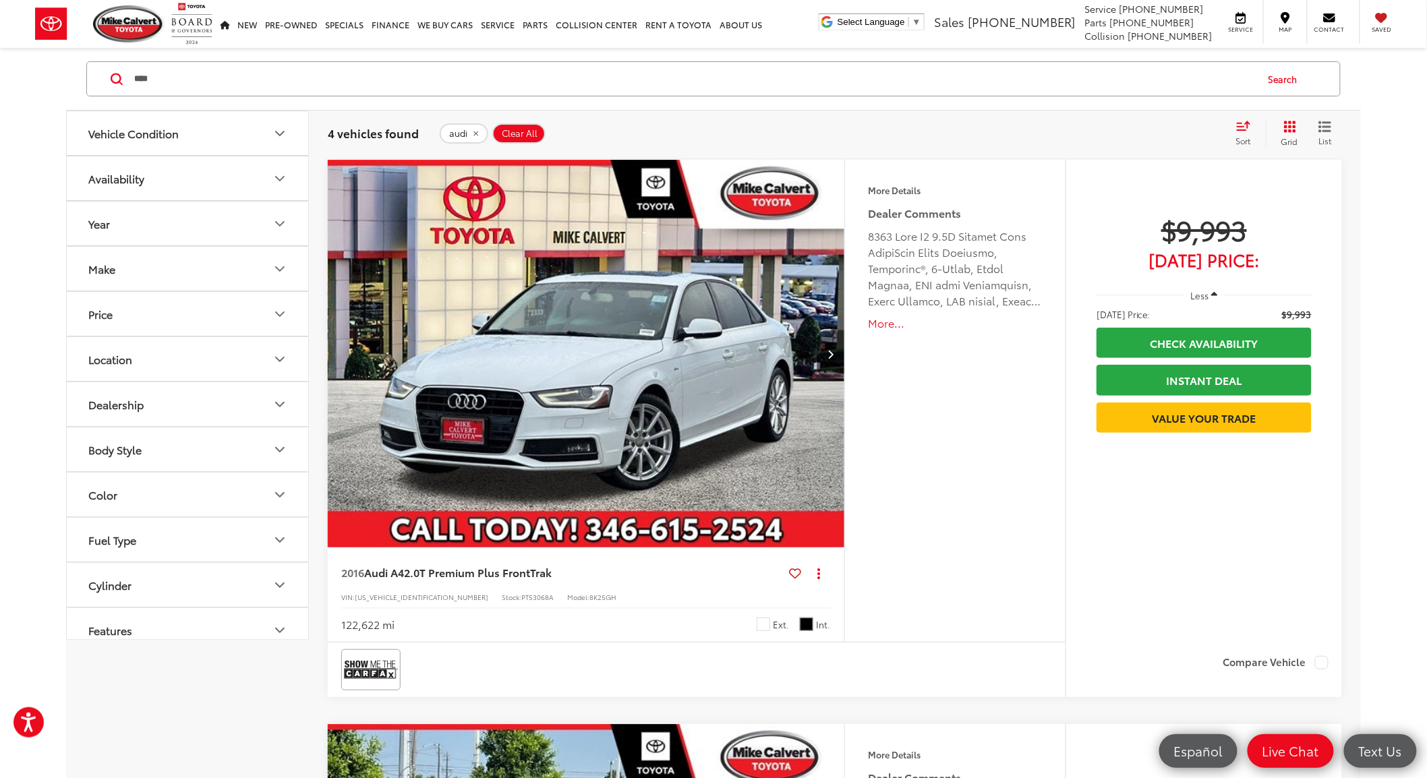
drag, startPoint x: 112, startPoint y: 61, endPoint x: 339, endPoint y: 293, distance: 323.9
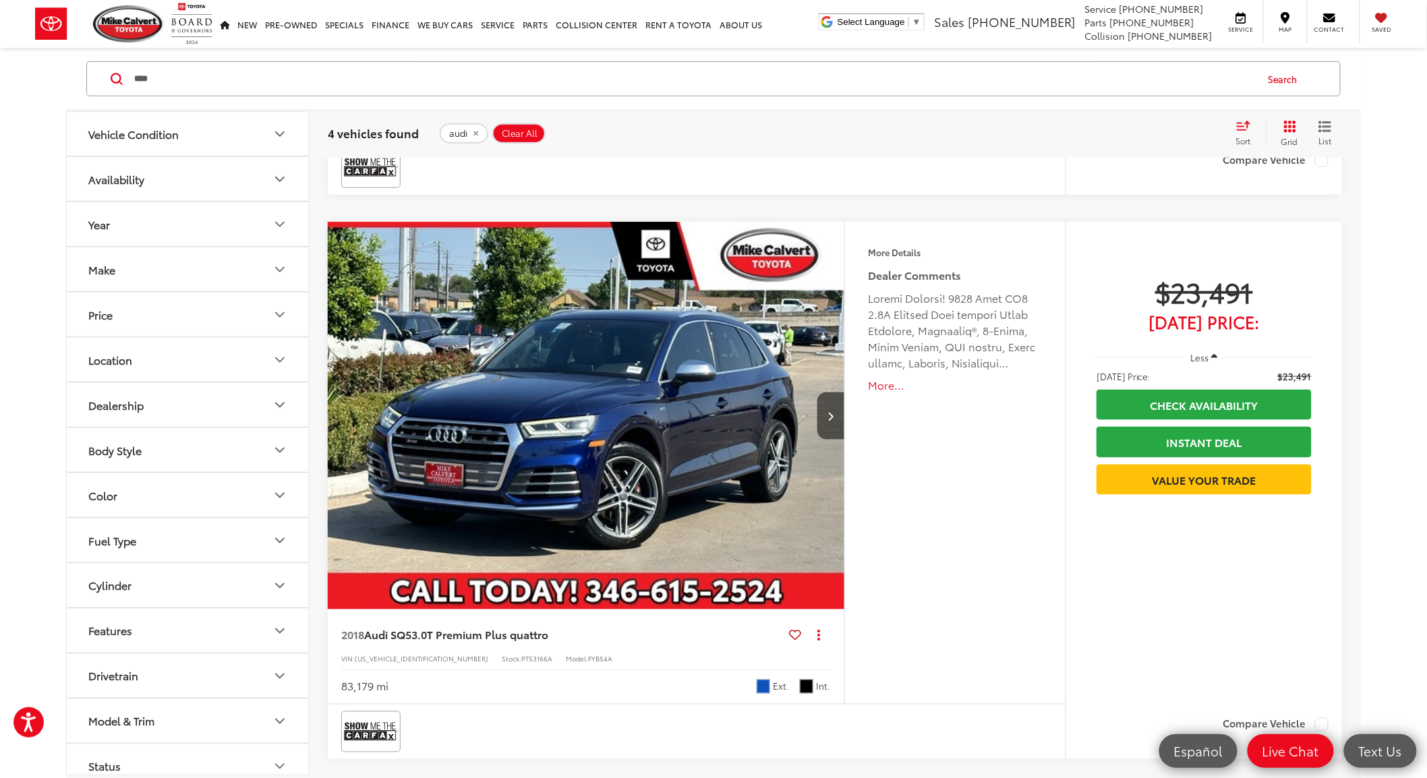
scroll to position [524, 0]
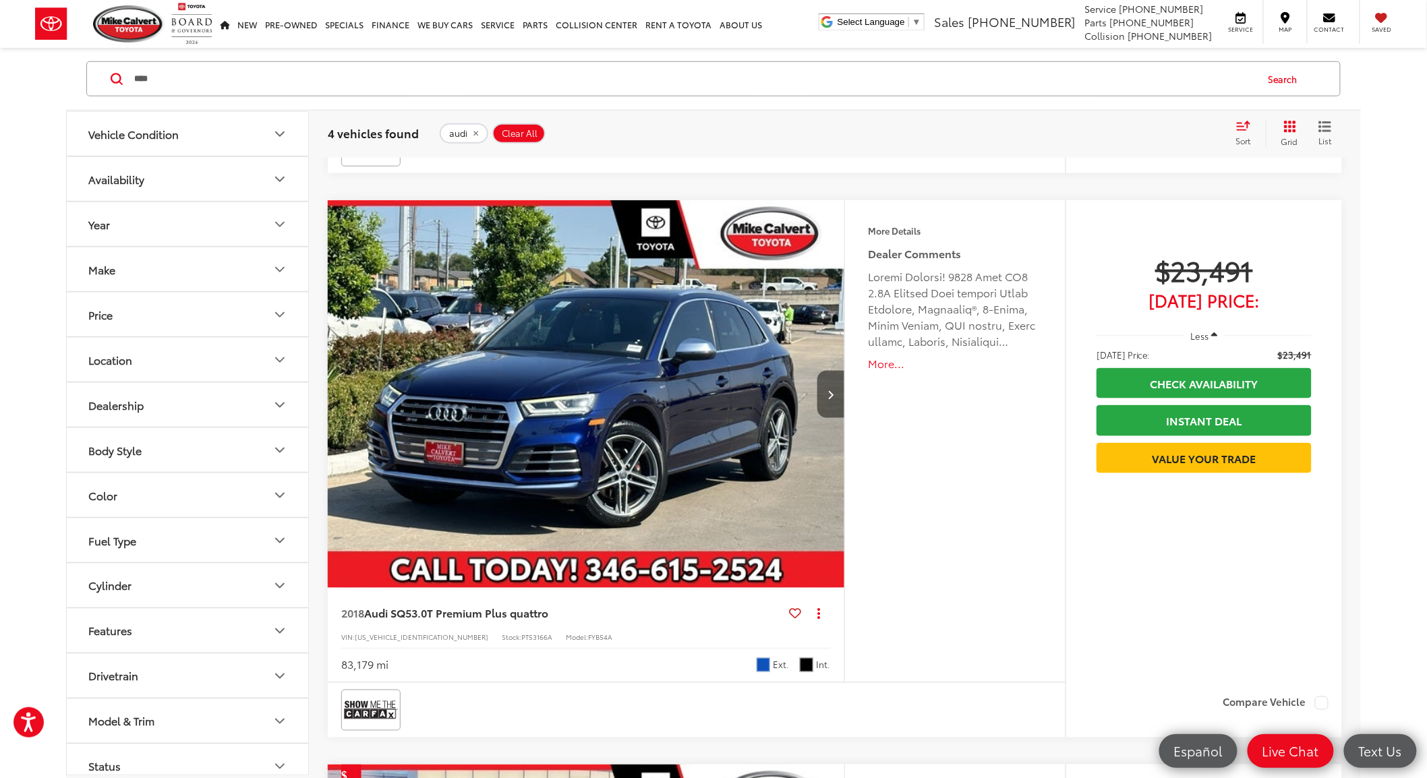
click at [828, 401] on button "Next image" at bounding box center [831, 394] width 27 height 47
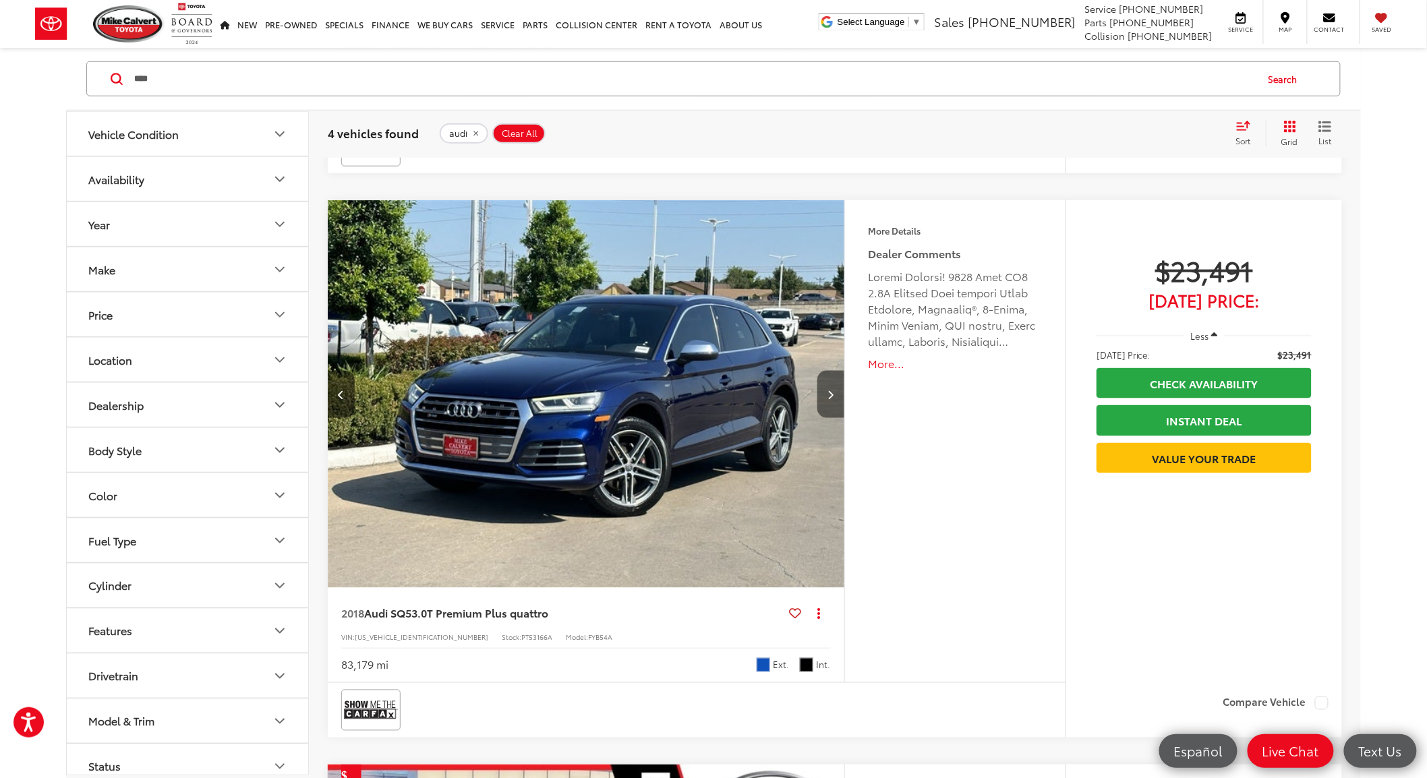
click at [831, 401] on button "Next image" at bounding box center [831, 394] width 27 height 47
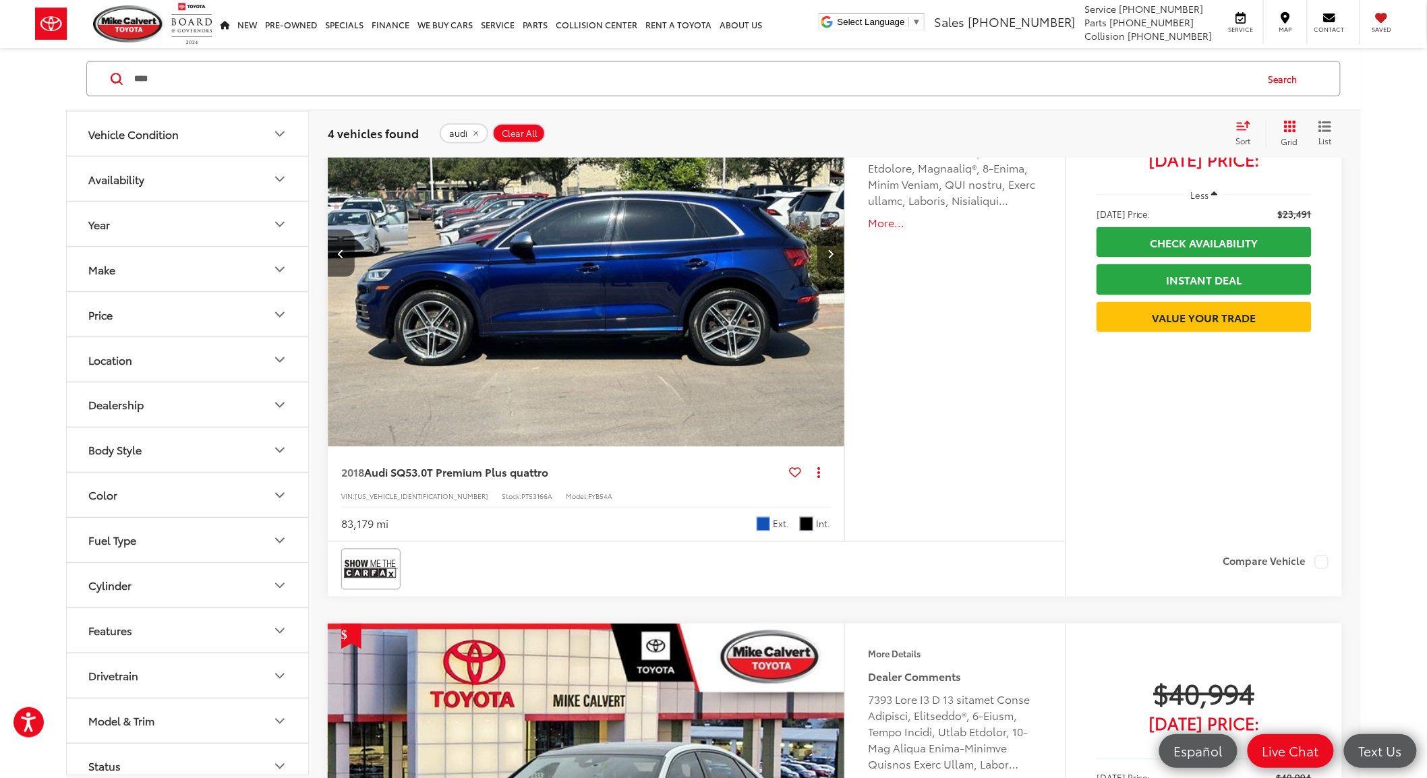
scroll to position [0, 0]
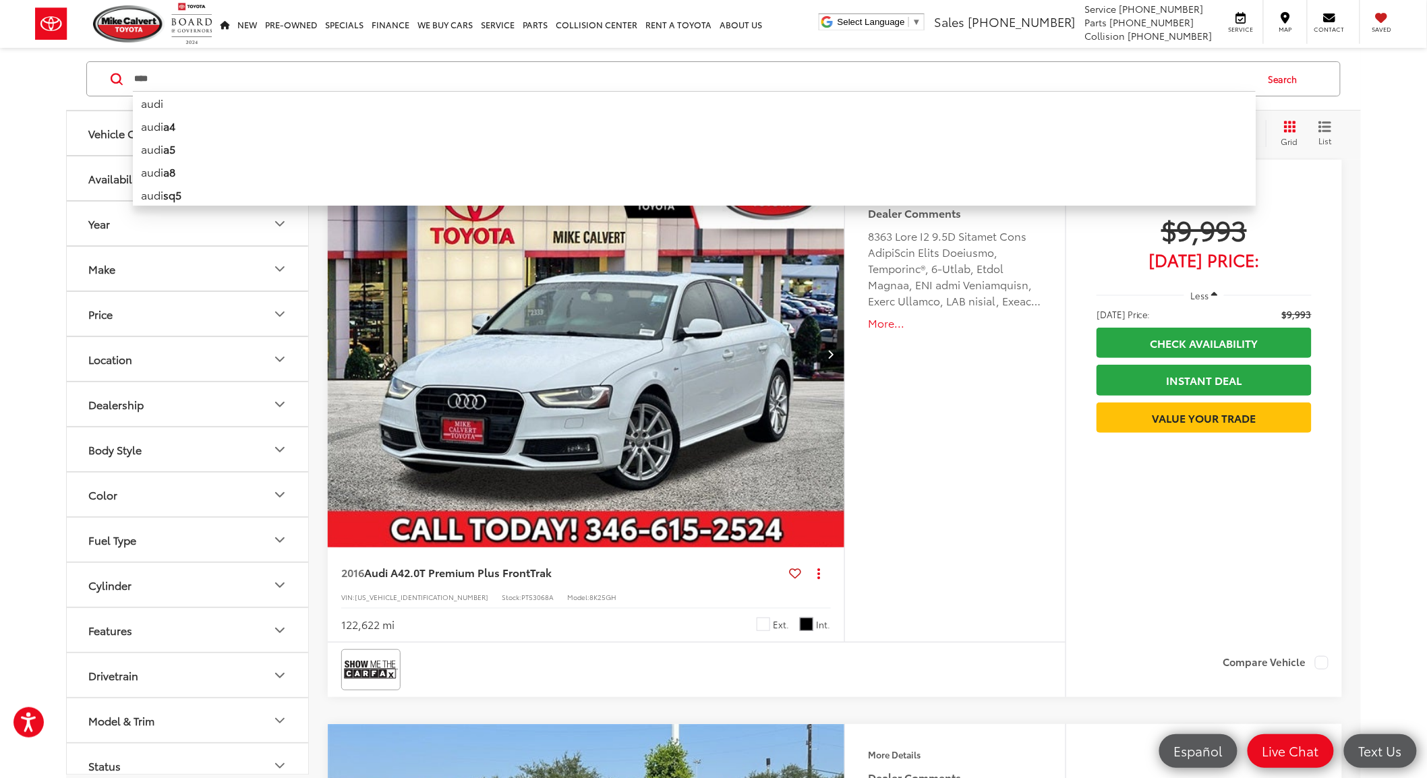
drag, startPoint x: 136, startPoint y: 82, endPoint x: 117, endPoint y: 84, distance: 19.6
click at [0, 0] on form "**** **** audi audi a4 audi a5 audi a8 audi sq5 audi with bluetooth® audi with …" at bounding box center [0, 0] width 0 height 0
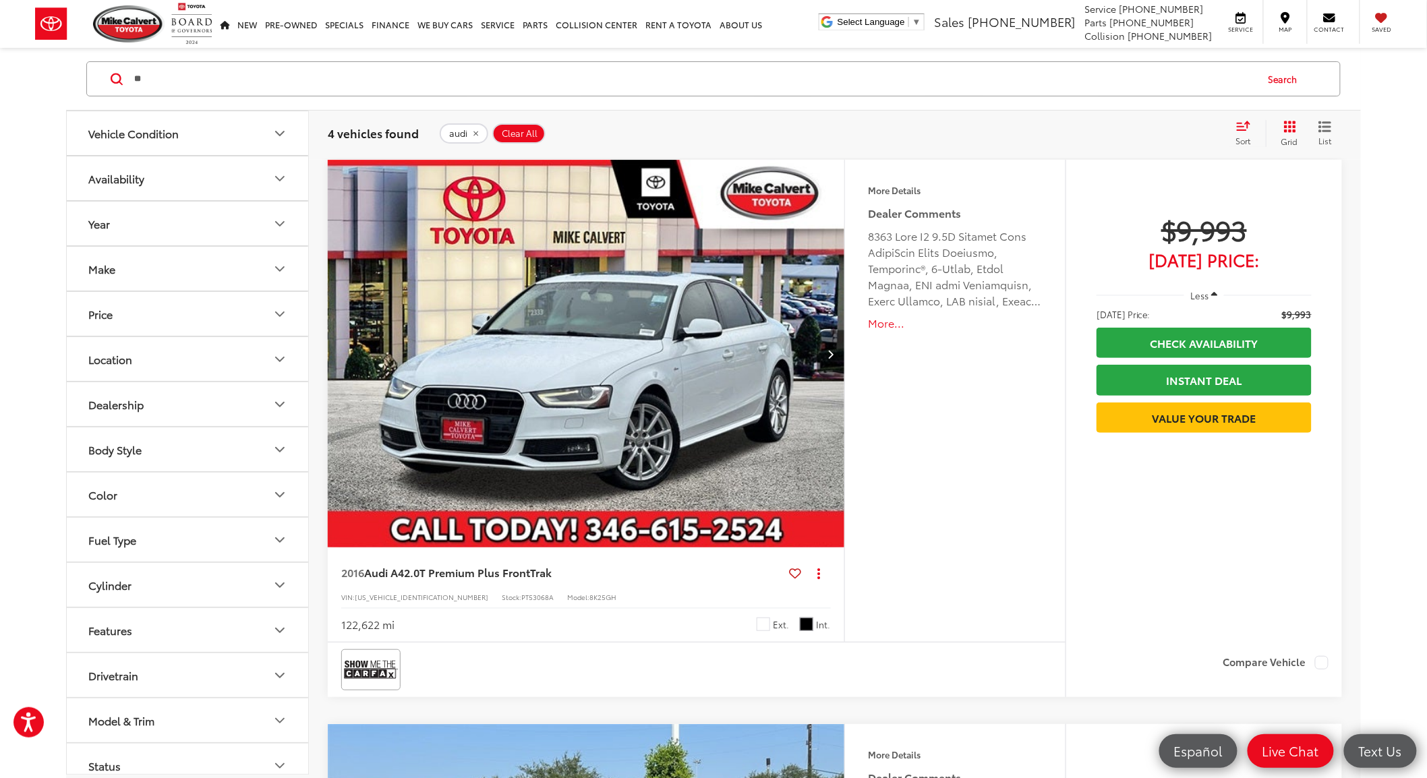
type input "*"
type input "******"
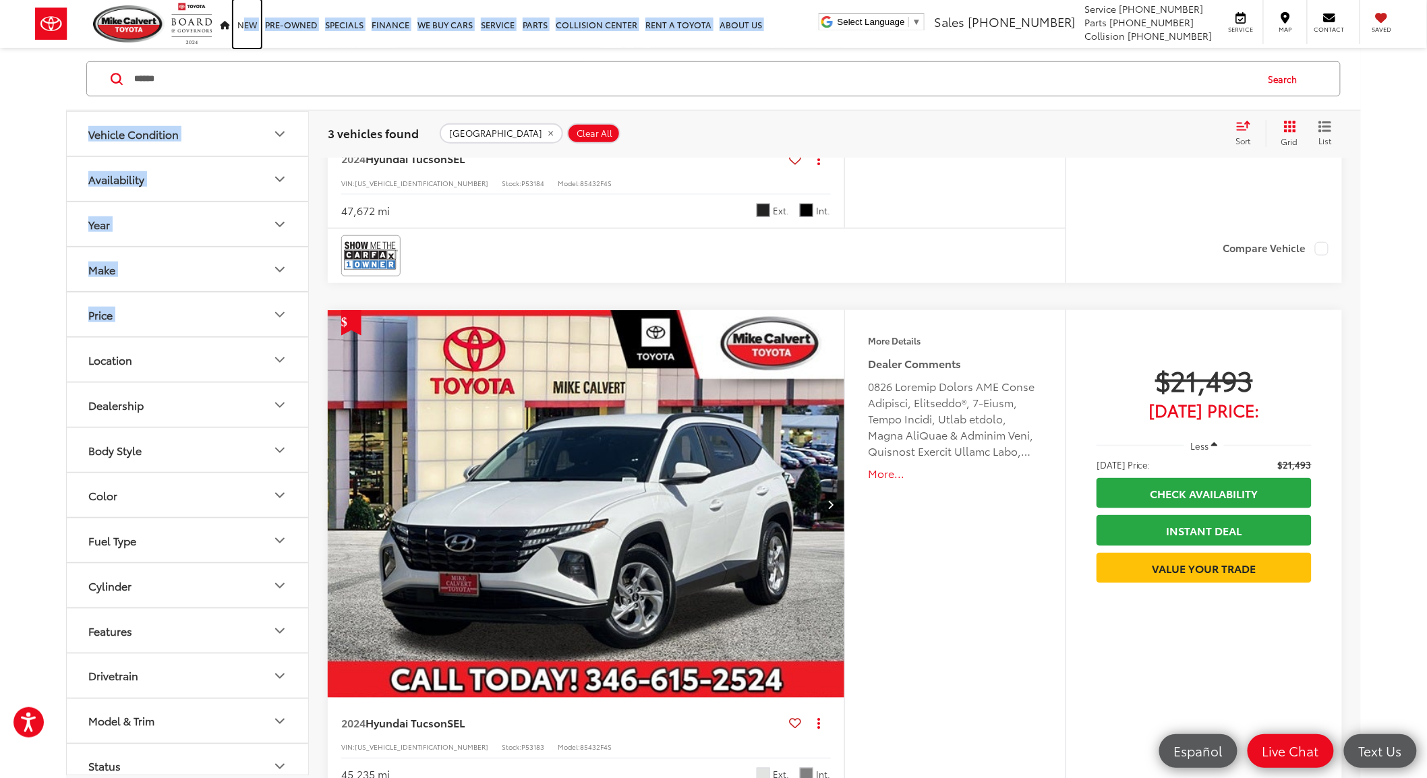
scroll to position [223, 0]
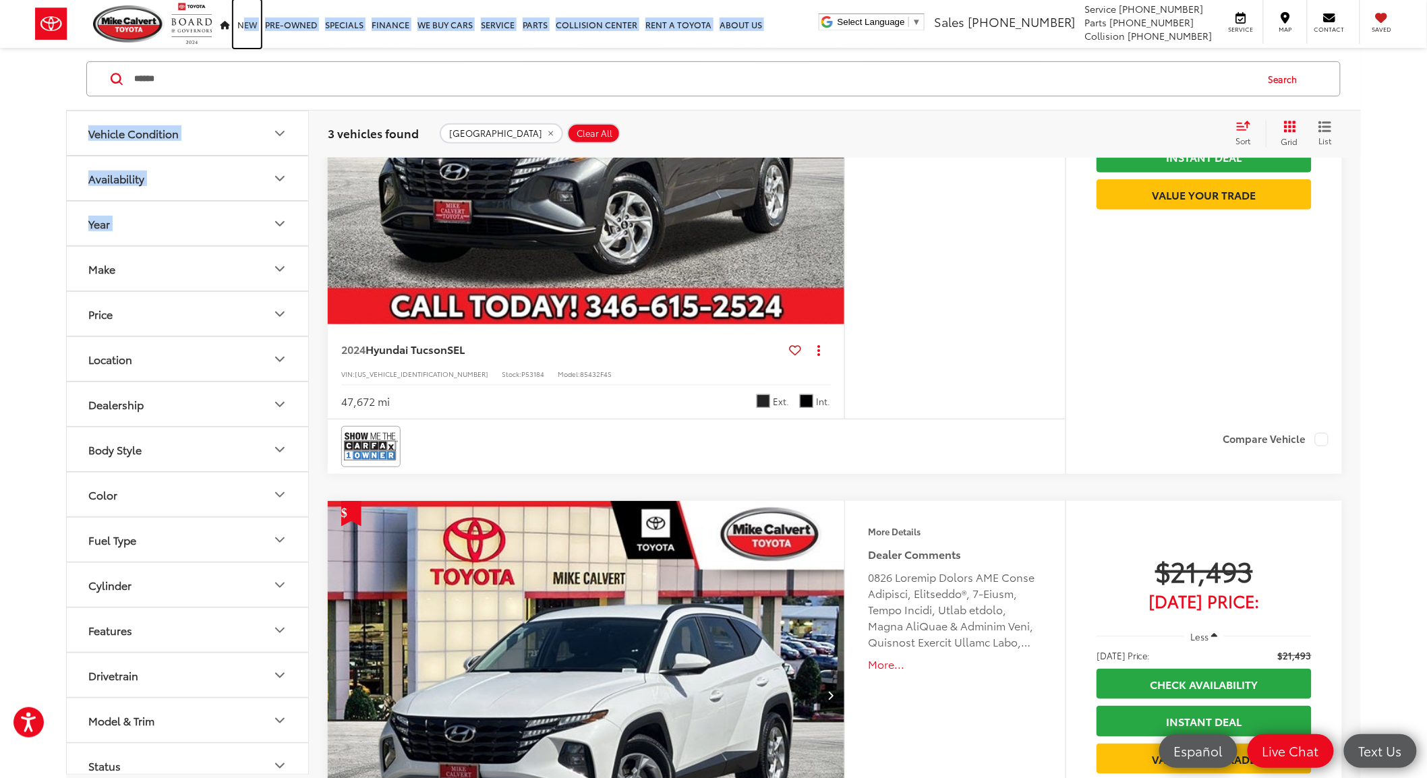
drag, startPoint x: 244, startPoint y: -6, endPoint x: 261, endPoint y: -3, distance: 17.9
click at [261, 0] on html "Accessibility Screen-Reader Guide, Feedback, and Issue Reporting | New window […" at bounding box center [713, 166] width 1427 height 778
